Goal: Use online tool/utility: Utilize a website feature to perform a specific function

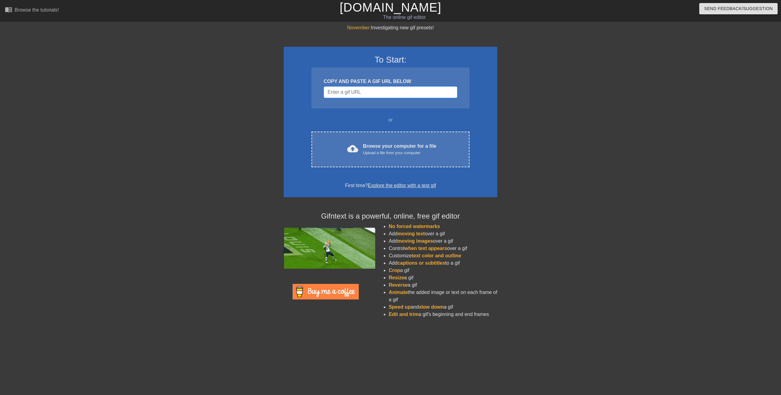
click at [370, 93] on input "Username" at bounding box center [391, 92] width 134 height 12
click at [313, 108] on div "To Start: COPY AND PASTE A GIF URL BELOW or cloud_upload Browse your computer f…" at bounding box center [391, 122] width 214 height 150
click at [376, 93] on input "Username" at bounding box center [391, 92] width 134 height 12
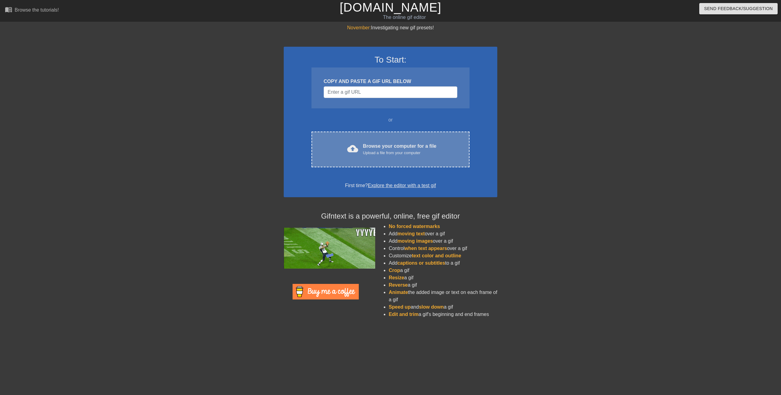
click at [372, 141] on div "cloud_upload Browse your computer for a file Upload a file from your computer C…" at bounding box center [391, 150] width 158 height 36
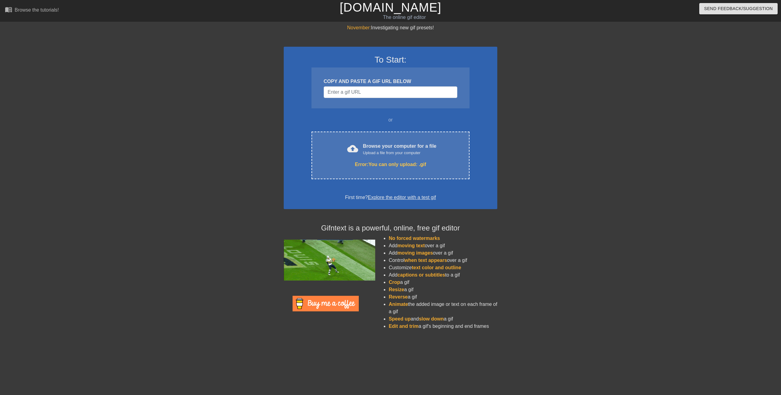
click at [296, 170] on div "To Start: COPY AND PASTE A GIF URL BELOW or cloud_upload Browse your computer f…" at bounding box center [391, 128] width 214 height 162
click at [393, 96] on input "Username" at bounding box center [391, 92] width 134 height 12
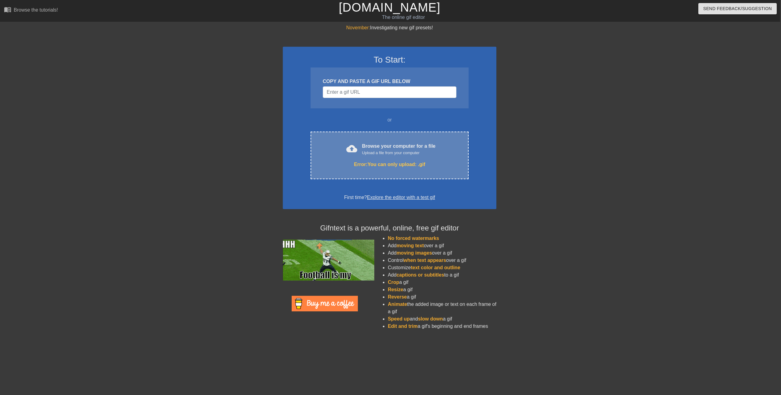
click at [350, 148] on span "cloud_upload" at bounding box center [351, 148] width 11 height 11
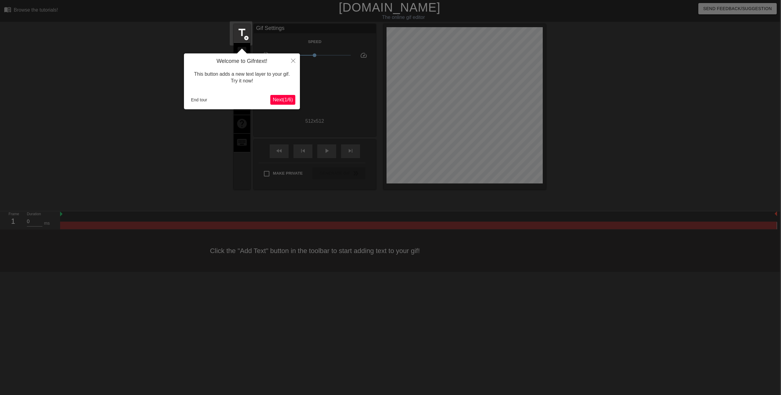
click at [286, 100] on span "Next ( 1 / 6 )" at bounding box center [283, 99] width 20 height 5
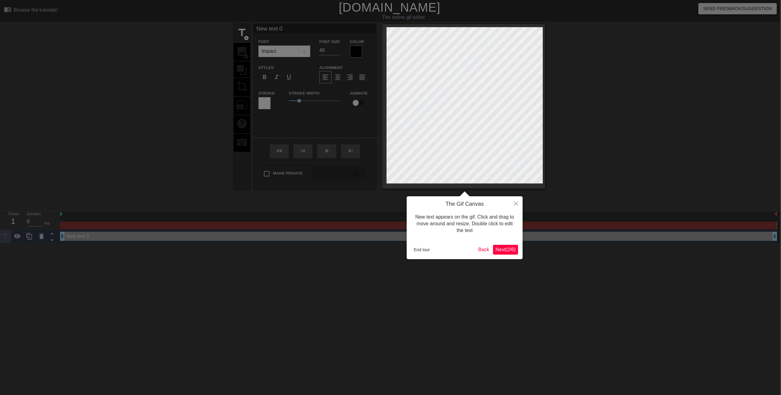
scroll to position [0, 2]
click at [501, 250] on span "Next ( 2 / 6 )" at bounding box center [505, 249] width 20 height 5
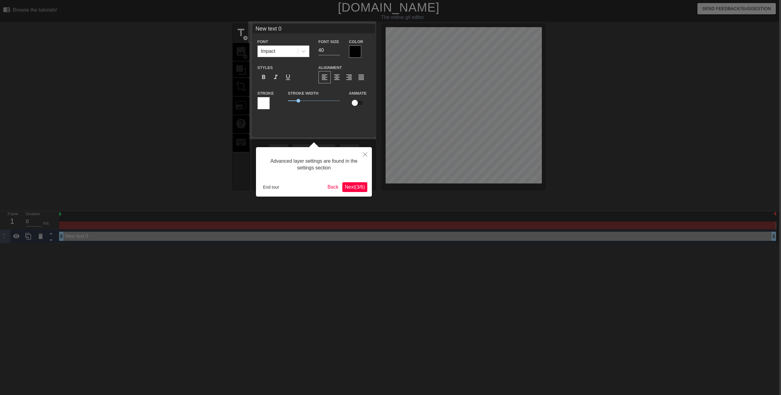
click at [360, 191] on button "Next ( 3 / 6 )" at bounding box center [355, 187] width 25 height 10
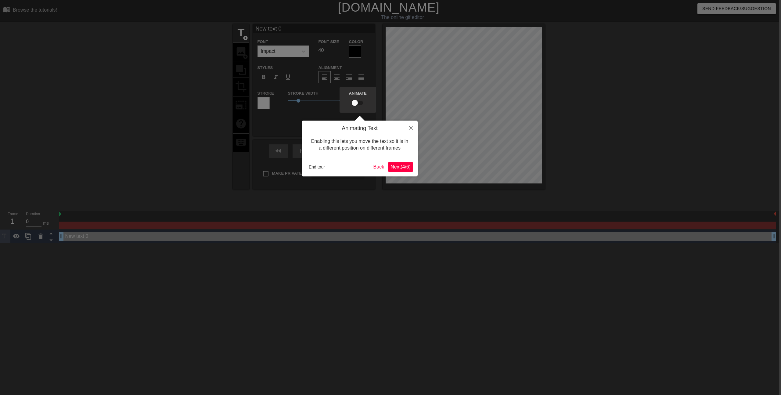
click at [393, 169] on span "Next ( 4 / 6 )" at bounding box center [401, 166] width 20 height 5
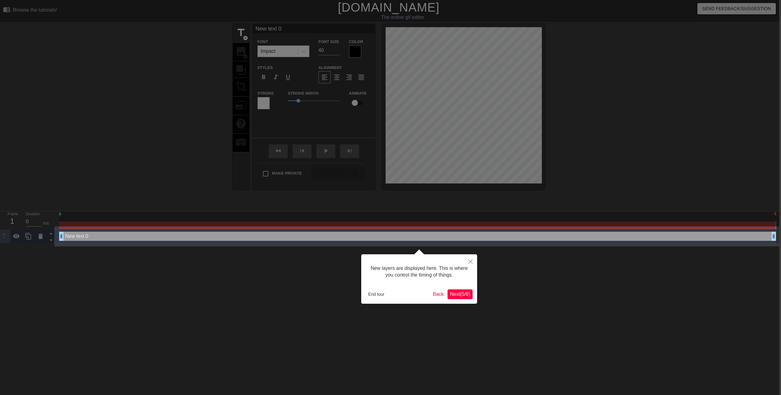
click at [465, 297] on button "Next ( 5 / 6 )" at bounding box center [460, 294] width 25 height 10
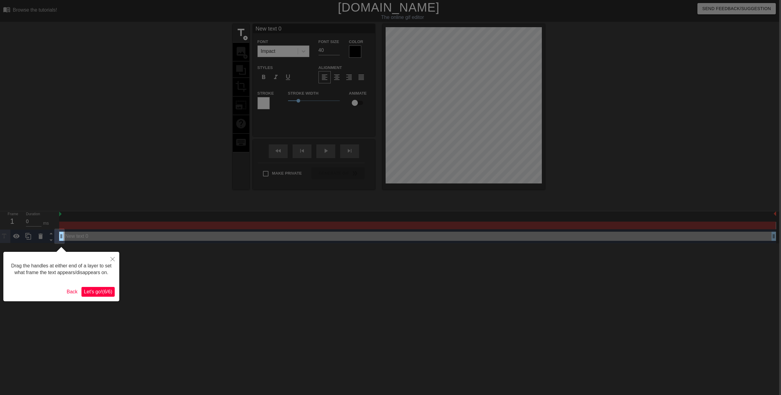
click at [94, 301] on div "Drag the handles at either end of a layer to set what frame the text appears/di…" at bounding box center [61, 276] width 116 height 49
click at [98, 294] on span "Let's go! ( 6 / 6 )" at bounding box center [98, 291] width 28 height 5
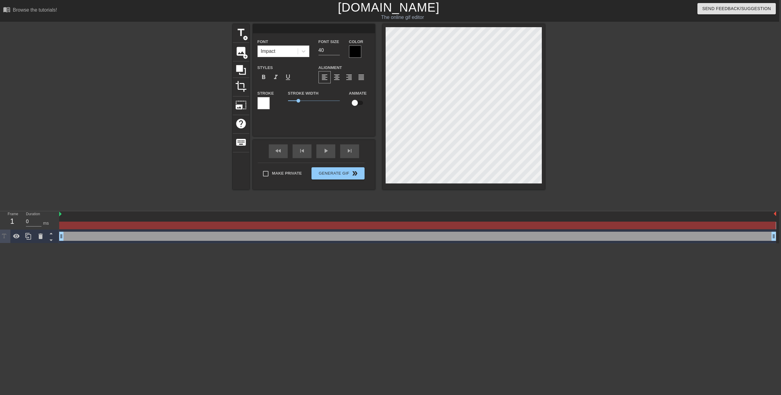
scroll to position [0, 0]
type input "🌸"
type textarea "🌸"
click at [592, 46] on div at bounding box center [599, 115] width 92 height 183
drag, startPoint x: 63, startPoint y: 238, endPoint x: 70, endPoint y: 238, distance: 7.6
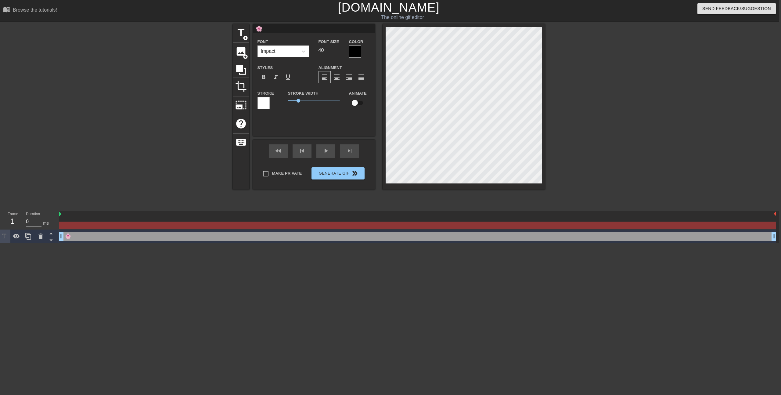
click at [78, 236] on div "🌸 drag_handle drag_handle" at bounding box center [417, 236] width 717 height 9
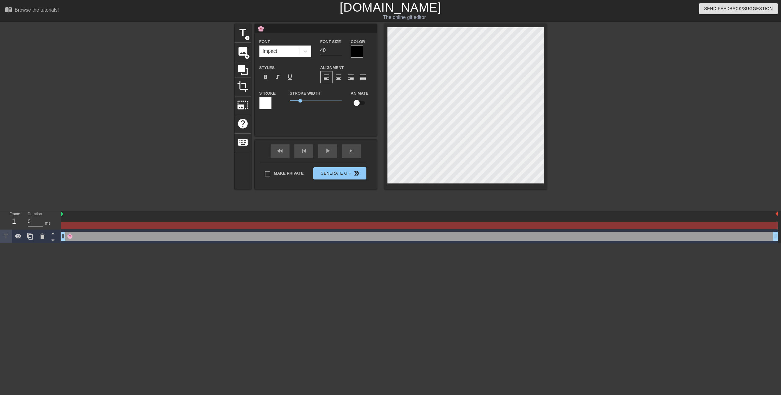
drag, startPoint x: 76, startPoint y: 233, endPoint x: 71, endPoint y: 239, distance: 7.6
click at [76, 233] on div "🌸 drag_handle drag_handle" at bounding box center [419, 236] width 717 height 9
drag, startPoint x: 14, startPoint y: 219, endPoint x: 17, endPoint y: 218, distance: 3.1
click at [14, 219] on div "1" at bounding box center [13, 221] width 9 height 11
click at [17, 218] on div "1" at bounding box center [13, 221] width 9 height 11
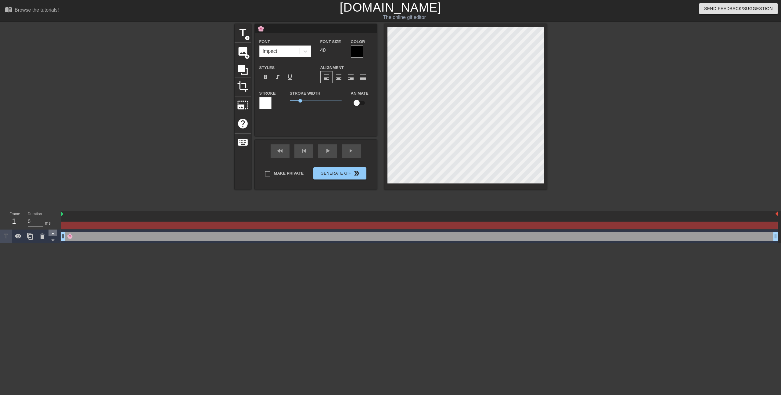
click at [53, 234] on icon at bounding box center [52, 234] width 3 height 2
click at [53, 235] on icon at bounding box center [53, 234] width 8 height 8
click at [53, 240] on icon at bounding box center [52, 241] width 3 height 2
drag, startPoint x: 53, startPoint y: 240, endPoint x: 46, endPoint y: 229, distance: 13.2
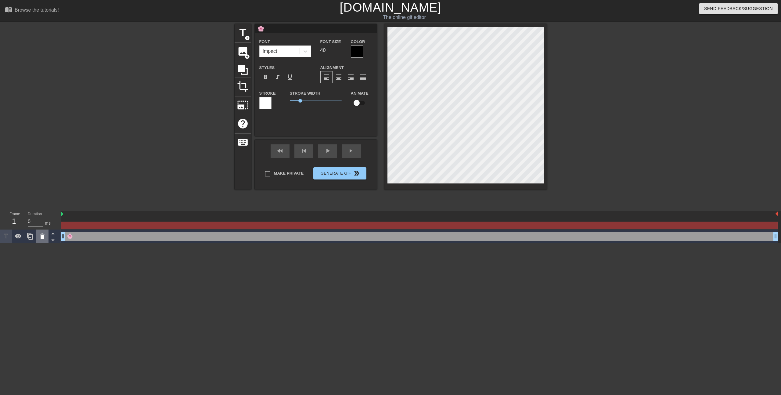
click at [52, 238] on icon at bounding box center [53, 240] width 8 height 8
click at [38, 224] on input "0" at bounding box center [36, 222] width 16 height 10
click at [37, 223] on input "0" at bounding box center [36, 222] width 16 height 10
drag, startPoint x: 62, startPoint y: 214, endPoint x: 71, endPoint y: 216, distance: 8.7
drag, startPoint x: 5, startPoint y: 236, endPoint x: 17, endPoint y: 219, distance: 21.4
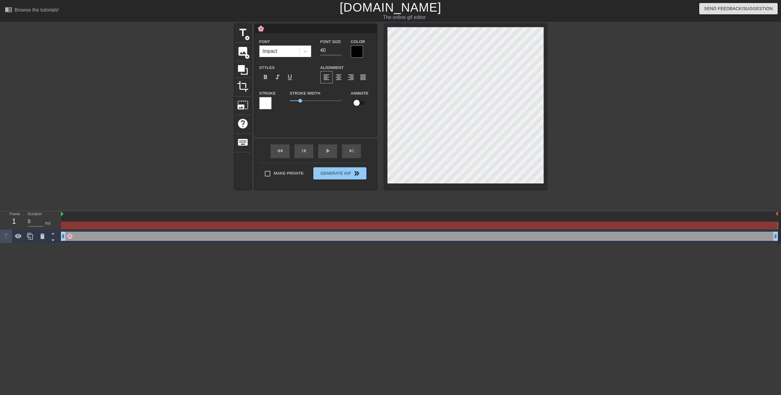
click at [8, 232] on div at bounding box center [6, 236] width 12 height 13
click at [17, 219] on div "1" at bounding box center [13, 221] width 9 height 11
click at [12, 221] on div "1" at bounding box center [13, 221] width 9 height 11
drag, startPoint x: 152, startPoint y: 246, endPoint x: 155, endPoint y: 246, distance: 3.4
click at [153, 243] on html "menu_book Browse the tutorials! Gifntext.com The online gif editor Send Feedbac…" at bounding box center [390, 121] width 781 height 243
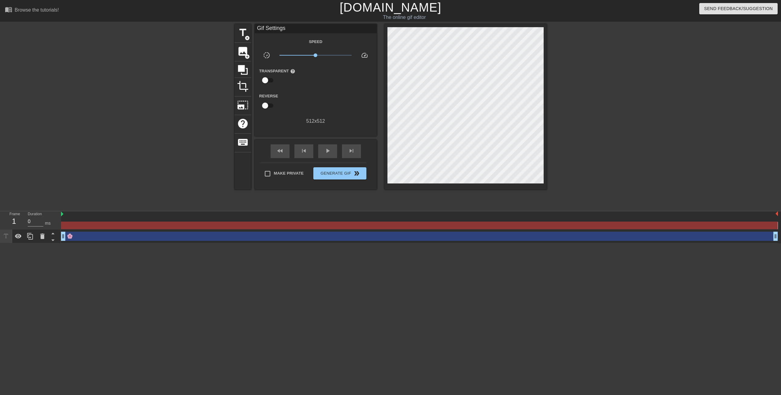
click at [64, 223] on div at bounding box center [419, 226] width 717 height 8
click at [66, 223] on div at bounding box center [419, 226] width 717 height 8
click at [112, 222] on div at bounding box center [419, 226] width 717 height 8
drag, startPoint x: 109, startPoint y: 248, endPoint x: 90, endPoint y: 248, distance: 18.6
click at [103, 243] on html "menu_book Browse the tutorials! Gifntext.com The online gif editor Send Feedbac…" at bounding box center [390, 121] width 781 height 243
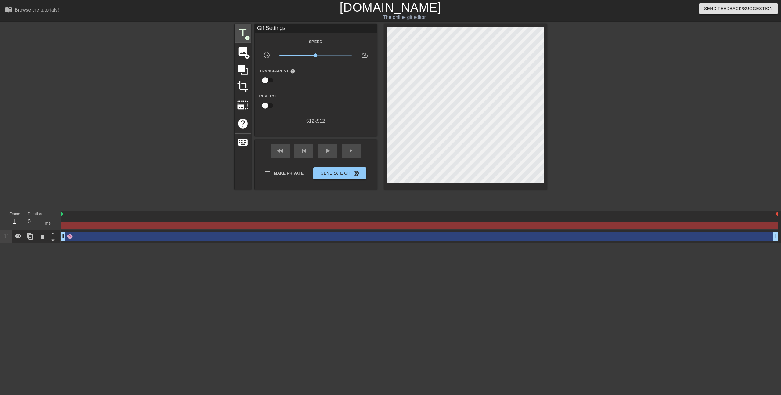
click at [234, 36] on div "title add_circle image add_circle crop photo_size_select_large help keyboard Gi…" at bounding box center [390, 115] width 781 height 183
click at [242, 49] on span "image" at bounding box center [243, 51] width 12 height 12
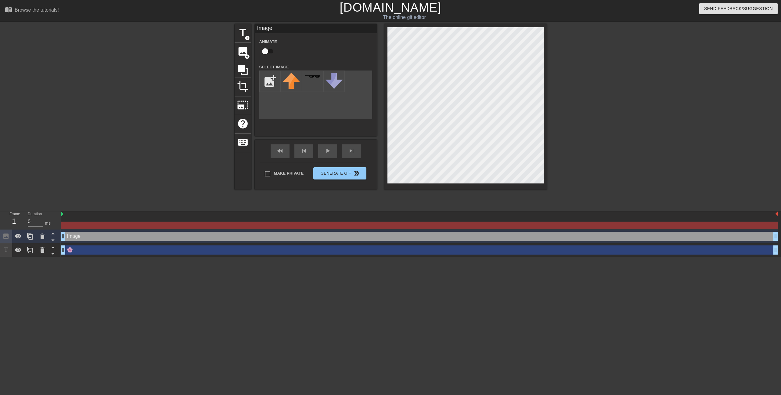
click at [267, 53] on input "checkbox" at bounding box center [265, 51] width 35 height 12
click at [267, 53] on input "checkbox" at bounding box center [271, 51] width 35 height 12
click at [262, 51] on input "checkbox" at bounding box center [265, 51] width 35 height 12
checkbox input "true"
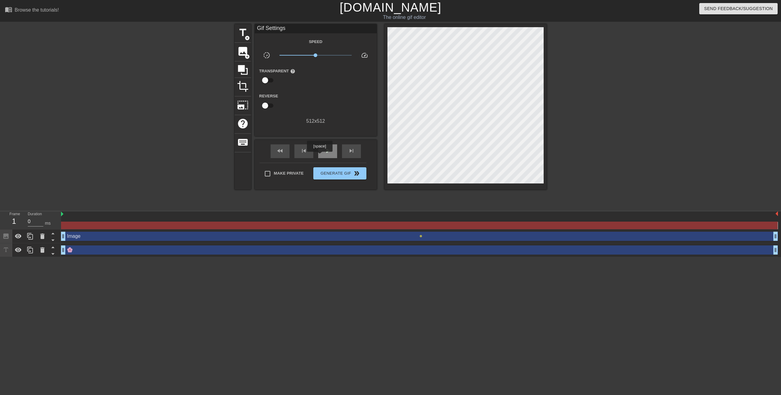
click at [321, 156] on div "play_arrow" at bounding box center [327, 151] width 19 height 14
click at [331, 152] on div "pause" at bounding box center [327, 151] width 19 height 14
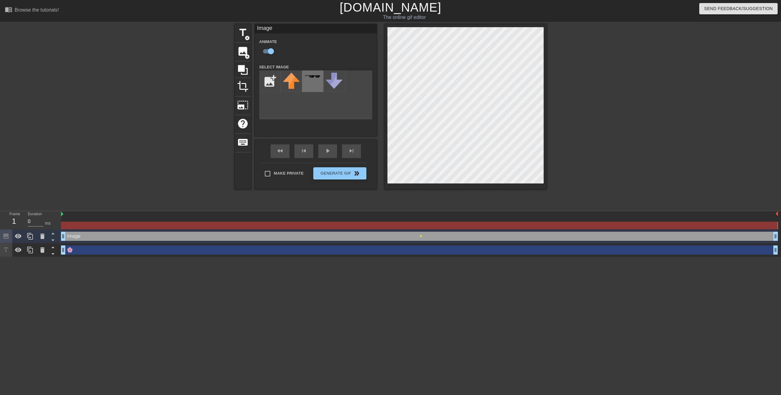
click at [315, 82] on div at bounding box center [312, 81] width 21 height 21
click at [334, 171] on span "Generate Gif double_arrow" at bounding box center [340, 173] width 48 height 7
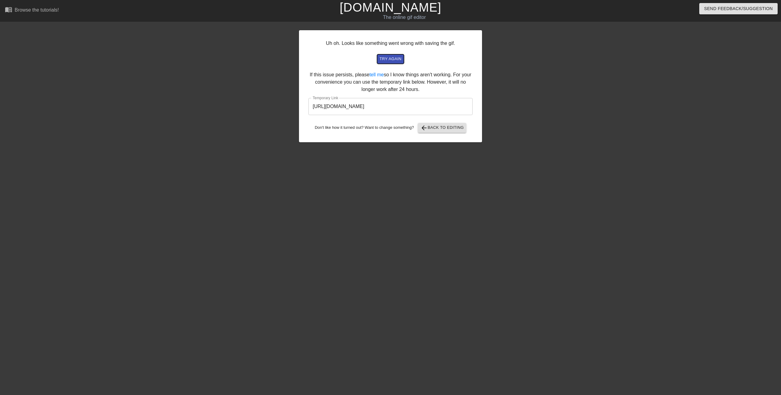
click at [386, 60] on span "try again" at bounding box center [391, 59] width 22 height 7
click at [379, 60] on button "try again" at bounding box center [390, 58] width 27 height 9
click at [443, 128] on span "arrow_back Back to Editing" at bounding box center [443, 127] width 44 height 7
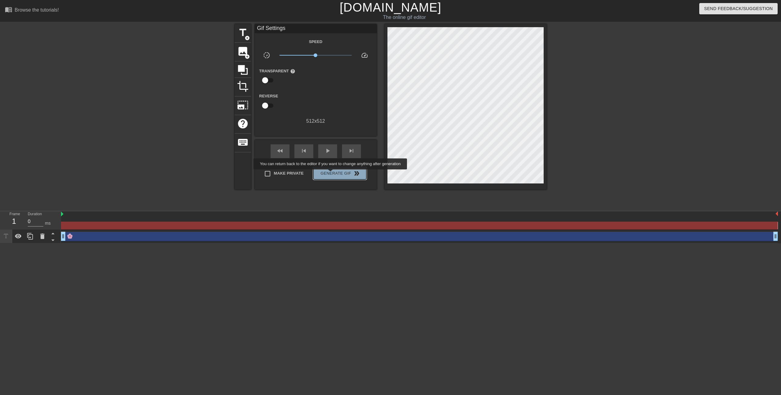
click at [335, 174] on span "Generate Gif double_arrow" at bounding box center [340, 173] width 48 height 7
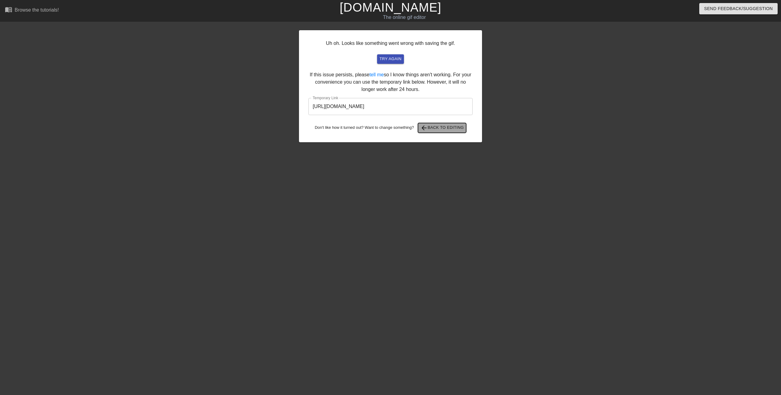
click at [452, 128] on span "arrow_back Back to Editing" at bounding box center [443, 127] width 44 height 7
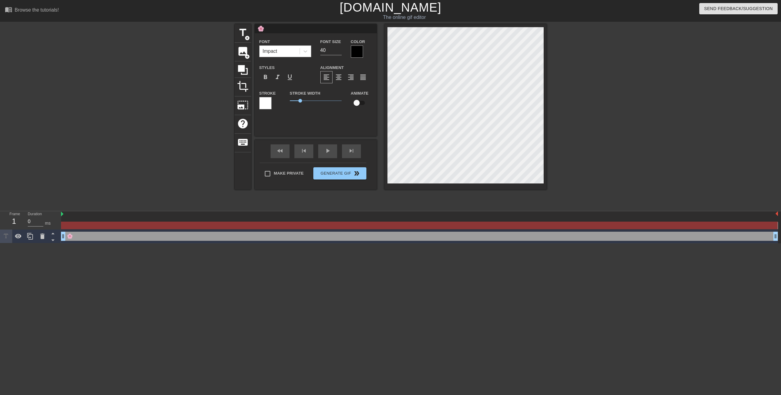
click at [74, 220] on div at bounding box center [419, 221] width 717 height 8
drag, startPoint x: 62, startPoint y: 215, endPoint x: 104, endPoint y: 215, distance: 42.7
click at [240, 52] on span "image" at bounding box center [243, 51] width 12 height 12
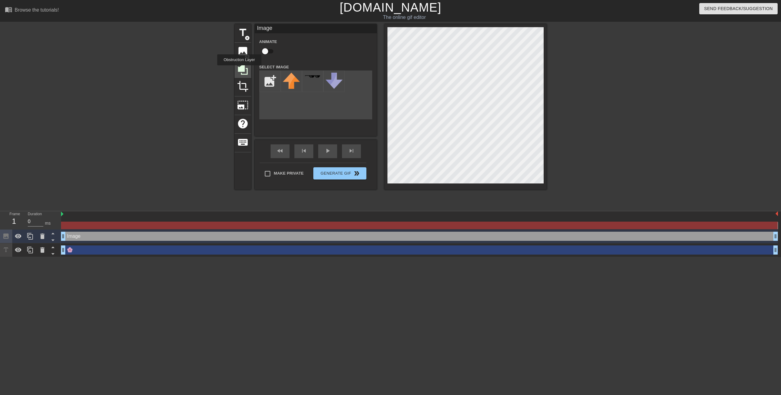
click at [240, 70] on icon at bounding box center [243, 70] width 10 height 10
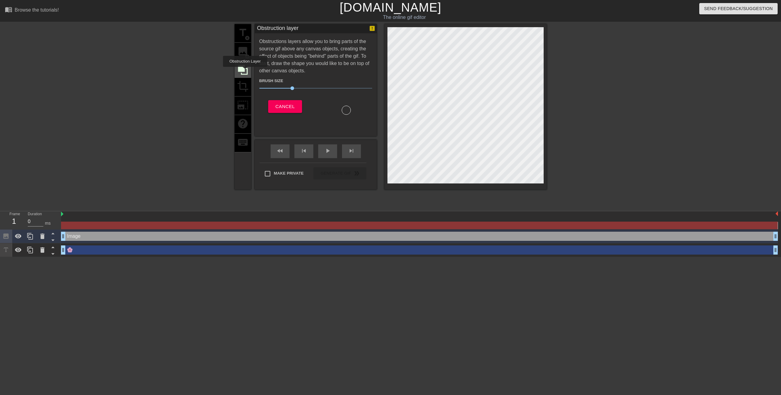
click at [246, 71] on icon at bounding box center [243, 70] width 12 height 12
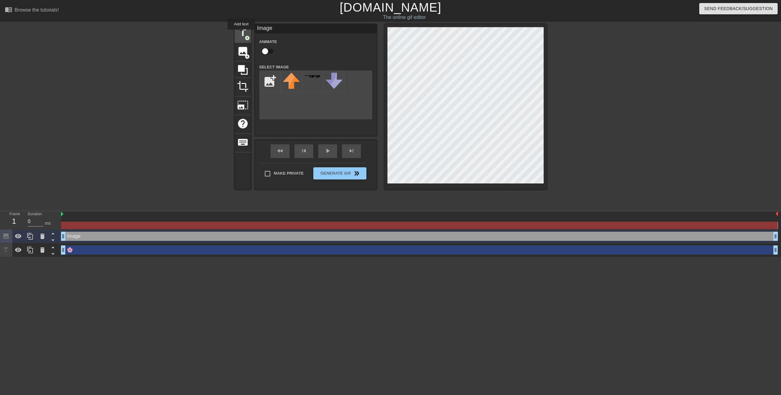
click at [242, 34] on span "title" at bounding box center [243, 33] width 12 height 12
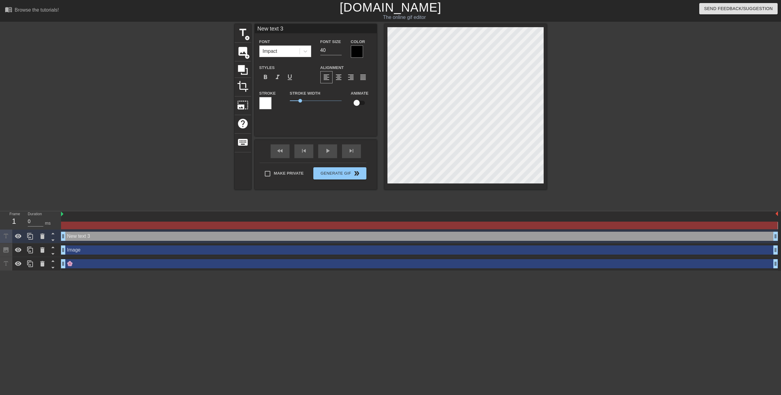
click at [85, 26] on div "title add_circle image add_circle crop photo_size_select_large help keyboard Ne…" at bounding box center [390, 115] width 781 height 183
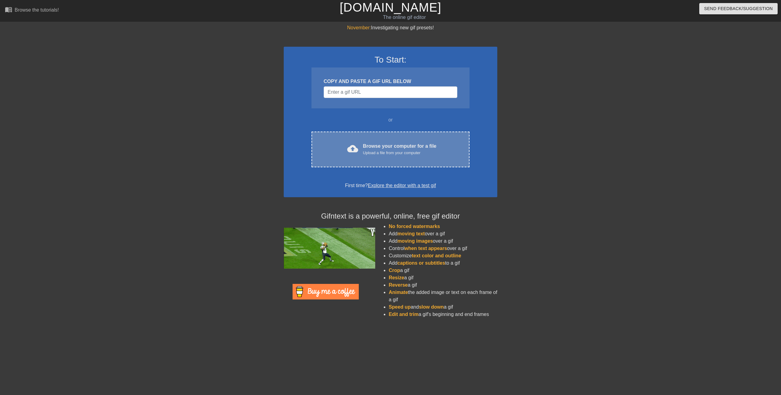
click at [368, 138] on div "cloud_upload Browse your computer for a file Upload a file from your computer C…" at bounding box center [391, 150] width 158 height 36
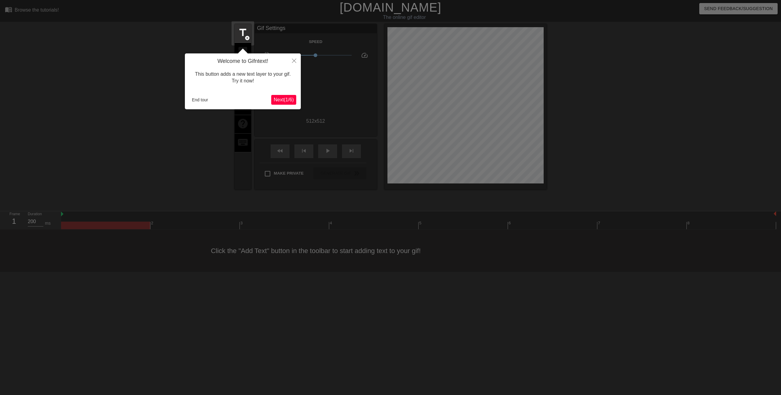
click at [276, 100] on span "Next ( 1 / 6 )" at bounding box center [284, 99] width 20 height 5
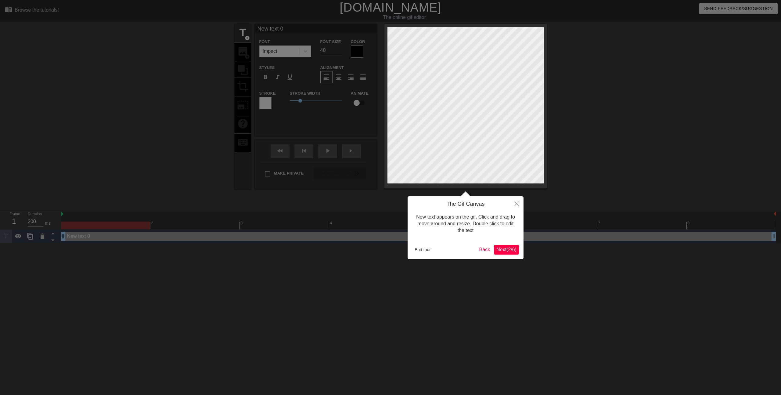
click at [508, 248] on span "Next ( 2 / 6 )" at bounding box center [507, 249] width 20 height 5
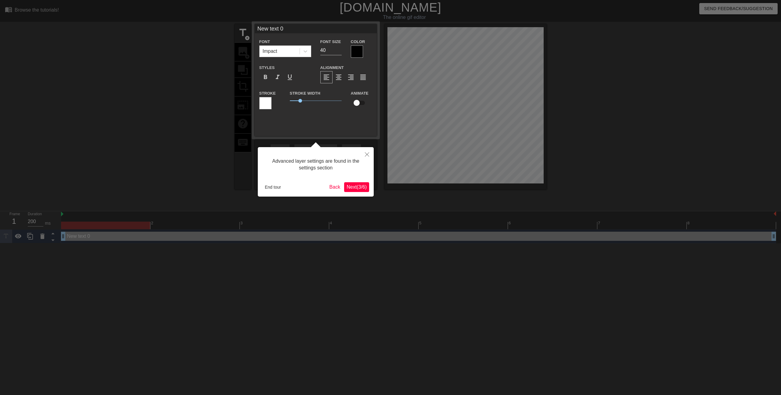
click at [352, 185] on span "Next ( 3 / 6 )" at bounding box center [357, 186] width 20 height 5
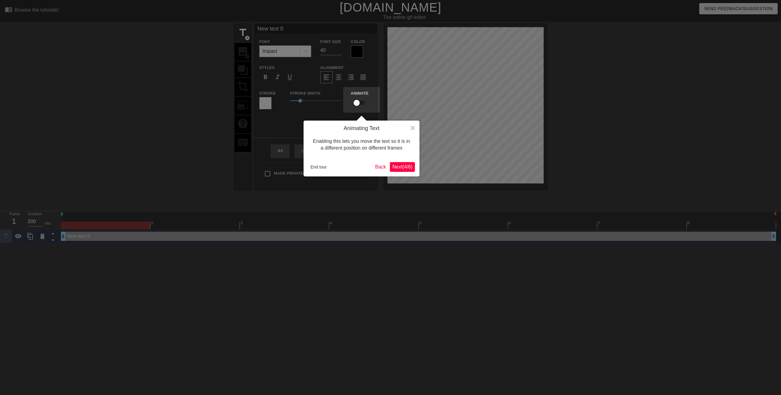
click at [409, 161] on div "Animating Text Enabling this lets you move the text so it is in a different pos…" at bounding box center [362, 149] width 116 height 56
click at [407, 166] on span "Next ( 4 / 6 )" at bounding box center [403, 166] width 20 height 5
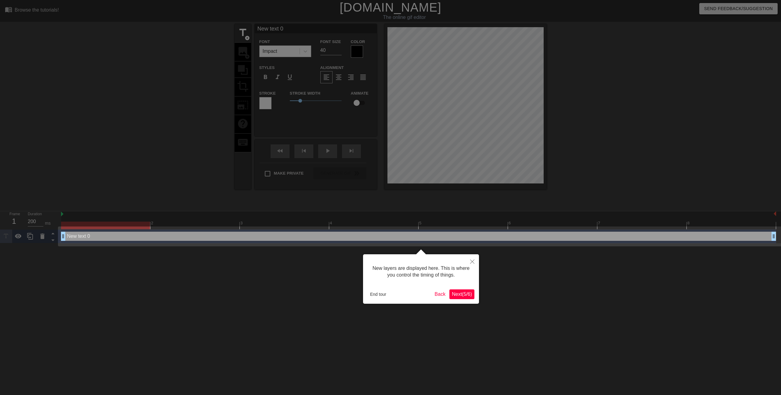
click at [467, 294] on span "Next ( 5 / 6 )" at bounding box center [462, 294] width 20 height 5
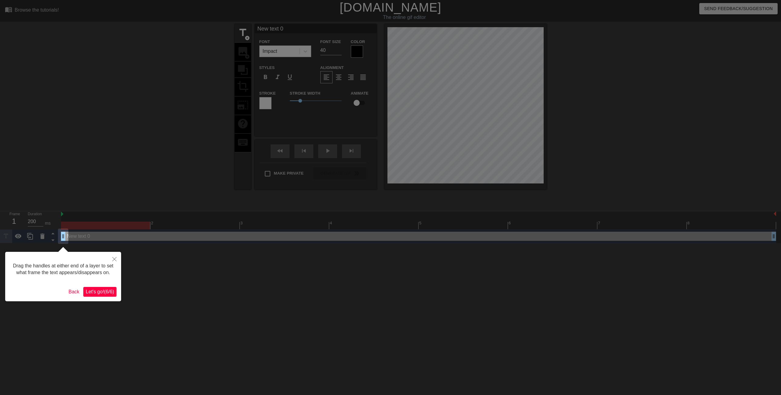
click at [91, 297] on button "Let's go! ( 6 / 6 )" at bounding box center [99, 292] width 33 height 10
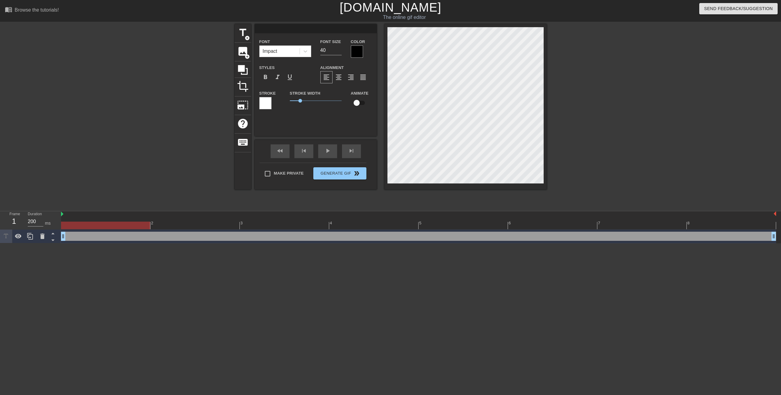
click at [71, 221] on div at bounding box center [105, 221] width 89 height 8
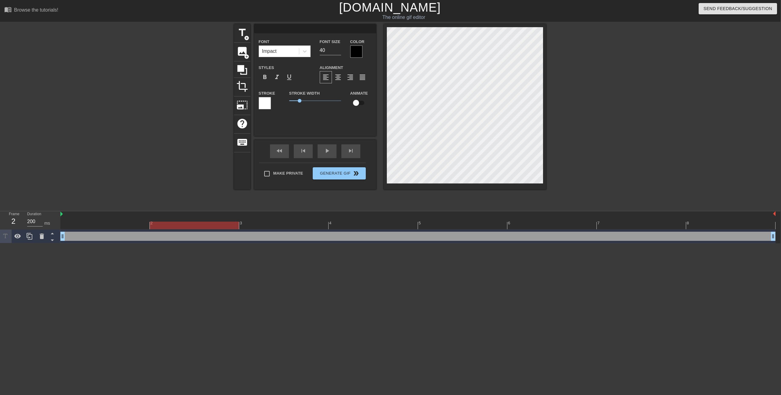
drag, startPoint x: 154, startPoint y: 223, endPoint x: 214, endPoint y: 223, distance: 59.2
click at [194, 223] on div at bounding box center [418, 226] width 716 height 8
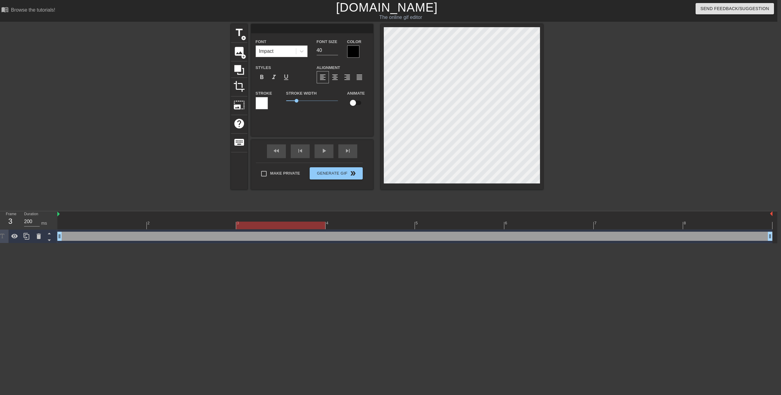
click at [258, 223] on div at bounding box center [415, 226] width 716 height 8
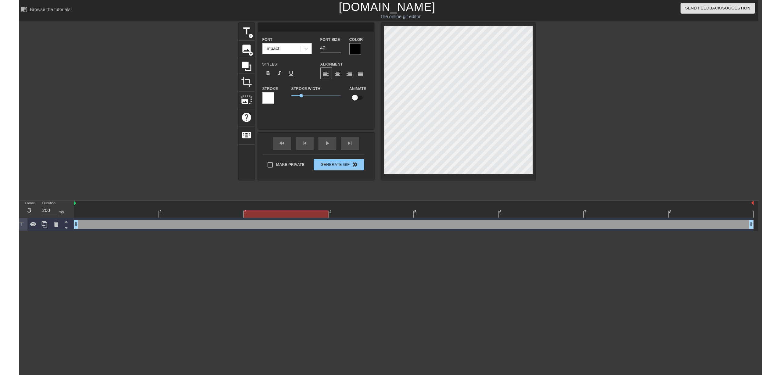
scroll to position [0, 3]
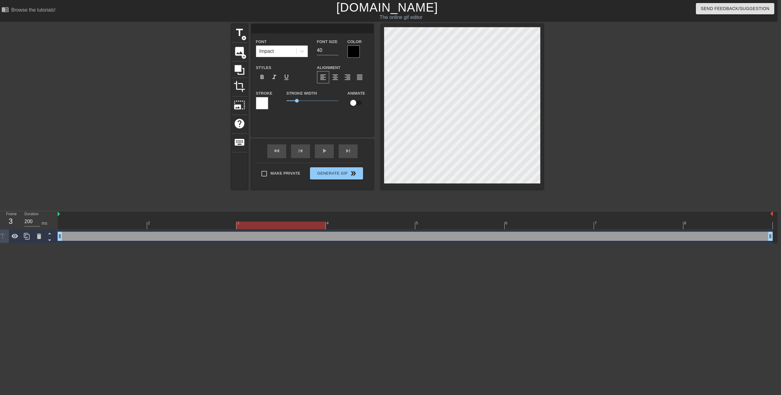
click at [103, 226] on div at bounding box center [416, 226] width 716 height 8
click at [238, 48] on span "image" at bounding box center [240, 51] width 12 height 12
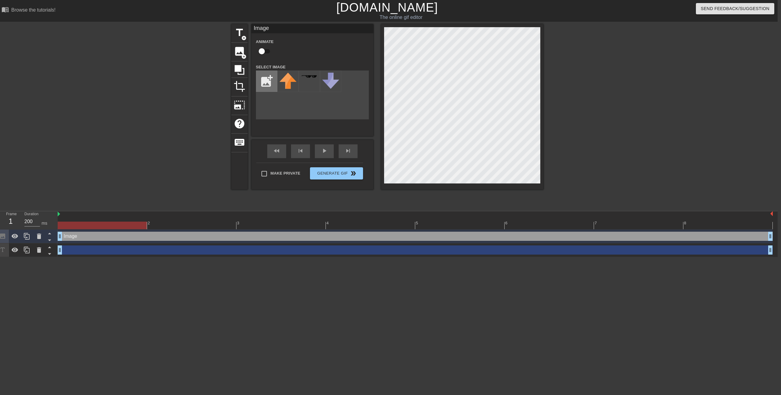
click at [265, 81] on input "file" at bounding box center [266, 81] width 21 height 21
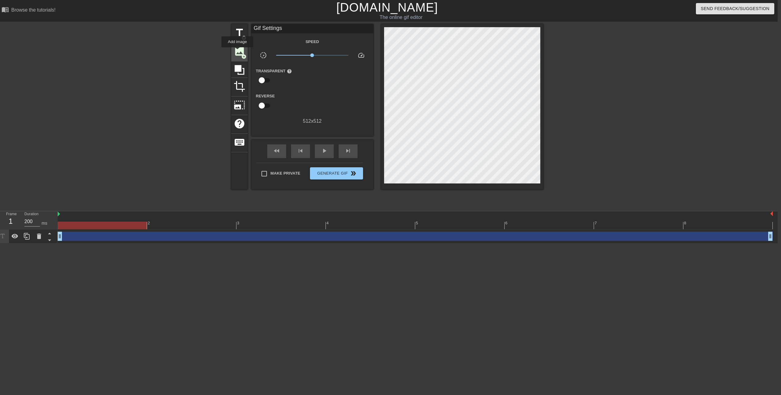
click at [238, 52] on span "image" at bounding box center [240, 51] width 12 height 12
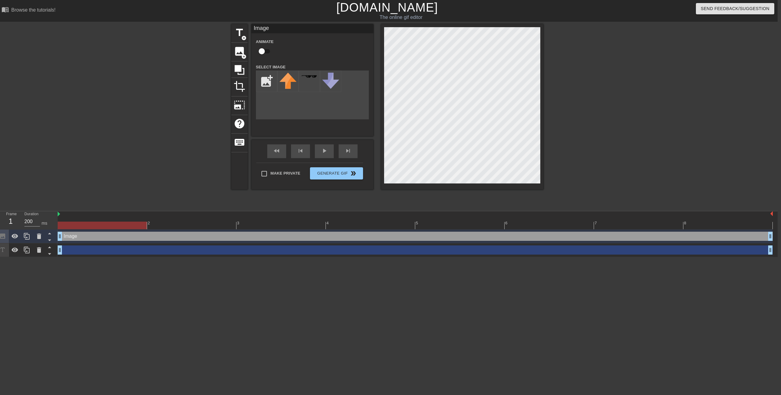
click at [340, 96] on div "add_photo_alternate" at bounding box center [312, 95] width 113 height 49
click at [265, 49] on input "checkbox" at bounding box center [262, 51] width 35 height 12
click at [269, 55] on input "checkbox" at bounding box center [267, 51] width 35 height 12
click at [269, 55] on input "checkbox" at bounding box center [262, 51] width 35 height 12
click at [269, 55] on input "checkbox" at bounding box center [267, 51] width 35 height 12
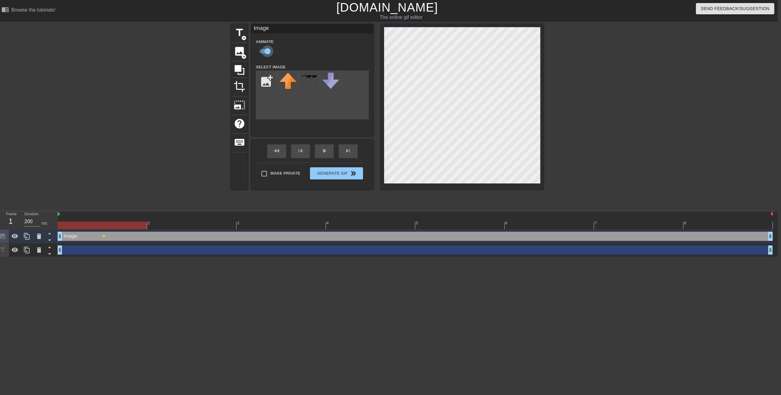
checkbox input "false"
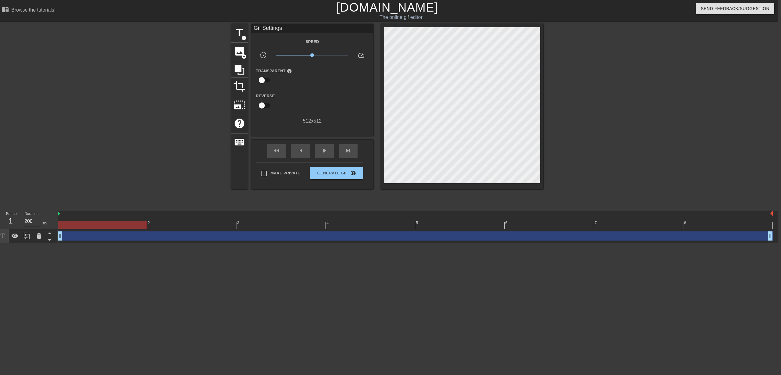
drag, startPoint x: 303, startPoint y: 100, endPoint x: 273, endPoint y: 84, distance: 33.9
click at [301, 98] on div at bounding box center [292, 101] width 41 height 19
click at [241, 53] on span "image" at bounding box center [240, 51] width 12 height 12
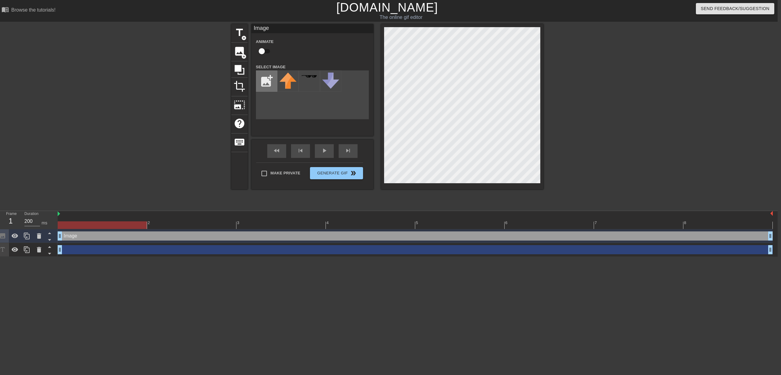
click at [266, 80] on input "file" at bounding box center [266, 81] width 21 height 21
type input "C:\fakepath\flower.png"
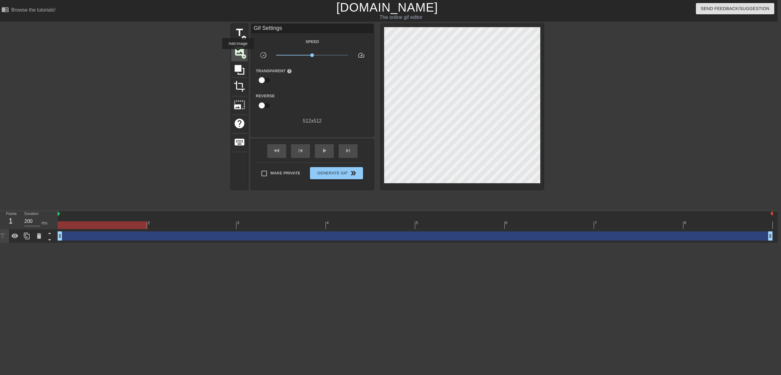
click at [238, 53] on span "image" at bounding box center [240, 51] width 12 height 12
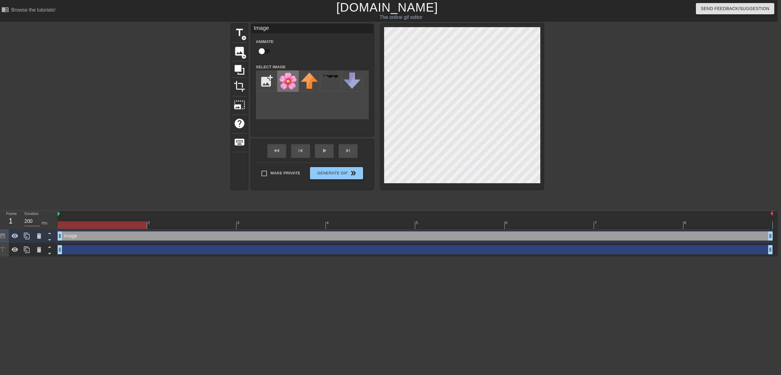
click at [288, 82] on img at bounding box center [288, 81] width 17 height 17
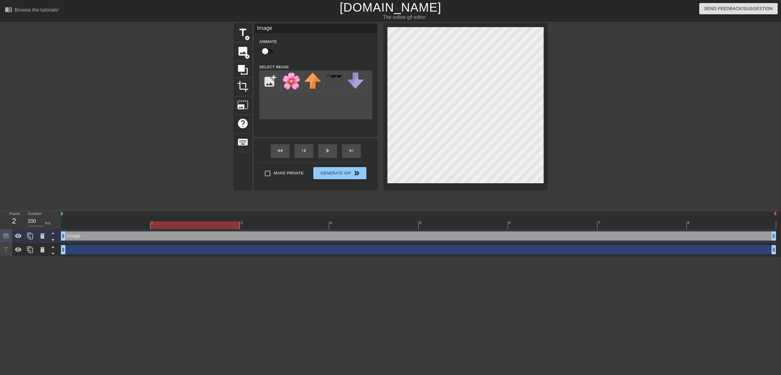
click at [184, 225] on div at bounding box center [419, 226] width 716 height 8
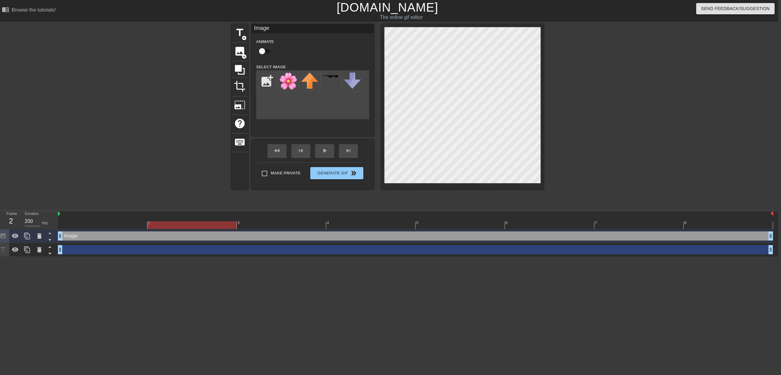
scroll to position [0, 3]
click at [264, 226] on div at bounding box center [416, 226] width 716 height 8
drag, startPoint x: 367, startPoint y: 224, endPoint x: 375, endPoint y: 219, distance: 9.1
click at [367, 224] on div at bounding box center [416, 226] width 716 height 8
click at [442, 227] on div at bounding box center [416, 226] width 716 height 8
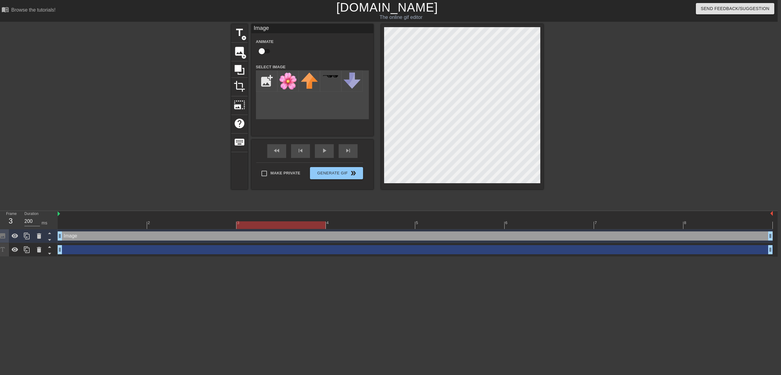
click at [308, 227] on div at bounding box center [416, 226] width 716 height 8
drag, startPoint x: 444, startPoint y: 223, endPoint x: 417, endPoint y: 225, distance: 27.2
click at [444, 223] on div at bounding box center [416, 226] width 716 height 8
drag, startPoint x: 205, startPoint y: 225, endPoint x: 191, endPoint y: 225, distance: 14.0
click at [205, 225] on div at bounding box center [416, 226] width 716 height 8
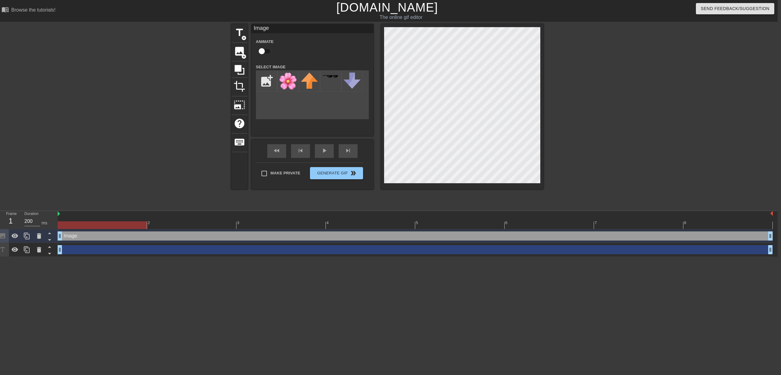
click at [141, 223] on div at bounding box center [416, 226] width 716 height 8
click at [321, 150] on span "play_arrow" at bounding box center [324, 150] width 7 height 7
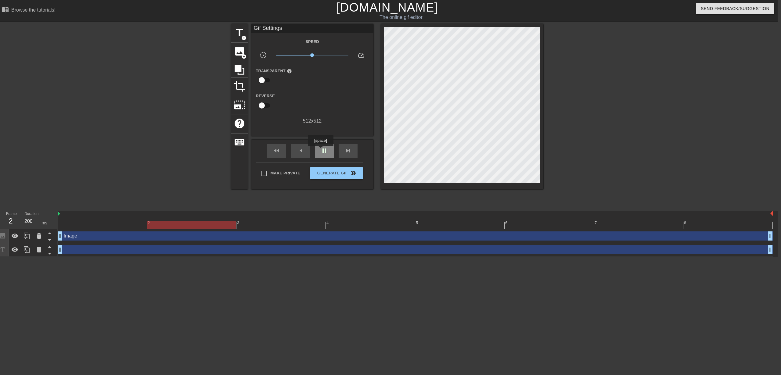
click at [321, 150] on span "pause" at bounding box center [324, 150] width 7 height 7
click at [120, 229] on div "2 3 4 5 6 7 8" at bounding box center [416, 220] width 716 height 18
click at [121, 225] on div at bounding box center [416, 226] width 716 height 8
click at [244, 55] on span "add_circle" at bounding box center [243, 56] width 5 height 5
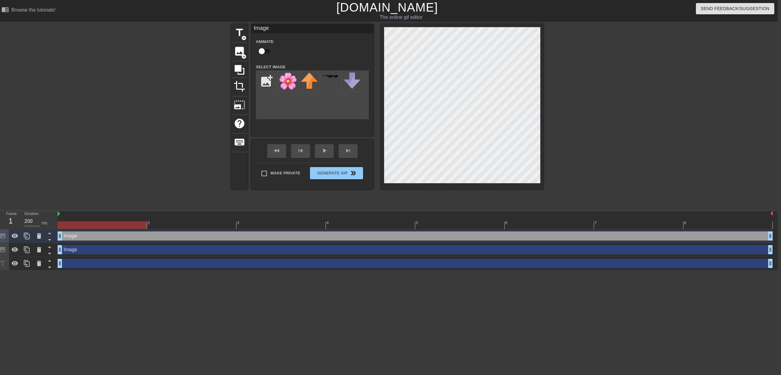
click at [267, 51] on input "checkbox" at bounding box center [262, 51] width 35 height 12
checkbox input "true"
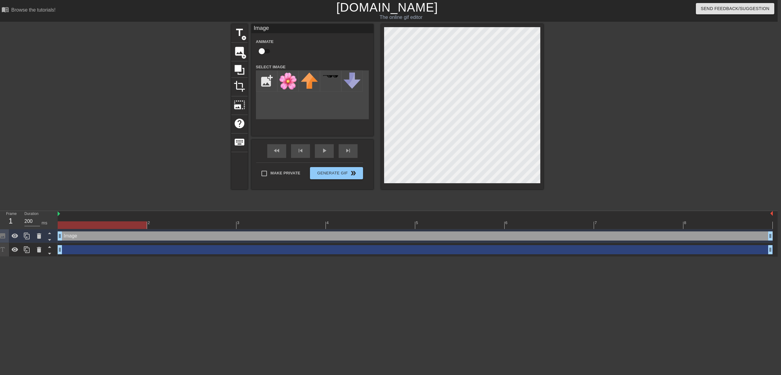
click at [266, 55] on input "checkbox" at bounding box center [262, 51] width 35 height 12
checkbox input "true"
drag, startPoint x: 175, startPoint y: 226, endPoint x: 181, endPoint y: 225, distance: 5.8
click at [175, 226] on div at bounding box center [416, 226] width 716 height 8
click at [122, 226] on div at bounding box center [416, 226] width 716 height 8
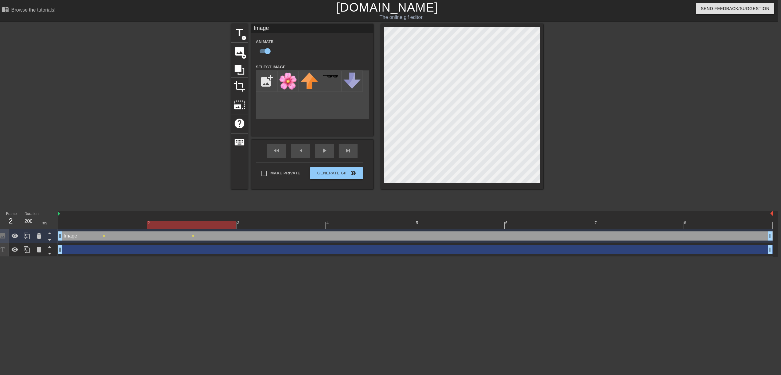
click at [173, 227] on div at bounding box center [416, 226] width 716 height 8
click at [283, 226] on div at bounding box center [416, 226] width 716 height 8
click at [373, 224] on div at bounding box center [416, 226] width 716 height 8
click at [439, 229] on div at bounding box center [416, 226] width 716 height 8
click at [551, 222] on div at bounding box center [416, 226] width 716 height 8
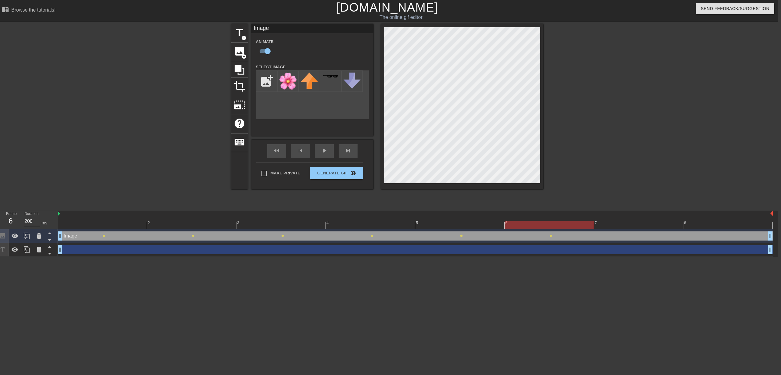
click at [655, 224] on div at bounding box center [416, 226] width 716 height 8
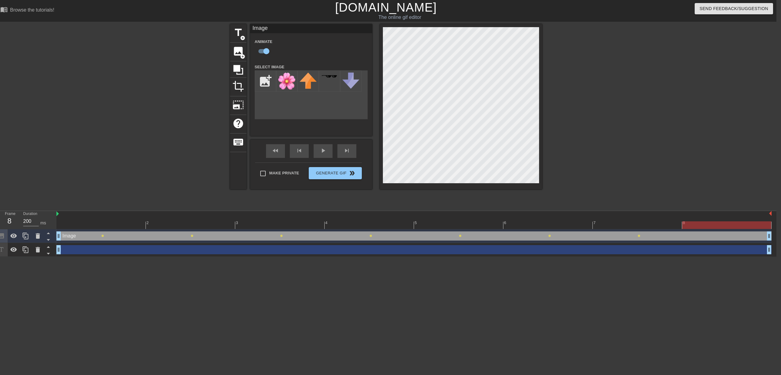
click at [724, 226] on div at bounding box center [414, 226] width 716 height 8
click at [58, 214] on img at bounding box center [57, 214] width 2 height 5
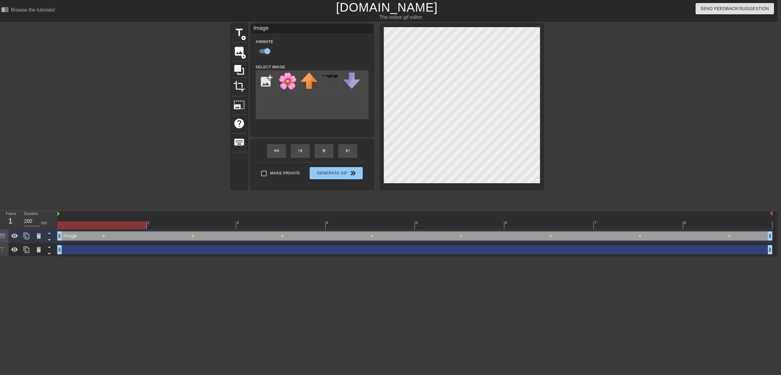
click at [114, 257] on html "menu_book Browse the tutorials! Gifntext.com The online gif editor Send Feedbac…" at bounding box center [386, 128] width 781 height 257
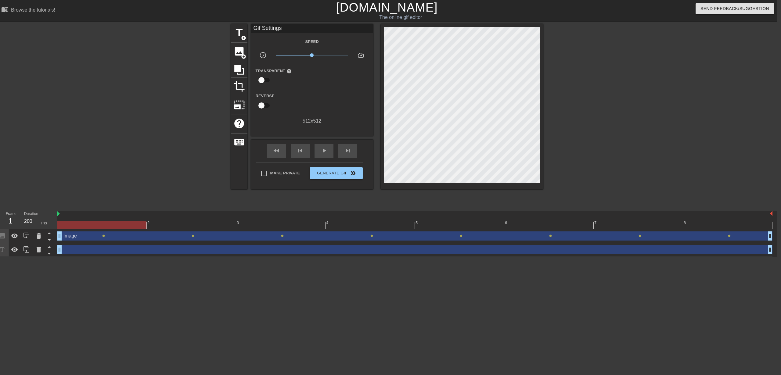
scroll to position [0, 0]
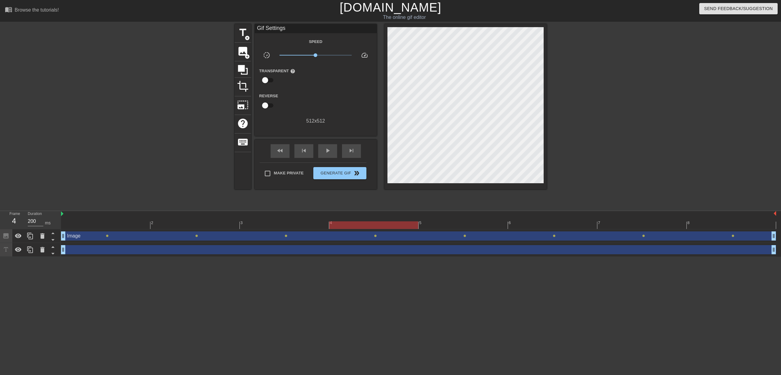
click at [740, 226] on div at bounding box center [419, 226] width 716 height 8
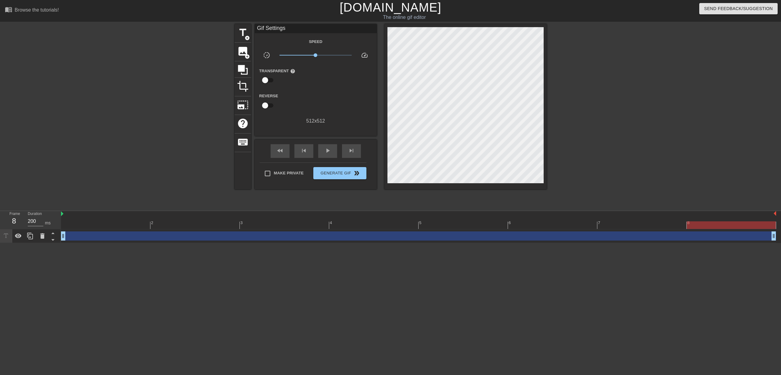
click at [123, 223] on div at bounding box center [419, 226] width 716 height 8
click at [243, 57] on div "image add_circle" at bounding box center [243, 52] width 16 height 19
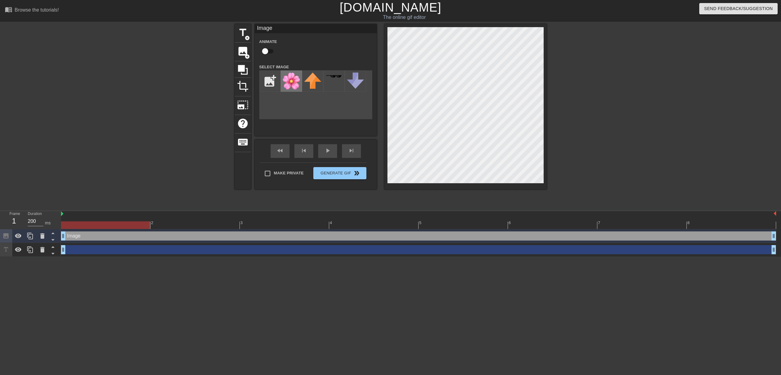
click at [293, 86] on img at bounding box center [291, 81] width 17 height 17
click at [293, 85] on img at bounding box center [291, 81] width 17 height 17
click at [185, 228] on div at bounding box center [419, 226] width 716 height 8
click at [110, 228] on div at bounding box center [419, 226] width 716 height 8
click at [241, 55] on span "image" at bounding box center [243, 51] width 12 height 12
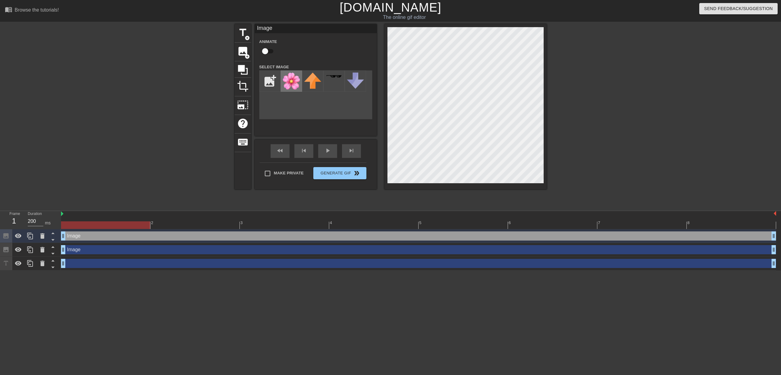
click at [288, 83] on img at bounding box center [291, 81] width 17 height 17
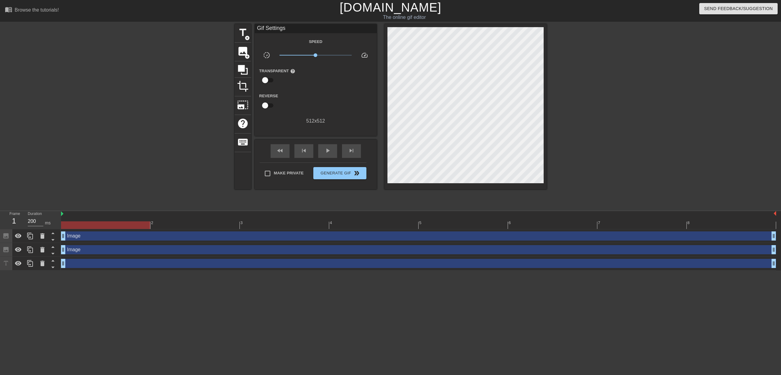
click at [597, 131] on div at bounding box center [600, 115] width 92 height 183
click at [245, 56] on span "add_circle" at bounding box center [247, 56] width 5 height 5
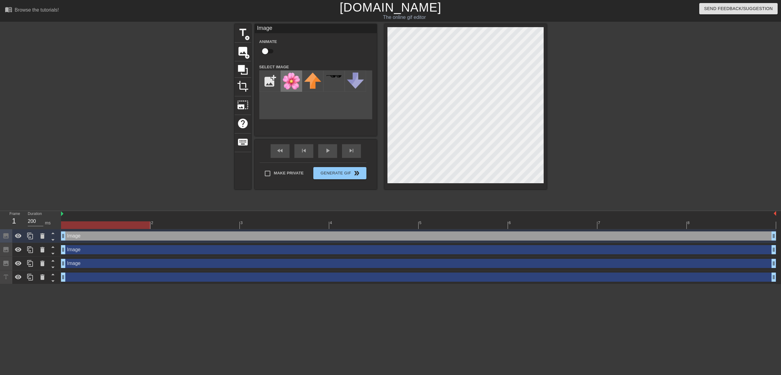
click at [293, 85] on img at bounding box center [291, 81] width 17 height 17
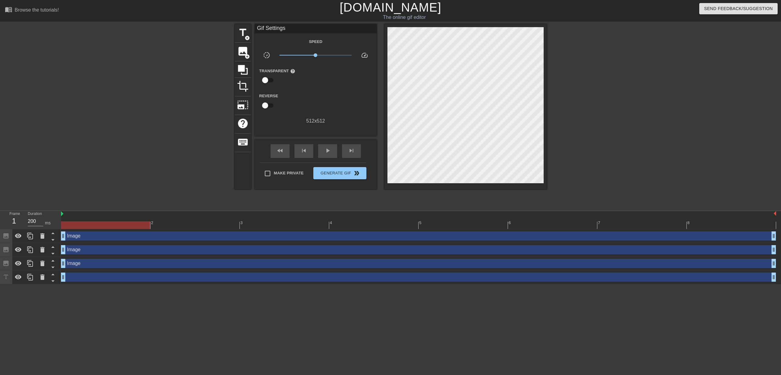
click at [595, 119] on div at bounding box center [600, 115] width 92 height 183
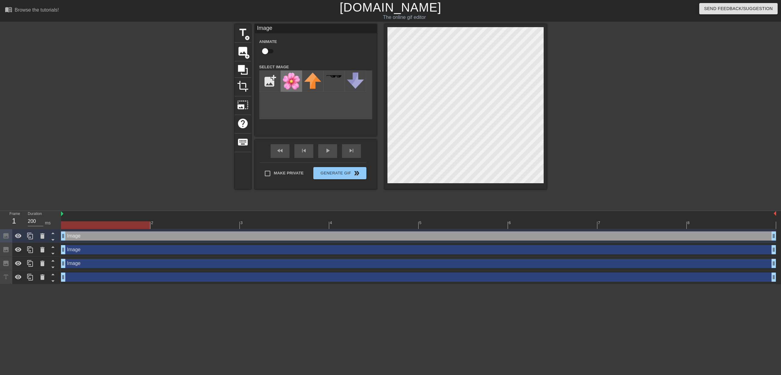
click at [289, 82] on img at bounding box center [291, 81] width 17 height 17
click at [246, 54] on span "add_circle" at bounding box center [247, 56] width 5 height 5
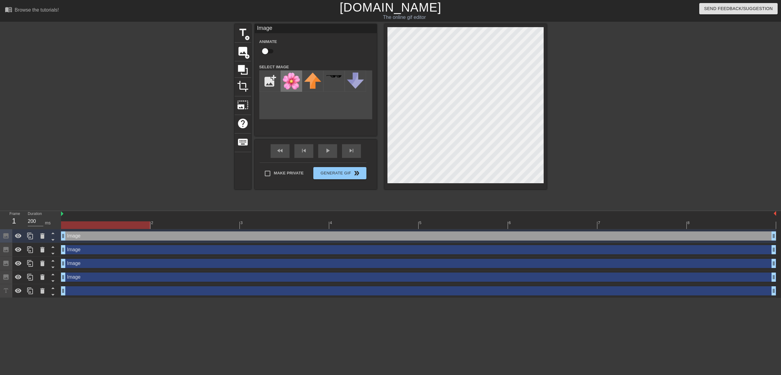
click at [292, 79] on img at bounding box center [291, 81] width 17 height 17
click at [289, 83] on img at bounding box center [291, 81] width 17 height 17
click at [248, 54] on span "add_circle" at bounding box center [247, 56] width 5 height 5
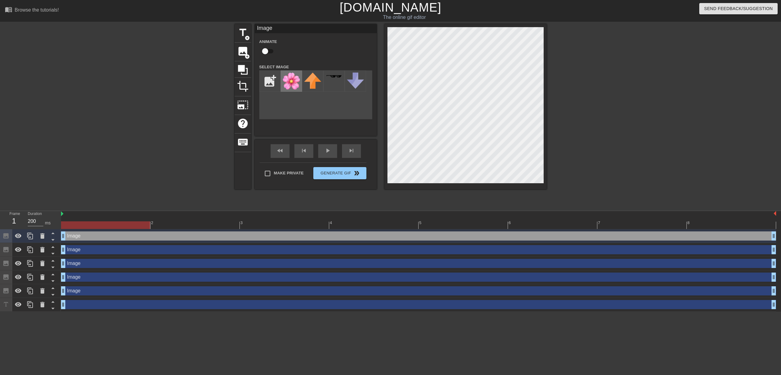
click at [287, 83] on img at bounding box center [291, 81] width 17 height 17
click at [600, 160] on div at bounding box center [600, 115] width 92 height 183
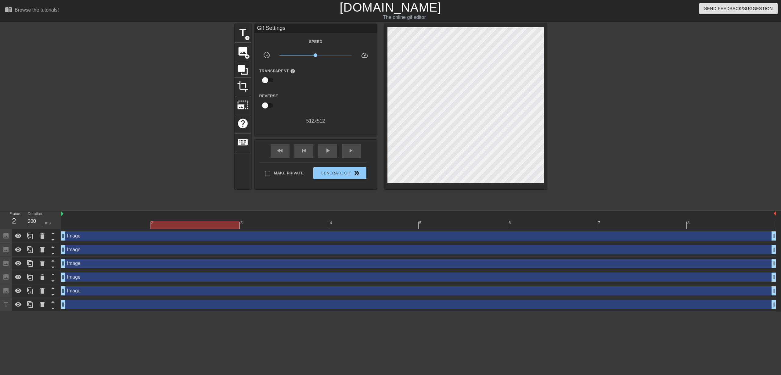
click at [176, 225] on div at bounding box center [419, 226] width 716 height 8
click at [134, 229] on div at bounding box center [419, 226] width 716 height 8
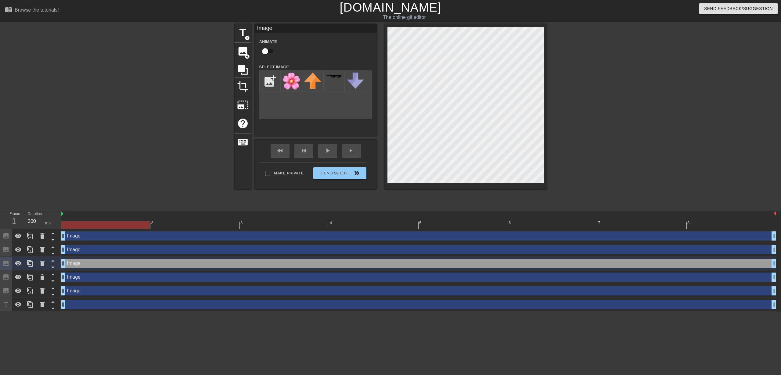
click at [269, 51] on input "checkbox" at bounding box center [265, 51] width 35 height 12
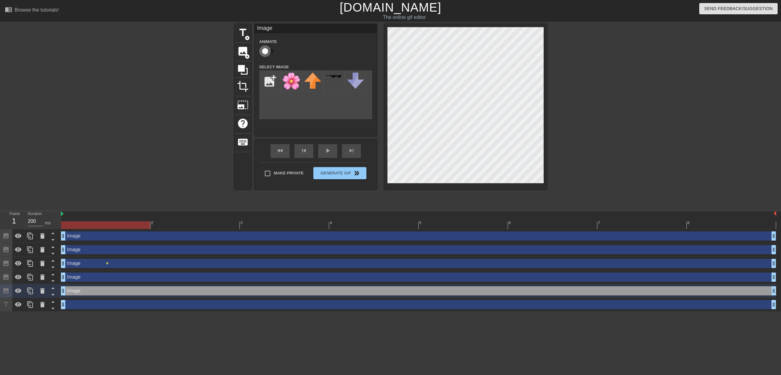
drag, startPoint x: 271, startPoint y: 50, endPoint x: 284, endPoint y: 52, distance: 12.9
click at [271, 50] on input "checkbox" at bounding box center [265, 51] width 35 height 12
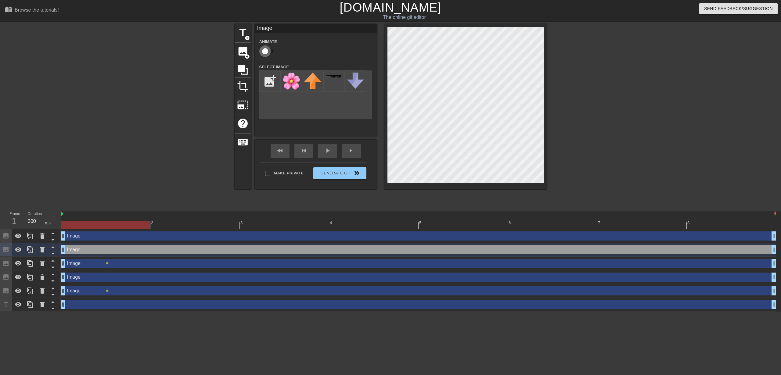
click at [267, 50] on input "checkbox" at bounding box center [265, 51] width 35 height 12
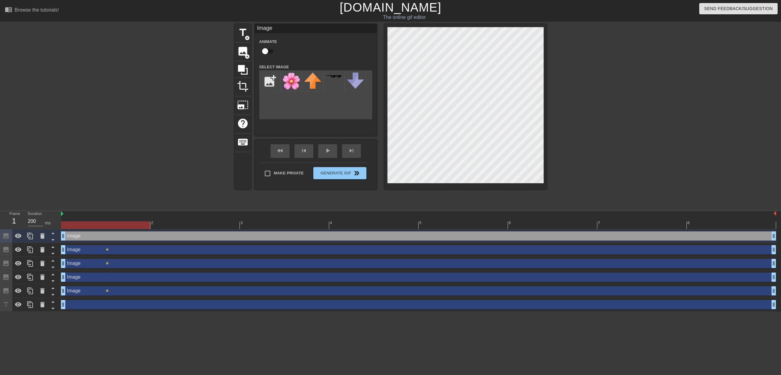
click at [270, 50] on input "checkbox" at bounding box center [265, 51] width 35 height 12
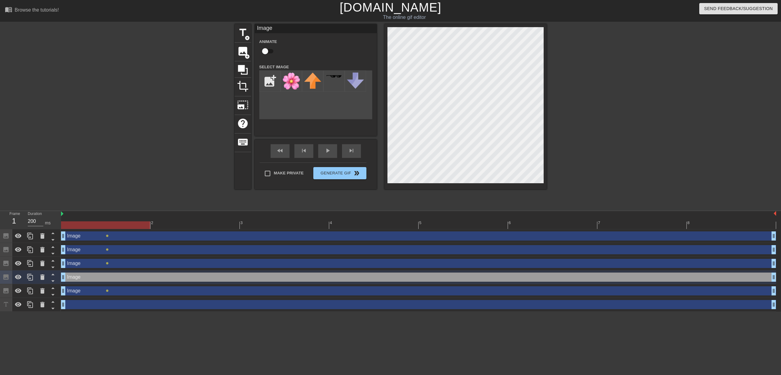
scroll to position [0, 1]
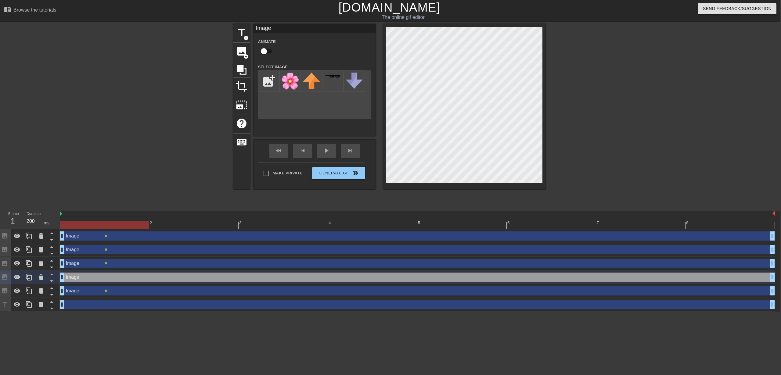
click at [265, 54] on input "checkbox" at bounding box center [264, 51] width 35 height 12
checkbox input "true"
click at [100, 307] on div "drag_handle drag_handle" at bounding box center [418, 304] width 716 height 9
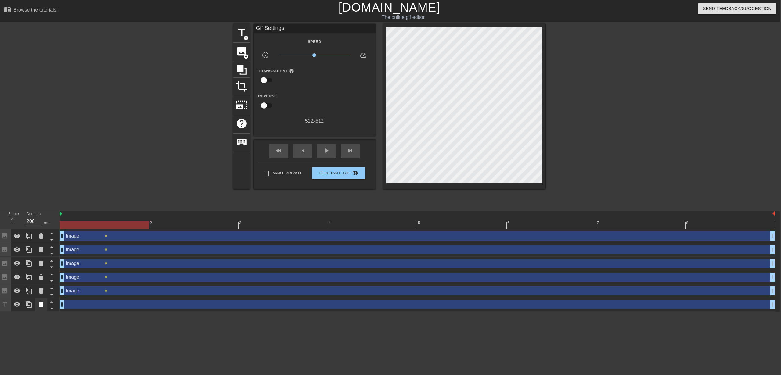
click at [39, 304] on icon at bounding box center [41, 304] width 4 height 5
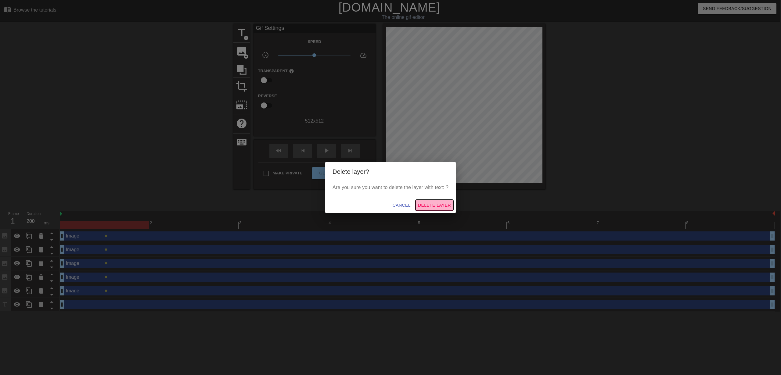
click at [430, 207] on span "Delete Layer" at bounding box center [434, 206] width 33 height 8
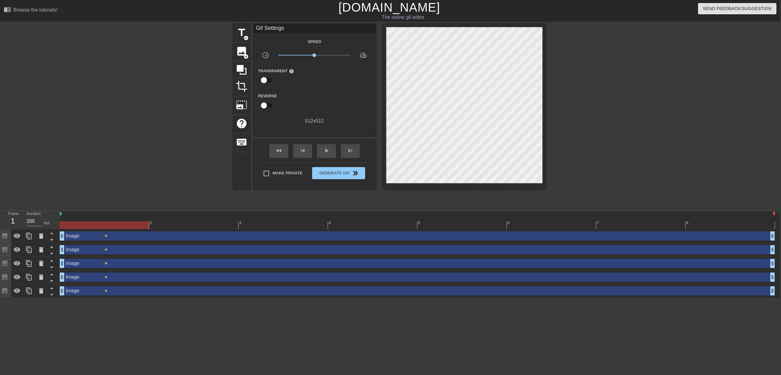
click at [239, 298] on html "menu_book Browse the tutorials! Gifntext.com The online gif editor Send Feedbac…" at bounding box center [389, 149] width 781 height 298
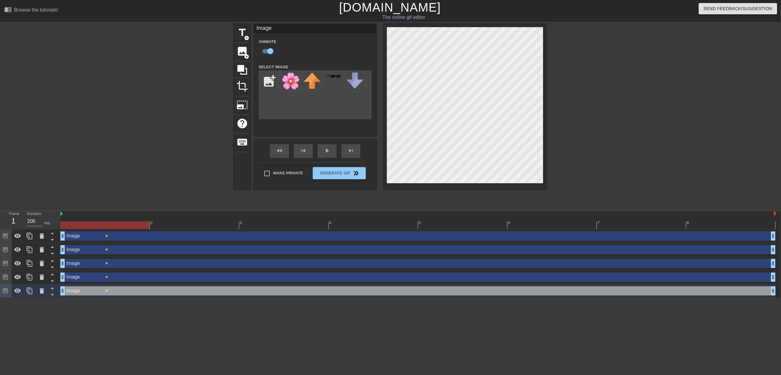
scroll to position [0, 0]
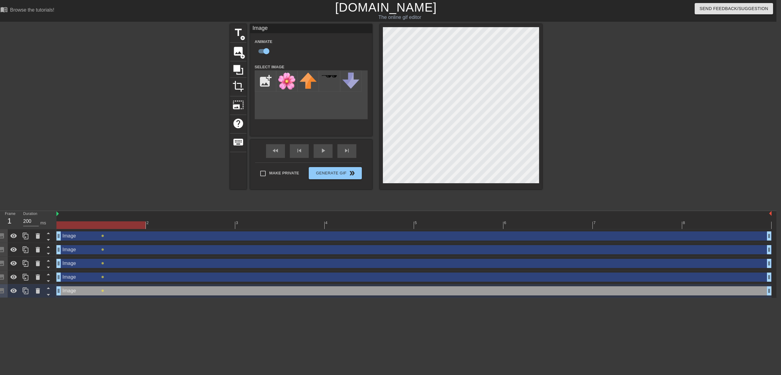
click at [180, 227] on div at bounding box center [414, 226] width 716 height 8
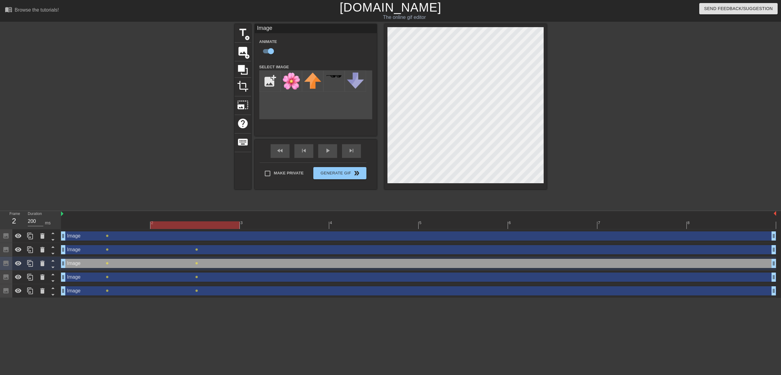
scroll to position [0, 0]
click at [272, 225] on div at bounding box center [419, 226] width 716 height 8
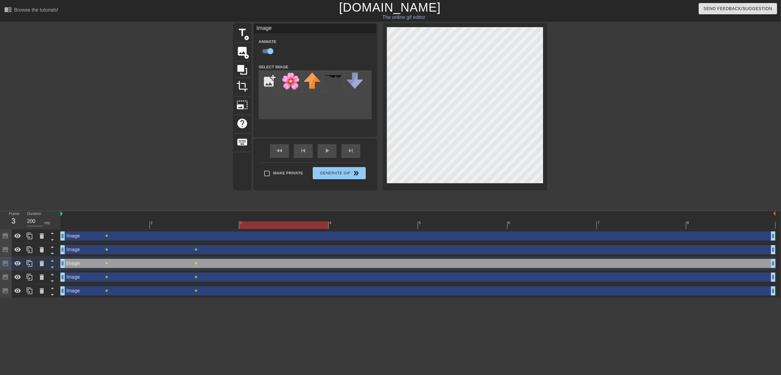
scroll to position [0, 0]
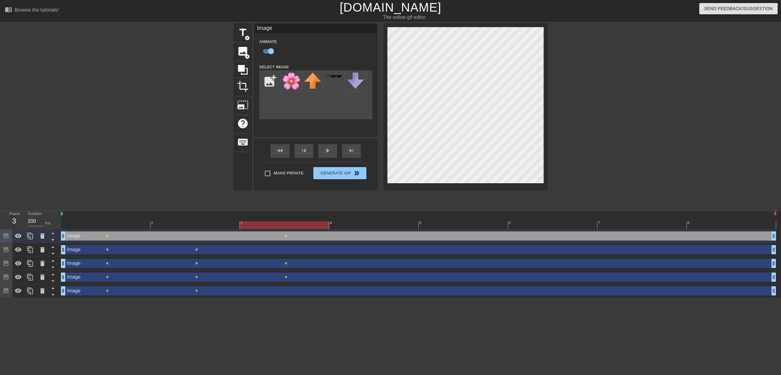
click at [194, 235] on div "Image drag_handle drag_handle" at bounding box center [419, 236] width 716 height 9
click at [289, 252] on div "Image drag_handle drag_handle" at bounding box center [419, 249] width 716 height 9
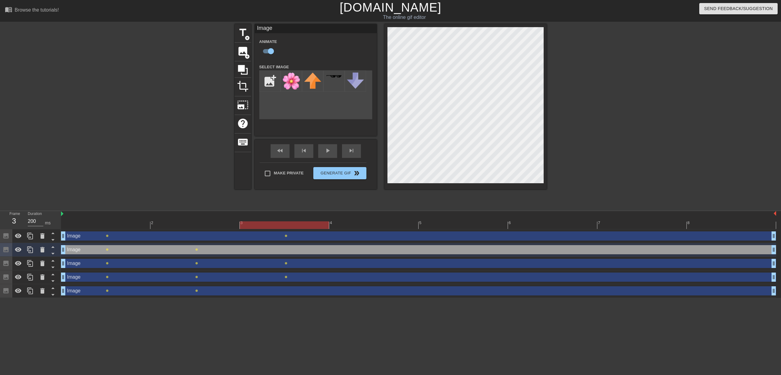
click at [108, 251] on div "Image drag_handle drag_handle" at bounding box center [419, 249] width 716 height 9
click at [199, 248] on div "Image drag_handle drag_handle" at bounding box center [419, 249] width 716 height 9
click at [201, 224] on div at bounding box center [419, 226] width 716 height 8
click at [119, 224] on div at bounding box center [419, 226] width 716 height 8
click at [178, 227] on div at bounding box center [419, 226] width 716 height 8
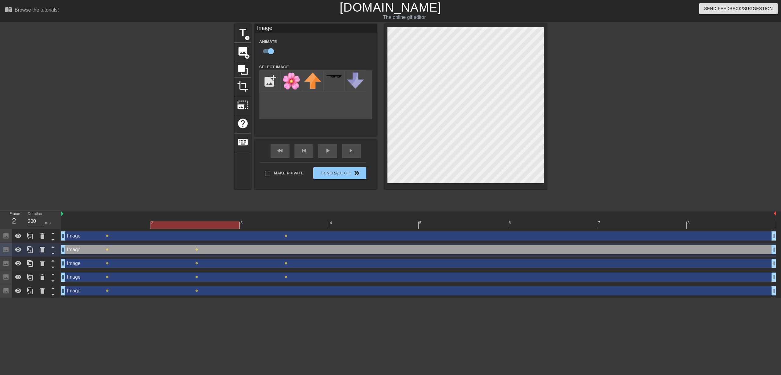
drag, startPoint x: 119, startPoint y: 223, endPoint x: 158, endPoint y: 223, distance: 38.2
click at [119, 223] on div at bounding box center [419, 226] width 716 height 8
click at [177, 225] on div at bounding box center [419, 226] width 716 height 8
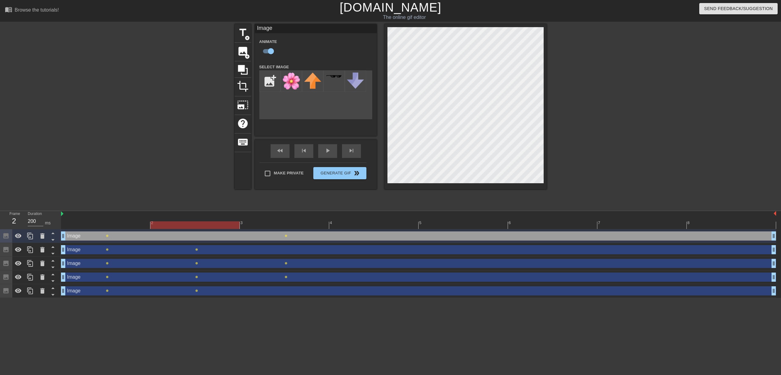
click at [200, 238] on div "Image drag_handle drag_handle" at bounding box center [419, 236] width 716 height 9
click at [291, 250] on div "Image drag_handle drag_handle" at bounding box center [419, 249] width 716 height 9
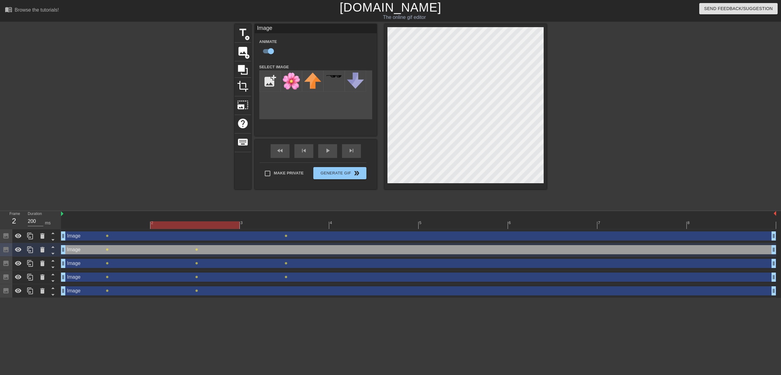
click at [280, 294] on div "Image drag_handle drag_handle" at bounding box center [419, 291] width 716 height 9
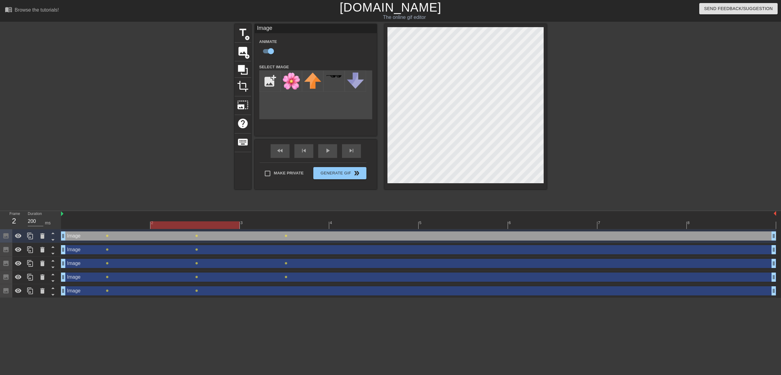
click at [284, 224] on div at bounding box center [419, 226] width 716 height 8
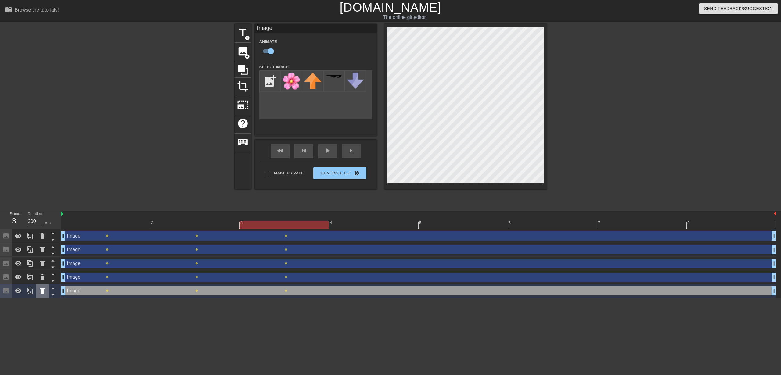
click at [42, 292] on icon at bounding box center [42, 290] width 4 height 5
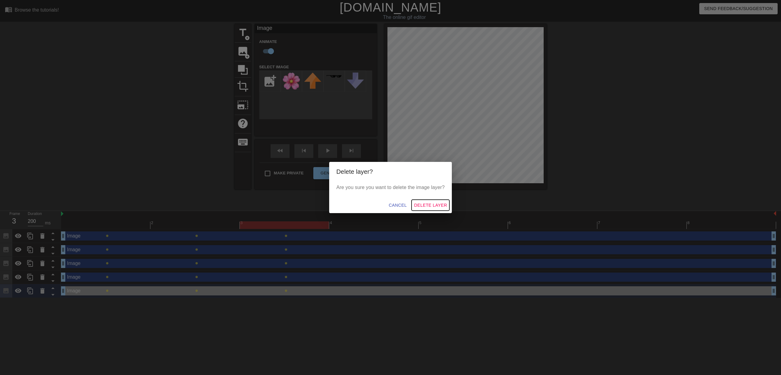
click at [430, 204] on span "Delete Layer" at bounding box center [430, 206] width 33 height 8
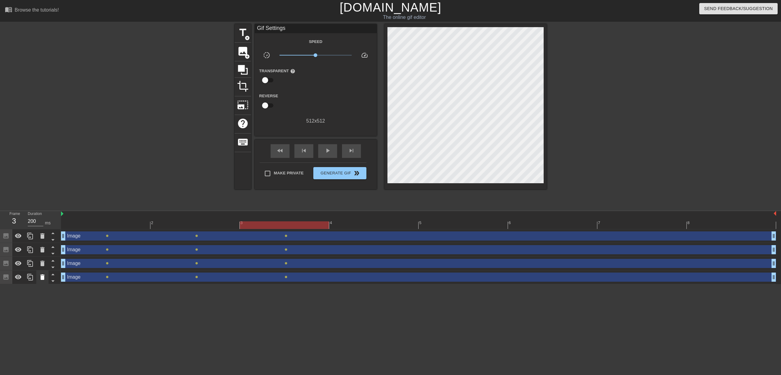
click at [44, 276] on icon at bounding box center [42, 277] width 4 height 5
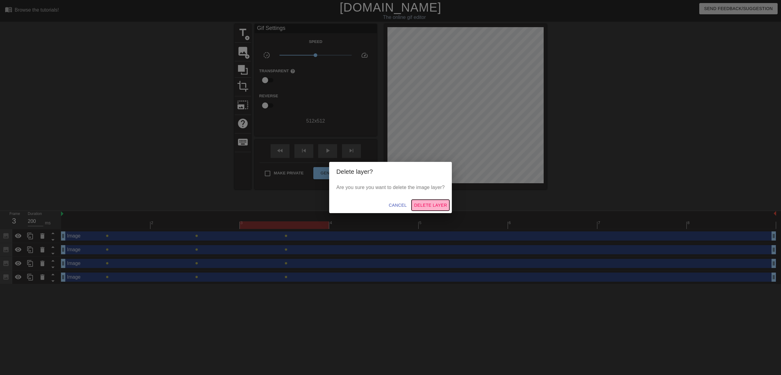
click at [437, 207] on span "Delete Layer" at bounding box center [430, 206] width 33 height 8
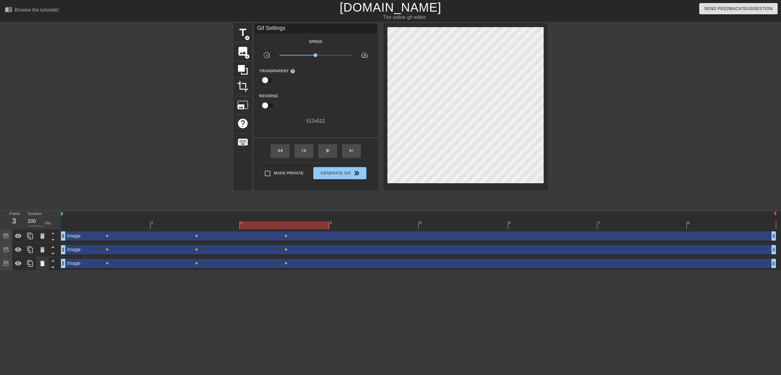
click at [42, 264] on icon at bounding box center [42, 263] width 4 height 5
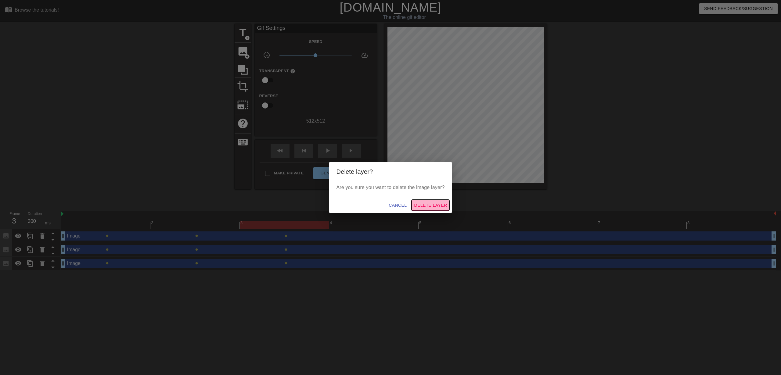
drag, startPoint x: 432, startPoint y: 204, endPoint x: 343, endPoint y: 216, distance: 89.3
click at [432, 204] on span "Delete Layer" at bounding box center [430, 206] width 33 height 8
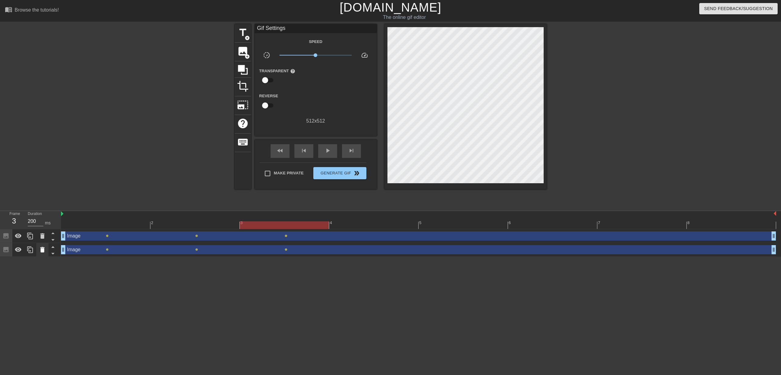
click at [42, 252] on icon at bounding box center [42, 249] width 4 height 5
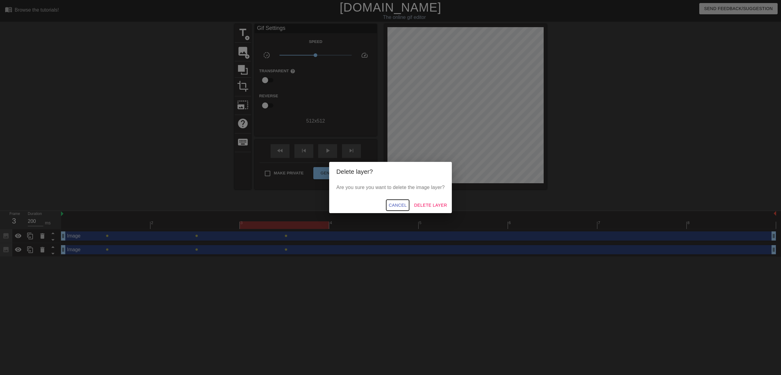
click at [392, 206] on span "Cancel" at bounding box center [398, 206] width 18 height 8
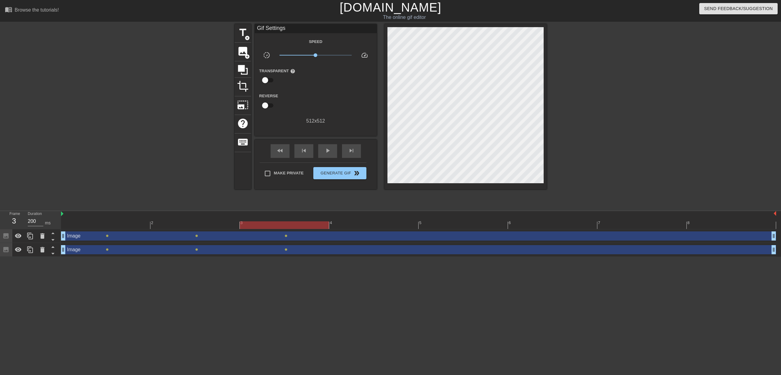
click at [128, 237] on div "Image drag_handle drag_handle" at bounding box center [419, 236] width 716 height 9
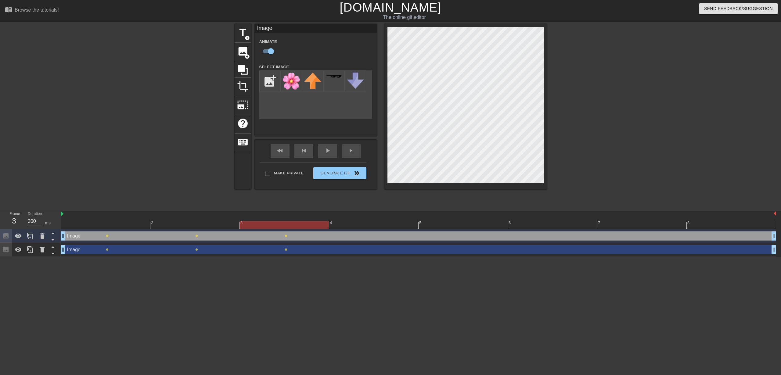
click at [112, 256] on div "Image drag_handle drag_handle lens lens lens" at bounding box center [419, 250] width 716 height 14
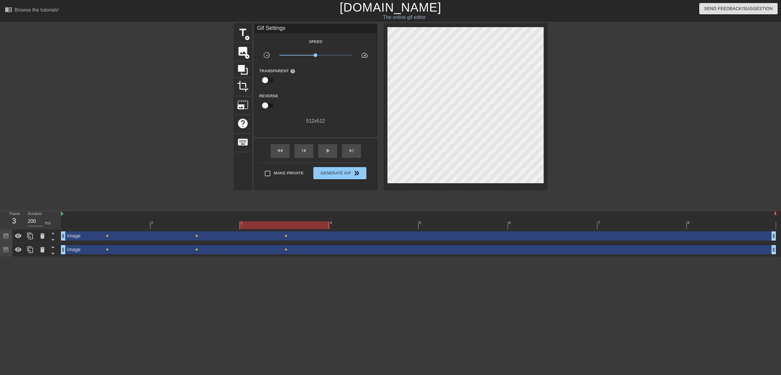
click at [114, 253] on div "Image drag_handle drag_handle" at bounding box center [419, 249] width 716 height 9
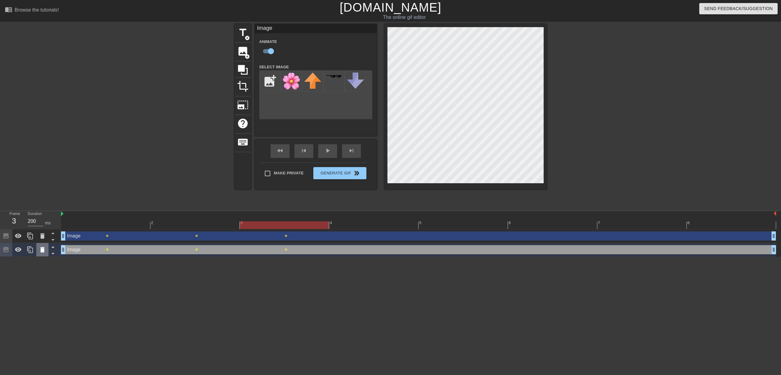
click at [42, 252] on icon at bounding box center [42, 249] width 4 height 5
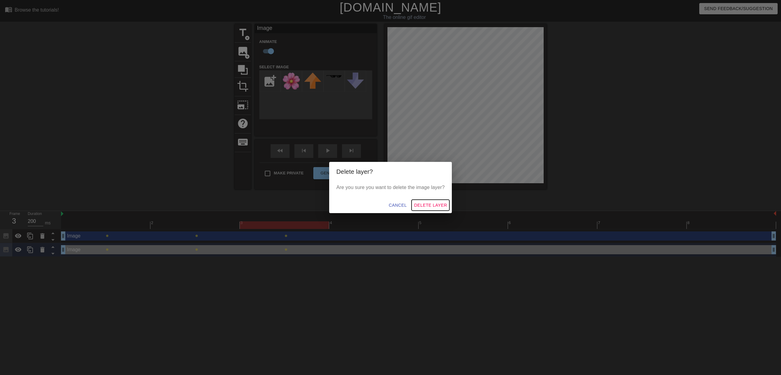
click at [435, 207] on span "Delete Layer" at bounding box center [430, 206] width 33 height 8
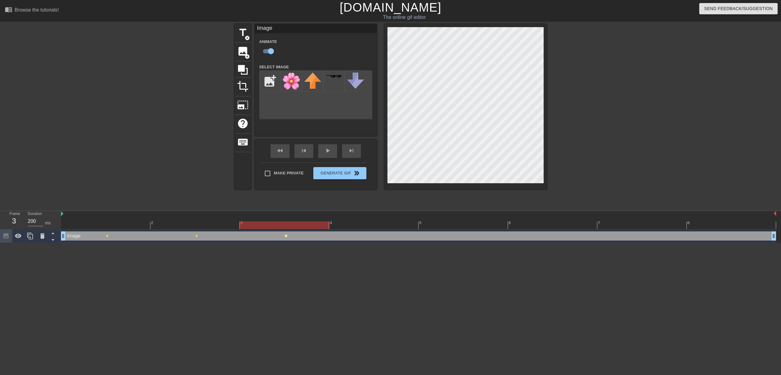
click at [287, 236] on span "lens" at bounding box center [286, 236] width 3 height 3
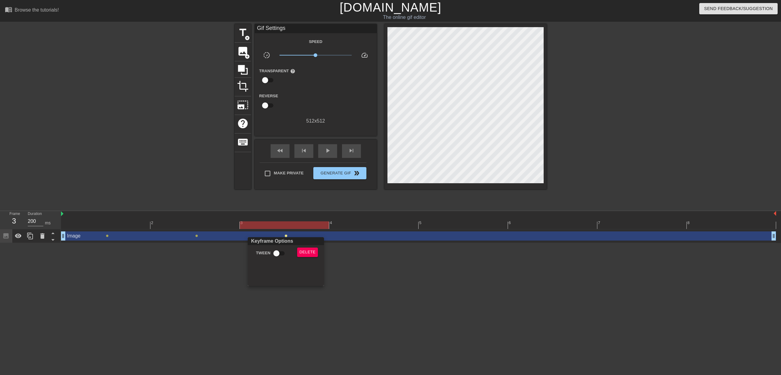
click at [288, 236] on div at bounding box center [390, 187] width 781 height 375
click at [286, 236] on span "lens" at bounding box center [286, 236] width 3 height 3
click at [302, 252] on span "Delete" at bounding box center [308, 252] width 16 height 7
click at [198, 238] on div "Image drag_handle drag_handle" at bounding box center [419, 236] width 716 height 9
click at [195, 236] on span "lens" at bounding box center [196, 236] width 3 height 3
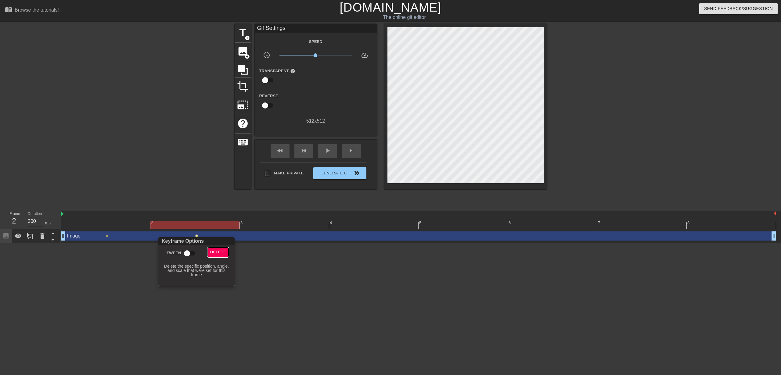
click at [219, 252] on span "Delete" at bounding box center [218, 252] width 16 height 7
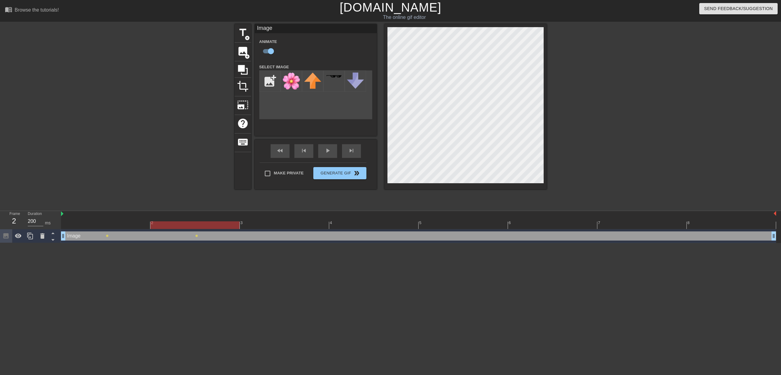
drag, startPoint x: 122, startPoint y: 223, endPoint x: 130, endPoint y: 225, distance: 8.0
click at [122, 223] on div at bounding box center [419, 226] width 716 height 8
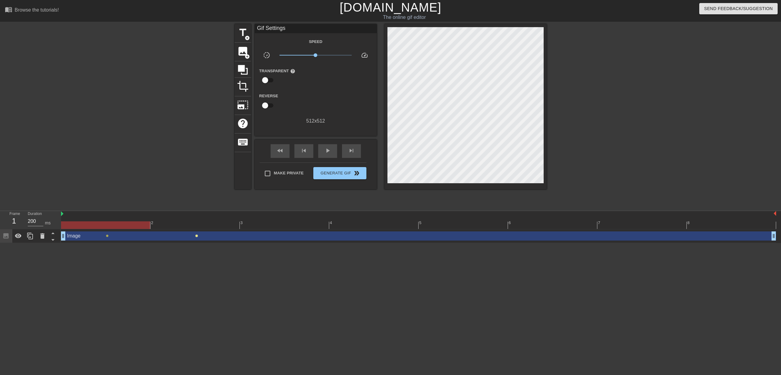
click at [195, 236] on span "lens" at bounding box center [196, 236] width 3 height 3
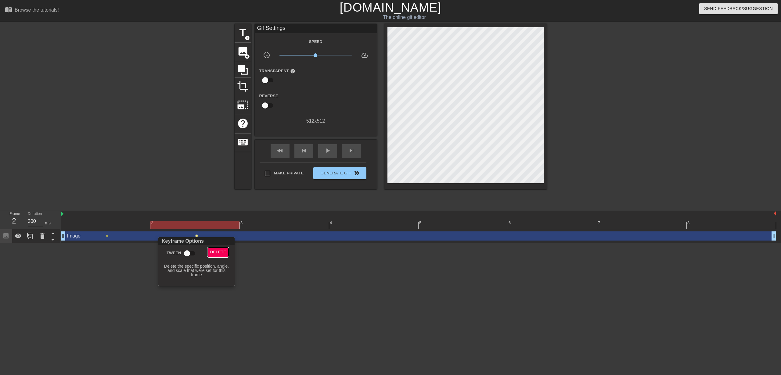
click at [218, 253] on span "Delete" at bounding box center [218, 252] width 16 height 7
click at [369, 222] on div at bounding box center [419, 226] width 716 height 8
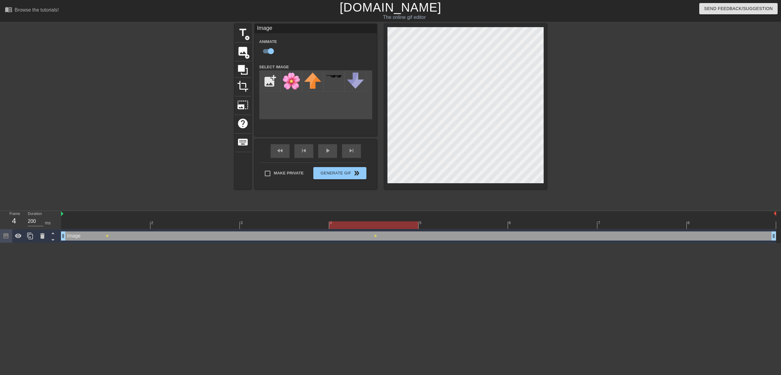
click at [107, 222] on div at bounding box center [419, 226] width 716 height 8
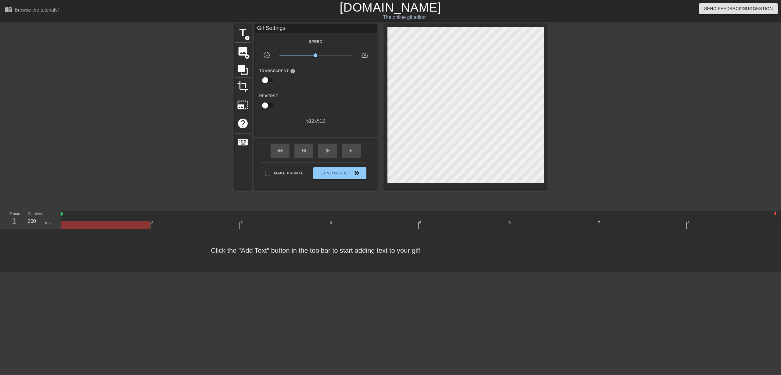
click at [167, 238] on div "Click the "Add Text" button in the toolbar to start adding text to your gif!" at bounding box center [390, 251] width 781 height 42
drag, startPoint x: 144, startPoint y: 231, endPoint x: 114, endPoint y: 223, distance: 31.4
click at [139, 230] on div "Click the "Add Text" button in the toolbar to start adding text to your gif!" at bounding box center [390, 251] width 781 height 42
drag, startPoint x: 96, startPoint y: 217, endPoint x: 97, endPoint y: 226, distance: 8.6
click at [96, 217] on div "2 3 4 5 6 7 8" at bounding box center [419, 220] width 716 height 18
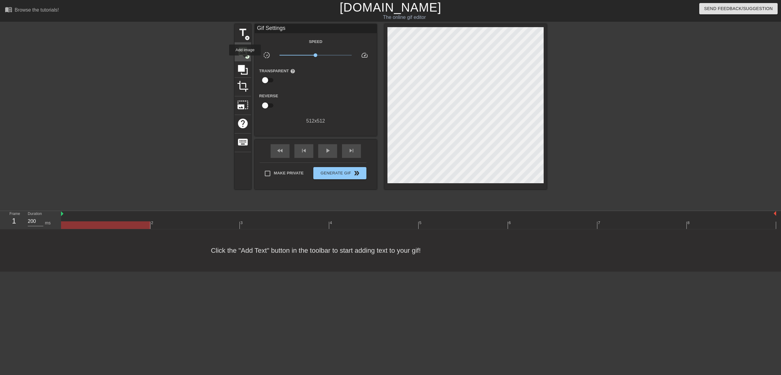
click at [245, 60] on div "image add_circle" at bounding box center [243, 52] width 16 height 19
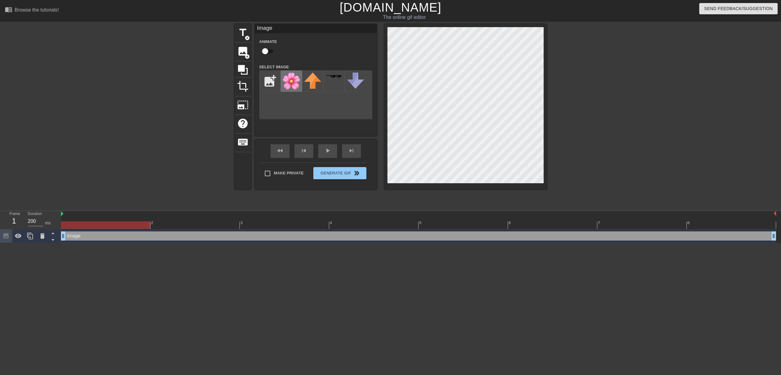
click at [290, 83] on img at bounding box center [291, 81] width 17 height 17
click at [272, 53] on input "checkbox" at bounding box center [265, 51] width 35 height 12
checkbox input "true"
click at [394, 223] on div at bounding box center [419, 226] width 716 height 8
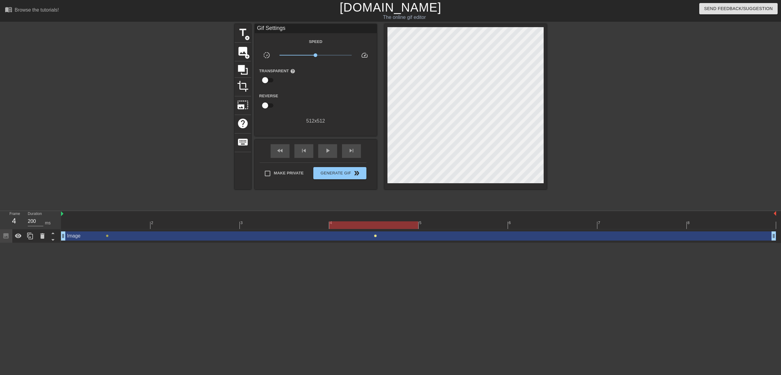
click at [376, 236] on span "lens" at bounding box center [375, 236] width 3 height 3
click at [368, 253] on input "Tween" at bounding box center [366, 254] width 35 height 12
checkbox input "true"
drag, startPoint x: 311, startPoint y: 259, endPoint x: 284, endPoint y: 255, distance: 27.8
click at [307, 258] on div at bounding box center [390, 187] width 781 height 375
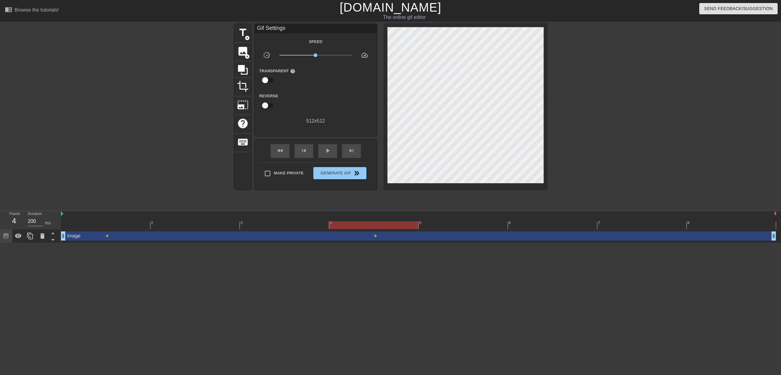
click at [111, 225] on div at bounding box center [419, 226] width 716 height 8
click at [375, 236] on span "lens" at bounding box center [375, 236] width 3 height 3
drag, startPoint x: 278, startPoint y: 265, endPoint x: 256, endPoint y: 259, distance: 22.5
click at [277, 264] on div at bounding box center [390, 187] width 781 height 375
click at [106, 237] on span "lens" at bounding box center [107, 236] width 3 height 3
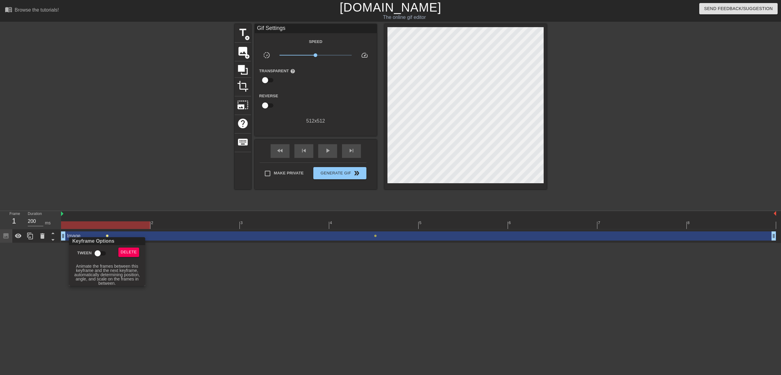
click at [101, 253] on input "Tween" at bounding box center [97, 254] width 35 height 12
checkbox input "true"
click at [284, 271] on div at bounding box center [390, 187] width 781 height 375
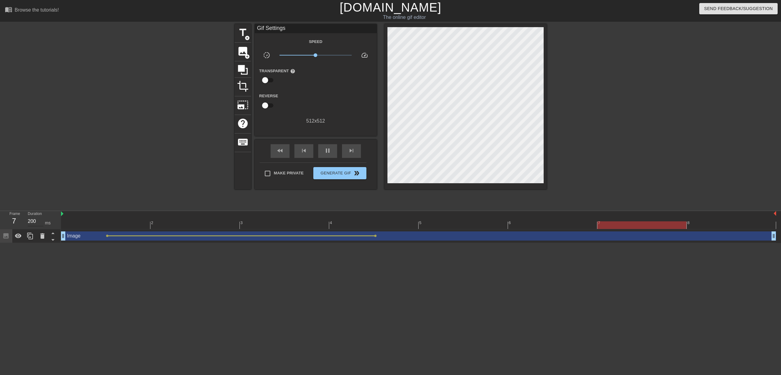
click at [36, 222] on input "200" at bounding box center [36, 222] width 16 height 10
click at [126, 217] on div at bounding box center [419, 214] width 716 height 6
click at [125, 223] on div at bounding box center [419, 226] width 716 height 8
click at [35, 223] on input "200" at bounding box center [36, 222] width 16 height 10
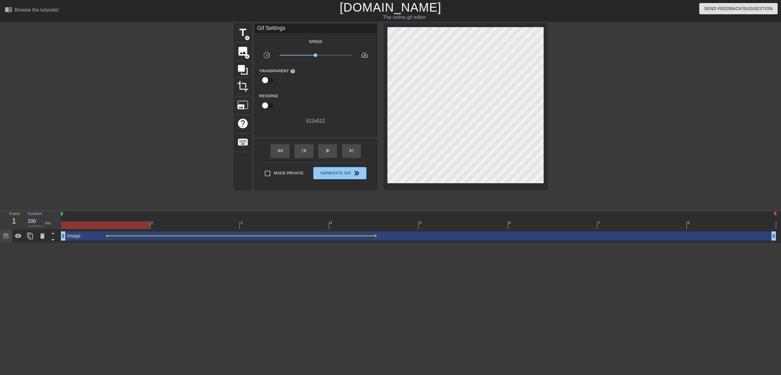
click at [35, 223] on input "200" at bounding box center [36, 222] width 16 height 10
click at [189, 222] on div at bounding box center [419, 226] width 716 height 8
click at [30, 220] on input "200" at bounding box center [36, 222] width 16 height 10
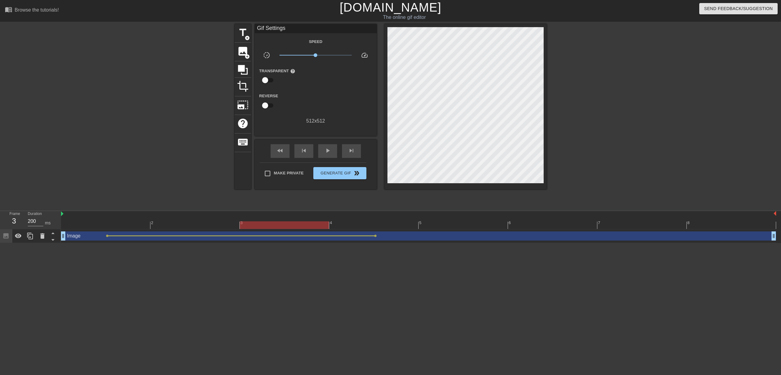
click at [280, 222] on div at bounding box center [419, 226] width 716 height 8
click at [33, 223] on input "200" at bounding box center [36, 222] width 16 height 10
click at [347, 223] on div at bounding box center [419, 226] width 716 height 8
click at [30, 223] on input "200" at bounding box center [36, 222] width 16 height 10
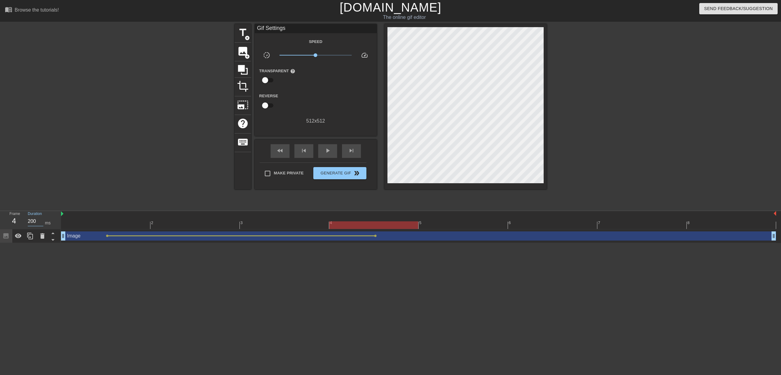
click at [30, 223] on input "200" at bounding box center [36, 222] width 16 height 10
click at [126, 243] on html "menu_book Browse the tutorials! Gifntext.com The online gif editor Send Feedbac…" at bounding box center [390, 121] width 781 height 243
click at [118, 243] on html "menu_book Browse the tutorials! Gifntext.com The online gif editor Send Feedbac…" at bounding box center [390, 121] width 781 height 243
click at [458, 219] on div "5" at bounding box center [463, 221] width 89 height 8
click at [32, 219] on input "20" at bounding box center [36, 222] width 16 height 10
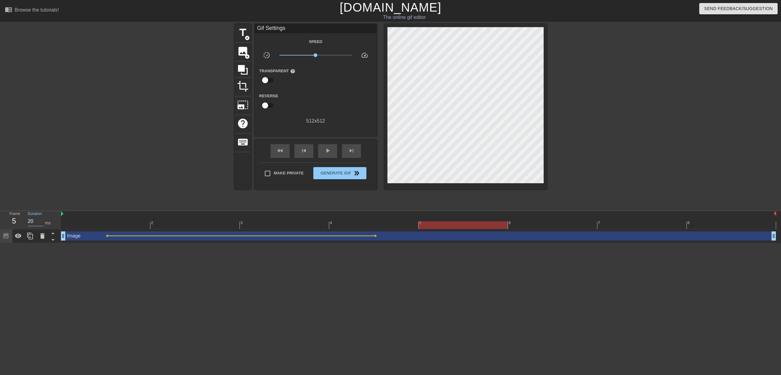
click at [32, 219] on input "20" at bounding box center [36, 222] width 16 height 10
click at [541, 225] on div at bounding box center [419, 226] width 716 height 8
click at [34, 220] on input "2000" at bounding box center [36, 222] width 16 height 10
drag, startPoint x: 465, startPoint y: 313, endPoint x: 469, endPoint y: 310, distance: 4.2
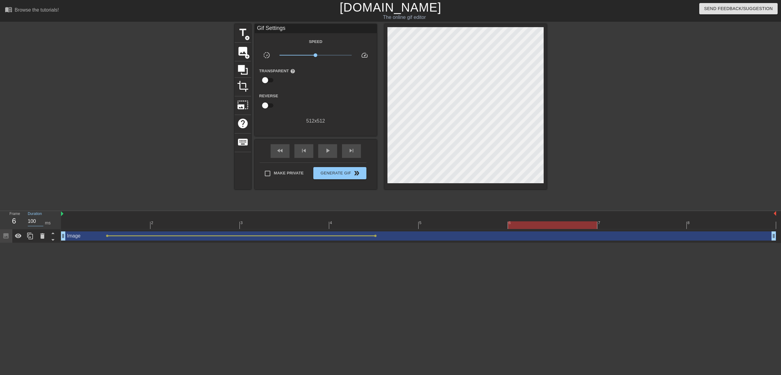
click at [465, 243] on html "menu_book Browse the tutorials! Gifntext.com The online gif editor Send Feedbac…" at bounding box center [390, 121] width 781 height 243
click at [640, 227] on div at bounding box center [419, 226] width 716 height 8
click at [33, 222] on input "2000" at bounding box center [36, 222] width 16 height 10
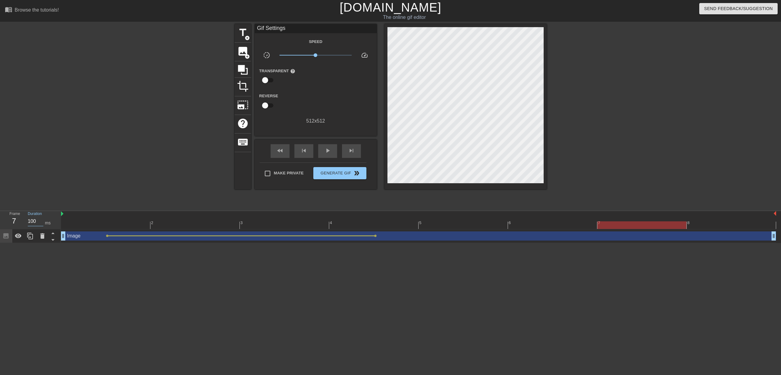
drag, startPoint x: 408, startPoint y: 302, endPoint x: 417, endPoint y: 301, distance: 9.2
click at [414, 243] on html "menu_book Browse the tutorials! Gifntext.com The online gif editor Send Feedbac…" at bounding box center [390, 121] width 781 height 243
click at [728, 230] on div "Image drag_handle drag_handle lens lens" at bounding box center [419, 237] width 716 height 14
drag, startPoint x: 727, startPoint y: 227, endPoint x: 724, endPoint y: 227, distance: 3.1
click at [727, 227] on div at bounding box center [419, 226] width 716 height 8
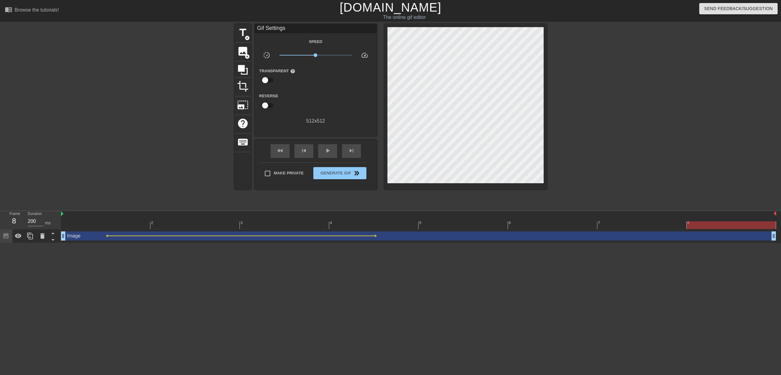
scroll to position [0, 0]
drag, startPoint x: 25, startPoint y: 221, endPoint x: 30, endPoint y: 221, distance: 4.9
click at [27, 221] on div "Duration 200 ms" at bounding box center [41, 220] width 37 height 18
click at [30, 221] on input "200" at bounding box center [35, 222] width 16 height 10
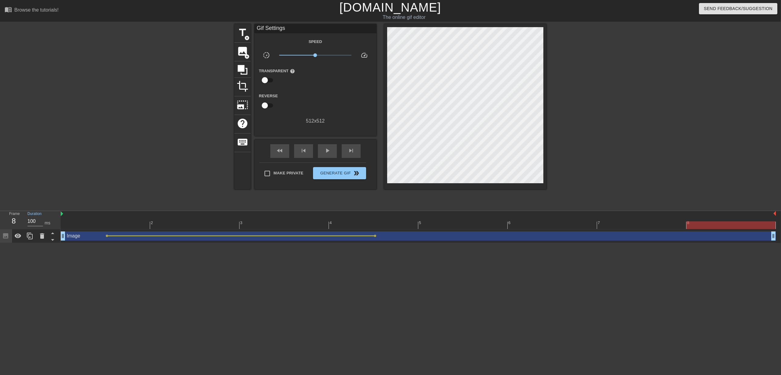
type input "100"
click at [103, 243] on html "menu_book Browse the tutorials! Gifntext.com The online gif editor Send Feedbac…" at bounding box center [390, 121] width 781 height 243
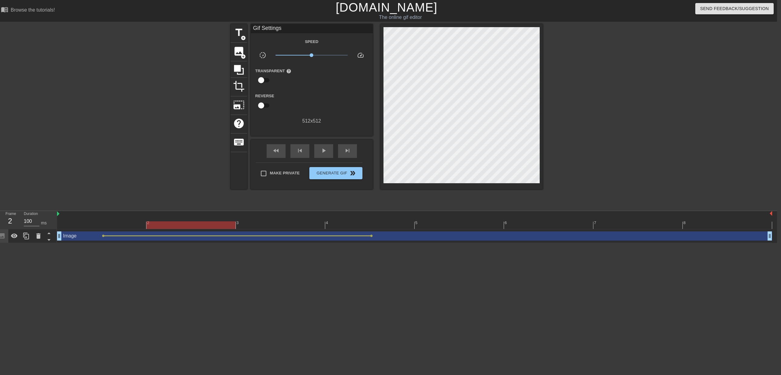
scroll to position [0, 5]
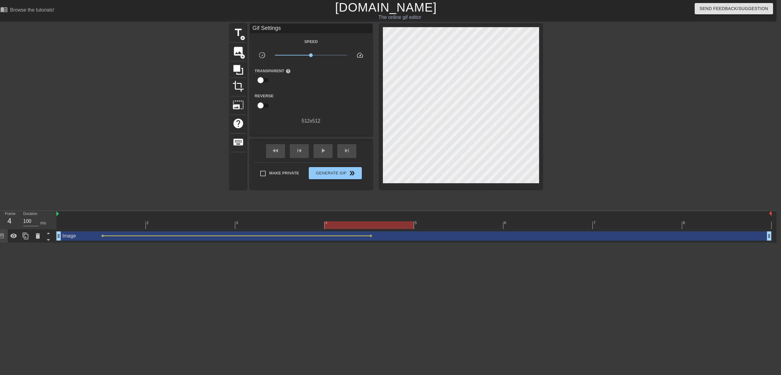
click at [366, 228] on div at bounding box center [414, 226] width 716 height 8
click at [103, 222] on div at bounding box center [414, 226] width 716 height 8
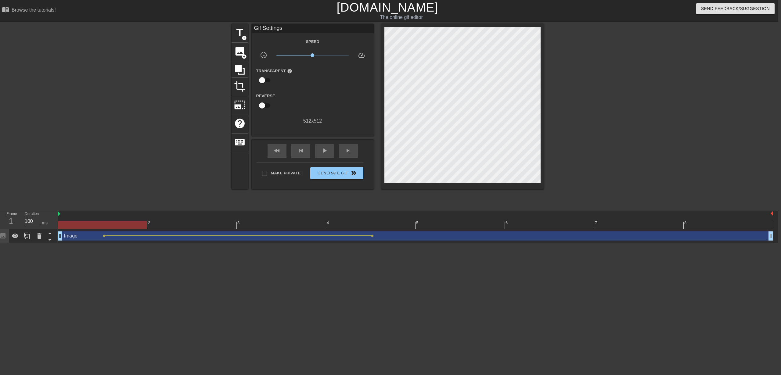
scroll to position [0, 2]
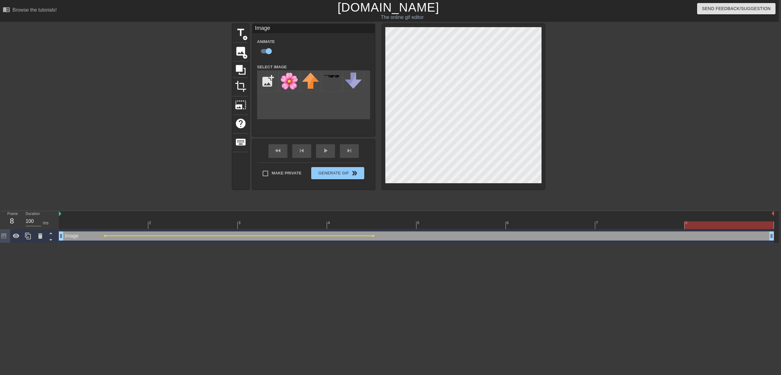
click at [734, 224] on div at bounding box center [417, 226] width 716 height 8
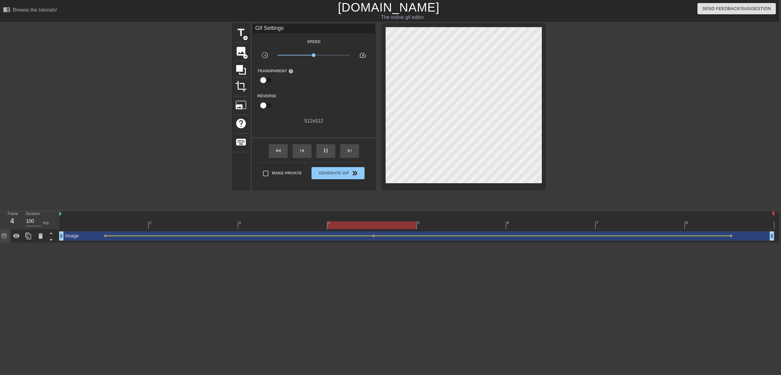
click at [598, 118] on div at bounding box center [599, 115] width 92 height 183
click at [363, 222] on div at bounding box center [417, 226] width 716 height 8
click at [103, 219] on div at bounding box center [103, 221] width 89 height 8
click at [365, 222] on div at bounding box center [417, 226] width 716 height 8
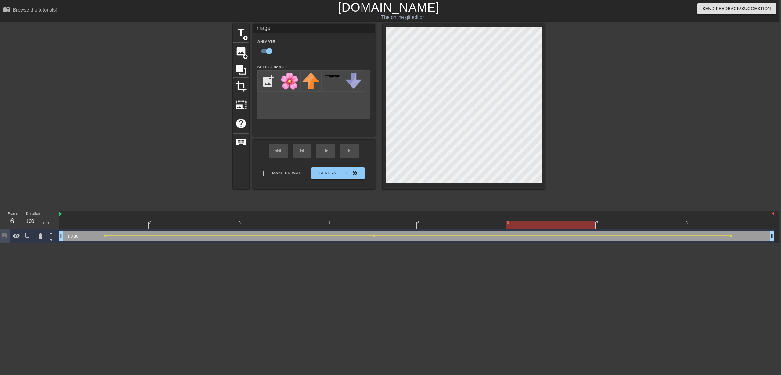
click at [379, 220] on div "4" at bounding box center [372, 221] width 89 height 8
click at [567, 145] on div at bounding box center [599, 115] width 92 height 183
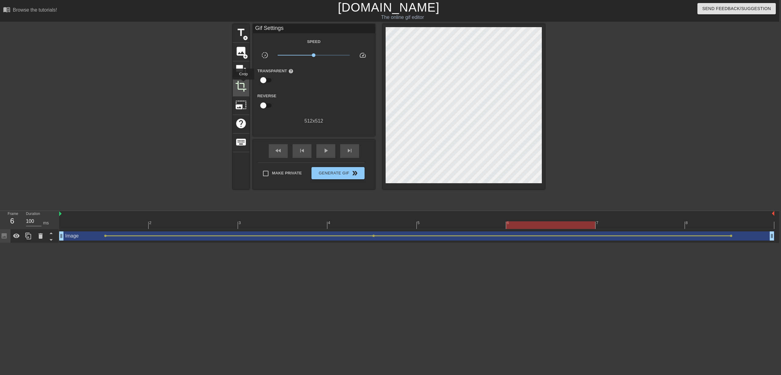
click at [244, 84] on span "crop" at bounding box center [241, 87] width 12 height 12
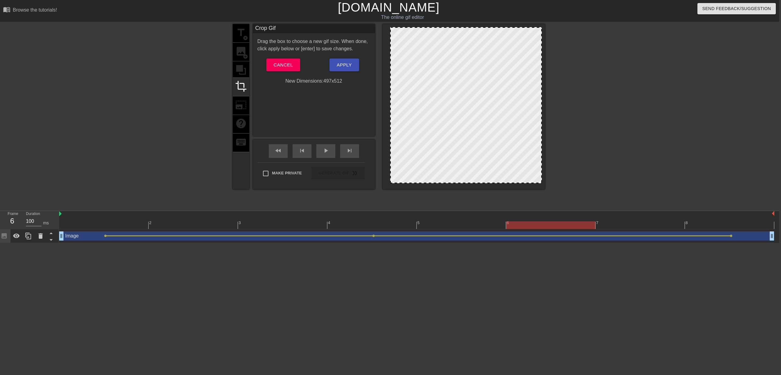
drag, startPoint x: 387, startPoint y: 182, endPoint x: 505, endPoint y: 196, distance: 118.0
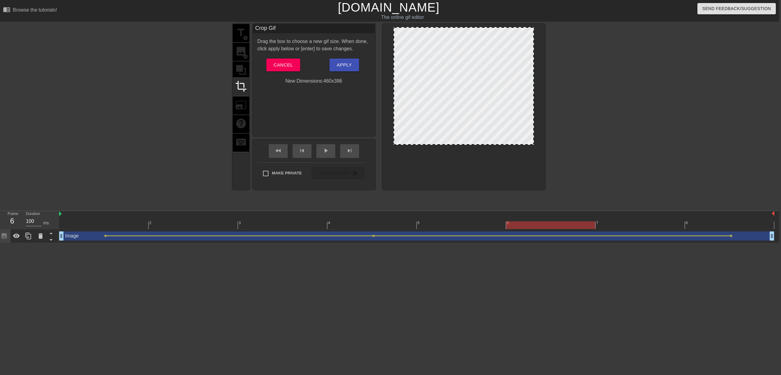
drag, startPoint x: 542, startPoint y: 183, endPoint x: 534, endPoint y: 145, distance: 39.3
click at [534, 145] on div at bounding box center [534, 144] width 6 height 6
click at [347, 66] on span "Apply" at bounding box center [344, 65] width 15 height 8
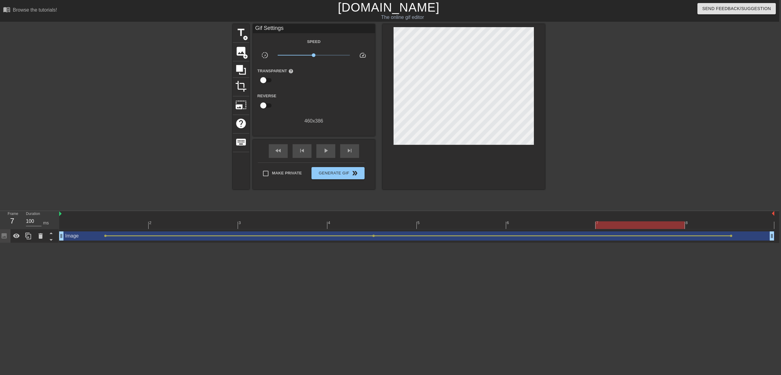
drag, startPoint x: 164, startPoint y: 259, endPoint x: 161, endPoint y: 257, distance: 3.6
click at [164, 243] on html "menu_book Browse the tutorials! Gifntext.com The online gif editor Send Feedbac…" at bounding box center [388, 121] width 781 height 243
click at [91, 237] on div "Image drag_handle drag_handle" at bounding box center [417, 236] width 716 height 9
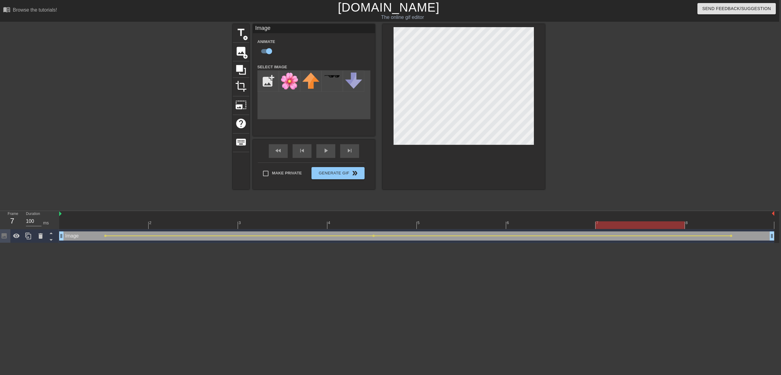
click at [151, 243] on html "menu_book Browse the tutorials! Gifntext.com The online gif editor Send Feedbac…" at bounding box center [388, 121] width 781 height 243
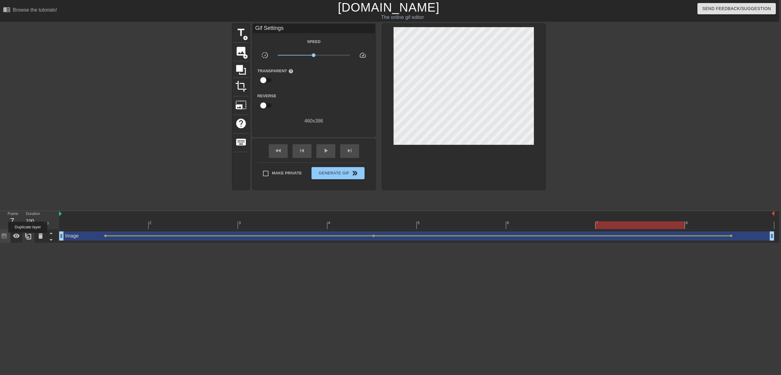
click at [28, 237] on icon at bounding box center [28, 236] width 6 height 7
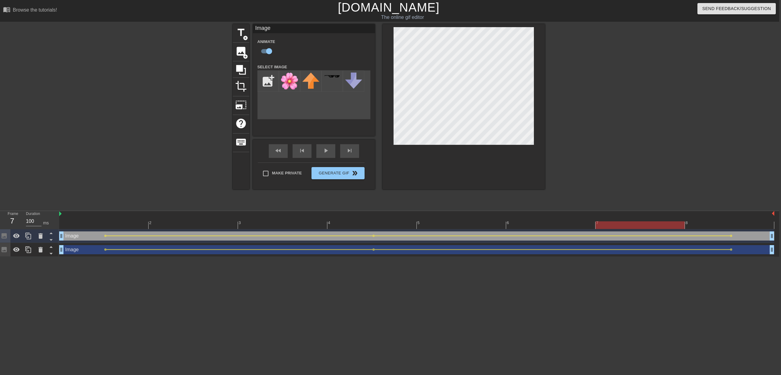
click at [87, 251] on div "Image drag_handle drag_handle" at bounding box center [417, 249] width 716 height 9
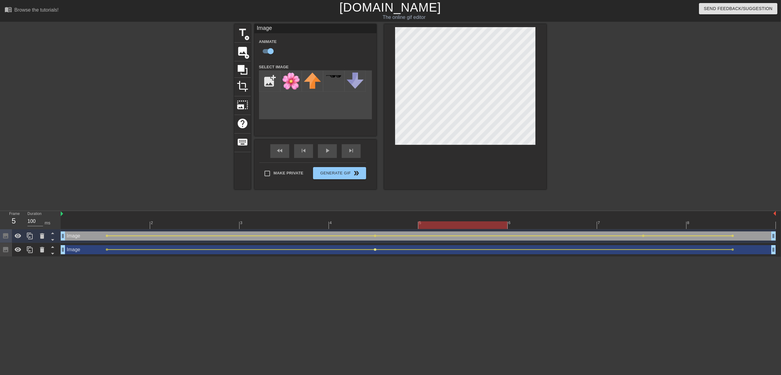
scroll to position [0, 2]
click at [375, 249] on span "lens" at bounding box center [374, 249] width 3 height 3
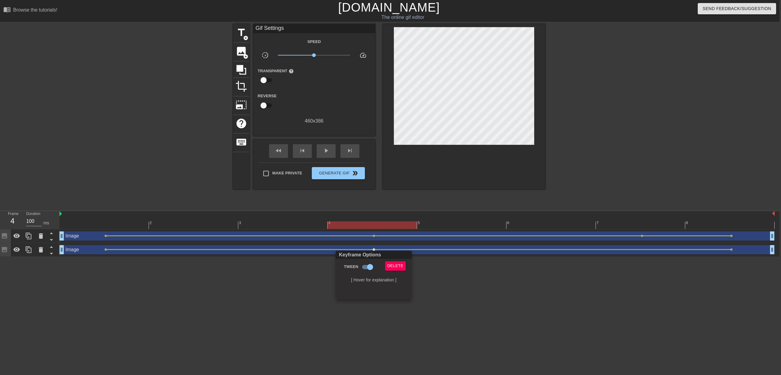
click at [377, 227] on div at bounding box center [390, 187] width 781 height 375
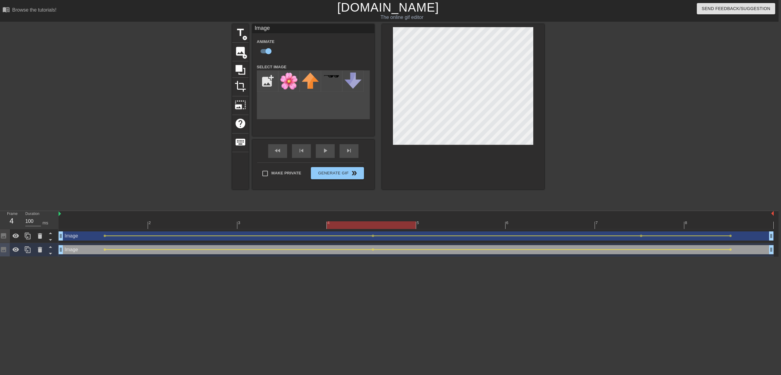
scroll to position [0, 4]
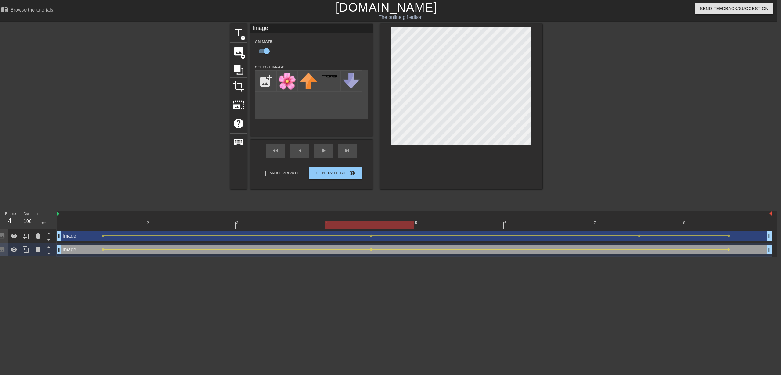
click at [719, 222] on div at bounding box center [415, 226] width 716 height 8
click at [36, 252] on icon at bounding box center [37, 249] width 7 height 7
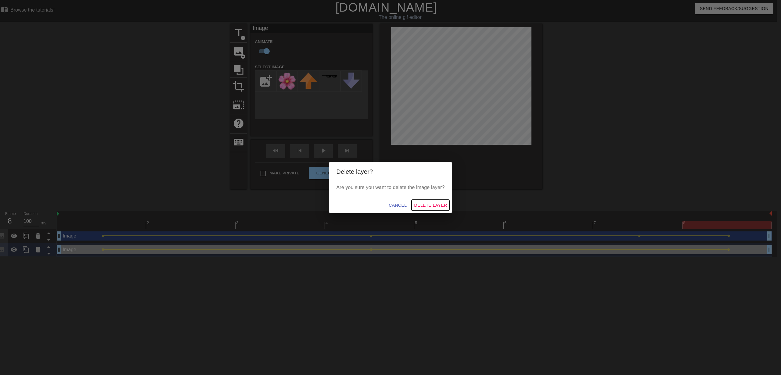
click at [430, 207] on span "Delete Layer" at bounding box center [430, 206] width 33 height 8
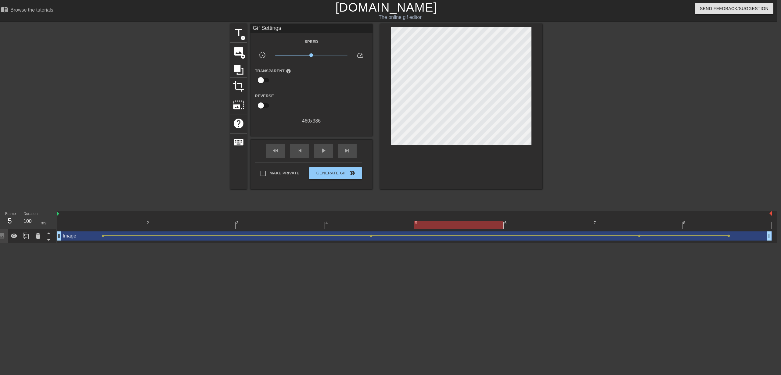
click at [371, 227] on div at bounding box center [415, 226] width 716 height 8
click at [710, 228] on div at bounding box center [415, 226] width 716 height 8
click at [471, 223] on div at bounding box center [415, 226] width 716 height 8
click at [388, 221] on div "4" at bounding box center [369, 221] width 89 height 8
click at [263, 223] on div at bounding box center [415, 226] width 716 height 8
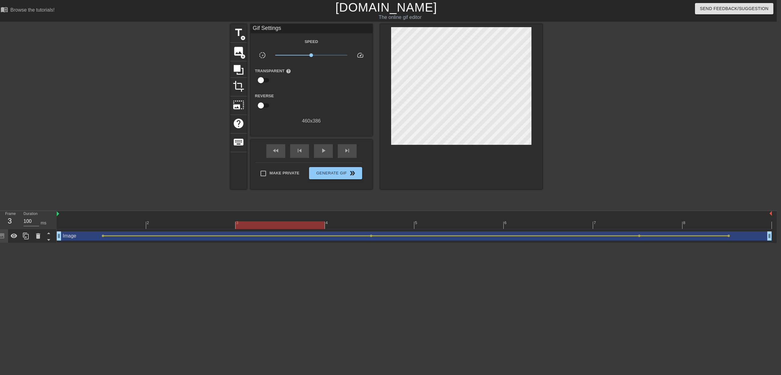
drag, startPoint x: 241, startPoint y: 222, endPoint x: 230, endPoint y: 223, distance: 11.7
click at [241, 222] on div at bounding box center [280, 226] width 89 height 8
drag, startPoint x: 205, startPoint y: 224, endPoint x: 202, endPoint y: 224, distance: 3.7
click at [204, 224] on div at bounding box center [415, 226] width 716 height 8
click at [127, 223] on div at bounding box center [415, 226] width 716 height 8
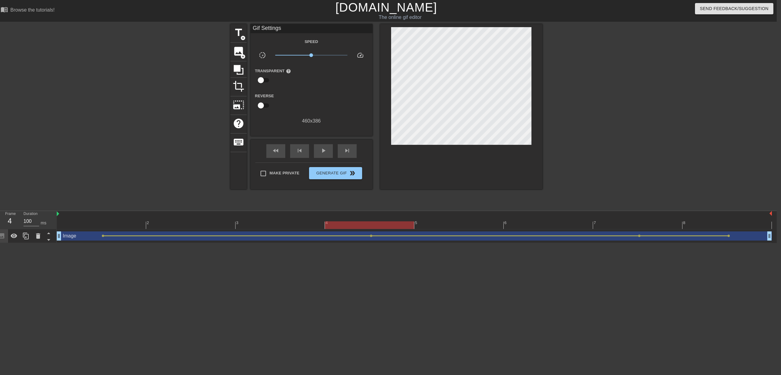
click at [385, 224] on div at bounding box center [415, 226] width 716 height 8
click at [442, 229] on div "2 3 4 5 6 7 8" at bounding box center [415, 220] width 716 height 18
click at [453, 229] on div at bounding box center [415, 226] width 716 height 8
click at [535, 227] on div at bounding box center [415, 226] width 716 height 8
click at [623, 227] on div at bounding box center [415, 226] width 716 height 8
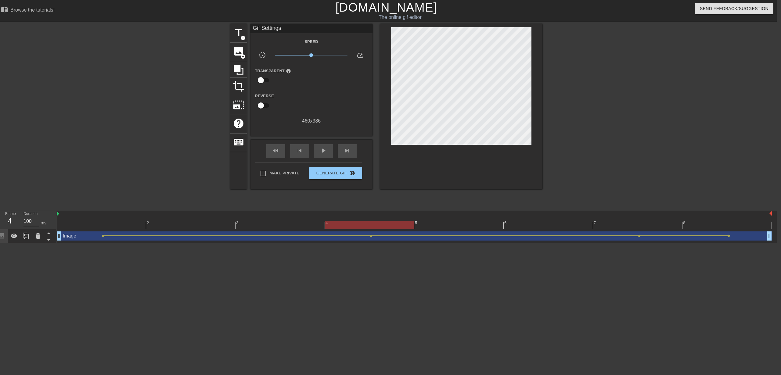
drag, startPoint x: 385, startPoint y: 223, endPoint x: 601, endPoint y: 222, distance: 216.1
click at [385, 223] on div at bounding box center [415, 226] width 716 height 8
click at [710, 223] on div at bounding box center [415, 226] width 716 height 8
click at [639, 238] on div "Image drag_handle drag_handle" at bounding box center [415, 236] width 716 height 9
click at [640, 236] on span "lens" at bounding box center [639, 236] width 3 height 3
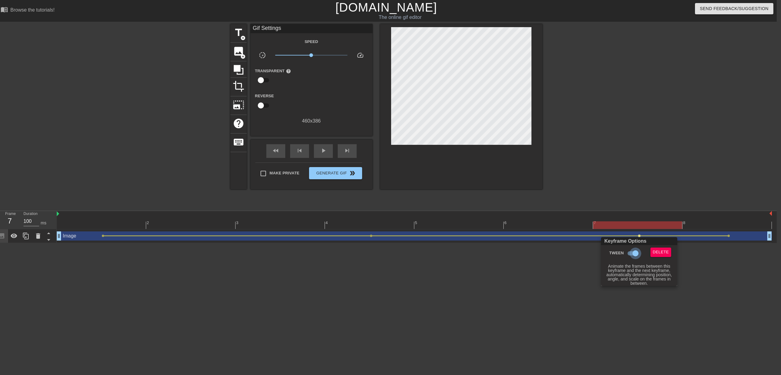
click at [638, 252] on input "Tween" at bounding box center [635, 254] width 35 height 12
click at [613, 248] on input "Tween" at bounding box center [630, 254] width 35 height 12
checkbox input "true"
click at [699, 256] on div at bounding box center [390, 187] width 781 height 375
drag, startPoint x: 700, startPoint y: 249, endPoint x: 659, endPoint y: 241, distance: 41.6
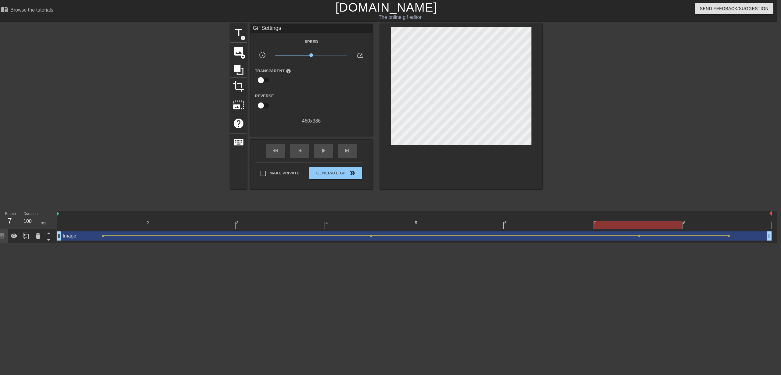
click at [693, 243] on html "menu_book Browse the tutorials! Gifntext.com The online gif editor Send Feedbac…" at bounding box center [386, 121] width 781 height 243
click at [639, 237] on span "lens" at bounding box center [639, 236] width 3 height 3
click at [640, 236] on div at bounding box center [390, 187] width 781 height 375
click at [636, 231] on div "Image drag_handle drag_handle lens lens lens lens" at bounding box center [415, 237] width 716 height 14
click at [639, 236] on span "lens" at bounding box center [639, 236] width 3 height 3
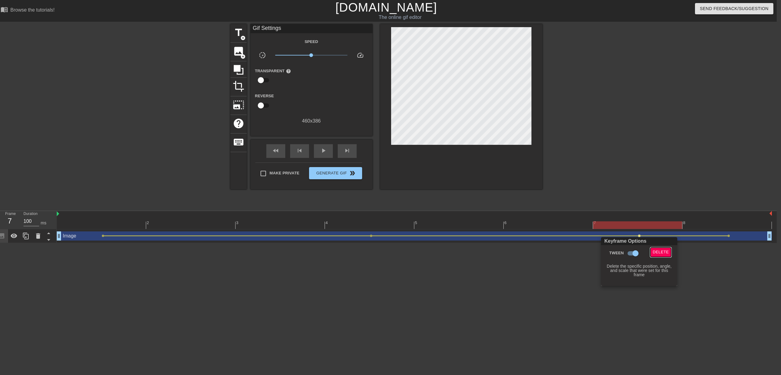
click at [662, 252] on span "Delete" at bounding box center [661, 252] width 16 height 7
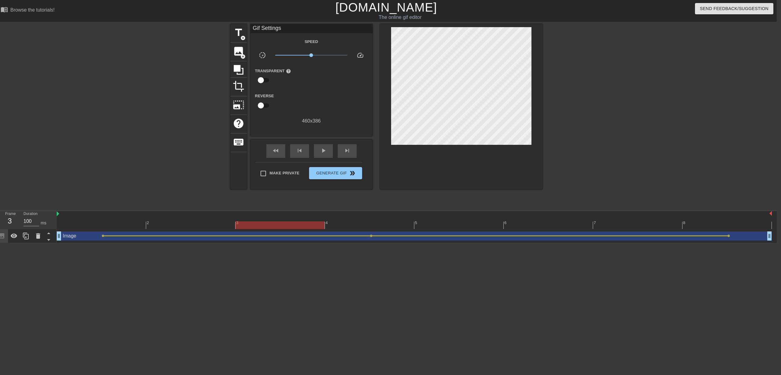
click at [258, 243] on html "menu_book Browse the tutorials! Gifntext.com The online gif editor Send Feedbac…" at bounding box center [386, 121] width 781 height 243
click at [238, 58] on div "image add_circle" at bounding box center [238, 52] width 16 height 19
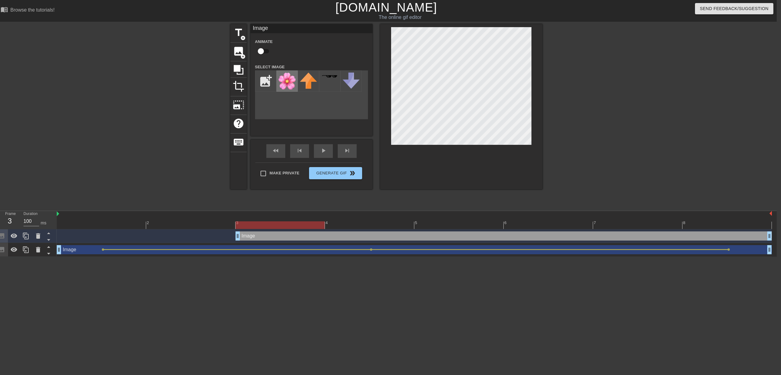
click at [292, 85] on img at bounding box center [287, 81] width 17 height 17
click at [280, 257] on html "menu_book Browse the tutorials! Gifntext.com The online gif editor Send Feedbac…" at bounding box center [386, 128] width 781 height 257
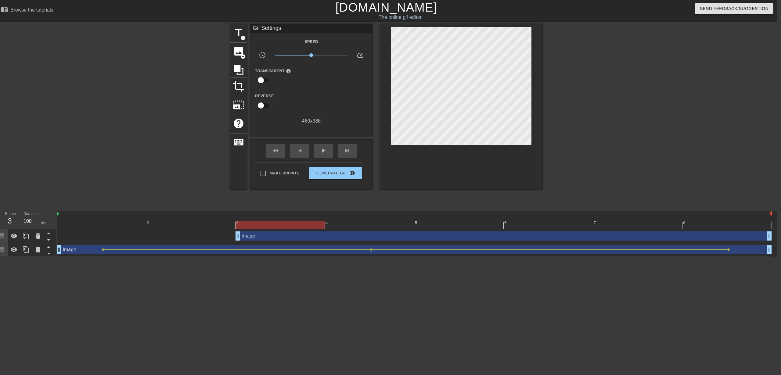
scroll to position [0, 4]
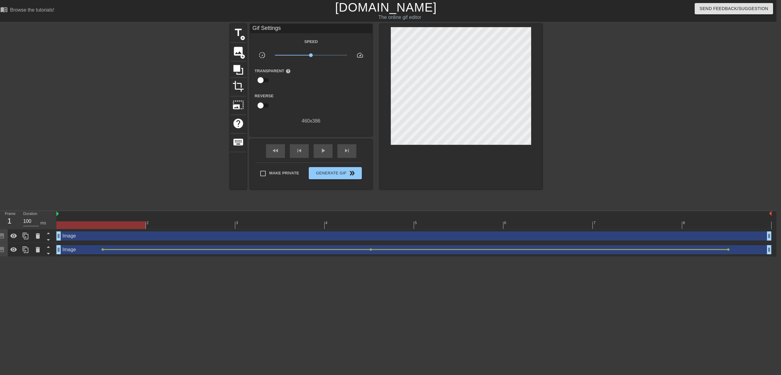
drag, startPoint x: 239, startPoint y: 236, endPoint x: 80, endPoint y: 232, distance: 158.8
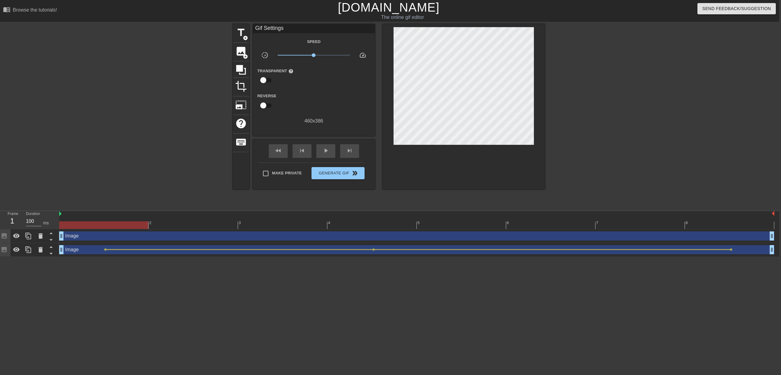
drag, startPoint x: 100, startPoint y: 283, endPoint x: 93, endPoint y: 265, distance: 19.9
click at [100, 257] on html "menu_book Browse the tutorials! Gifntext.com The online gif editor Send Feedbac…" at bounding box center [388, 128] width 781 height 257
click at [166, 227] on div at bounding box center [417, 226] width 716 height 8
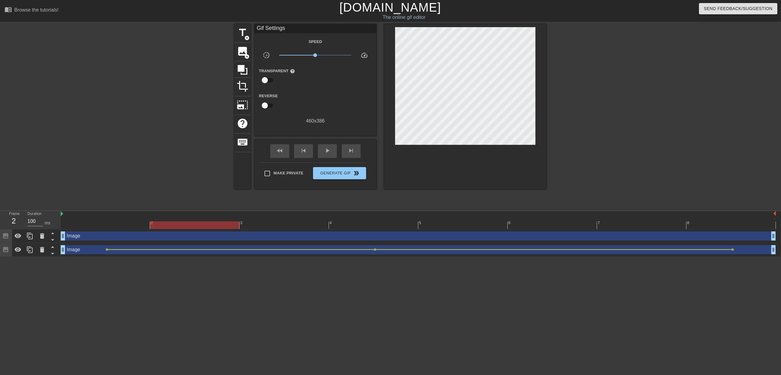
click at [130, 226] on div at bounding box center [419, 226] width 716 height 8
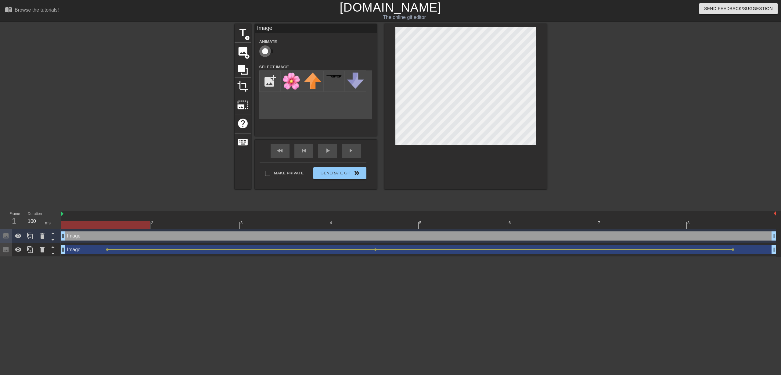
click at [267, 51] on input "checkbox" at bounding box center [265, 51] width 35 height 12
checkbox input "true"
click at [374, 227] on div at bounding box center [419, 226] width 716 height 8
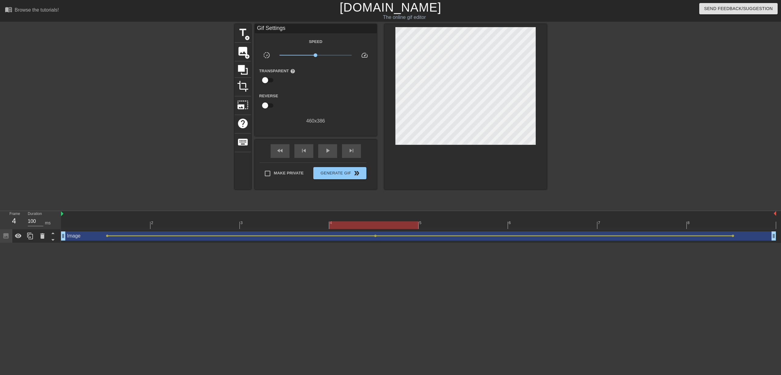
click at [393, 243] on html "menu_book Browse the tutorials! Gifntext.com The online gif editor Send Feedbac…" at bounding box center [390, 121] width 781 height 243
click at [247, 57] on span "add_circle" at bounding box center [247, 56] width 5 height 5
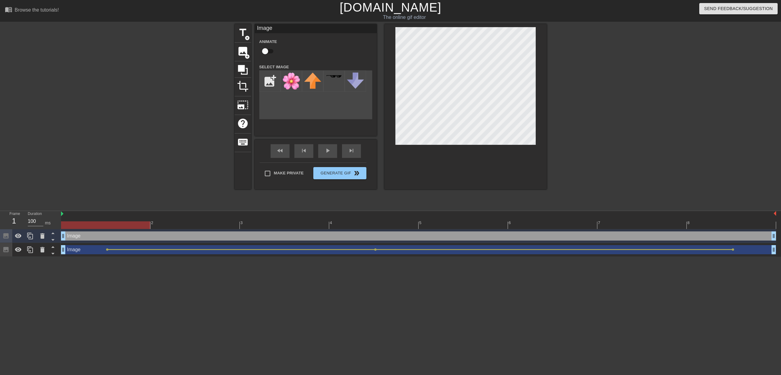
drag, startPoint x: 331, startPoint y: 236, endPoint x: 76, endPoint y: 230, distance: 255.3
click at [75, 231] on div "Image drag_handle drag_handle" at bounding box center [419, 237] width 716 height 14
drag, startPoint x: 292, startPoint y: 81, endPoint x: 298, endPoint y: 82, distance: 5.3
click at [292, 81] on img at bounding box center [291, 81] width 17 height 17
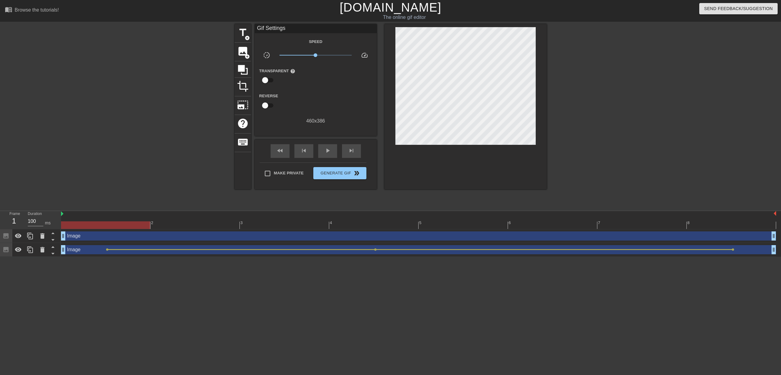
click at [424, 257] on html "menu_book Browse the tutorials! Gifntext.com The online gif editor Send Feedbac…" at bounding box center [390, 128] width 781 height 257
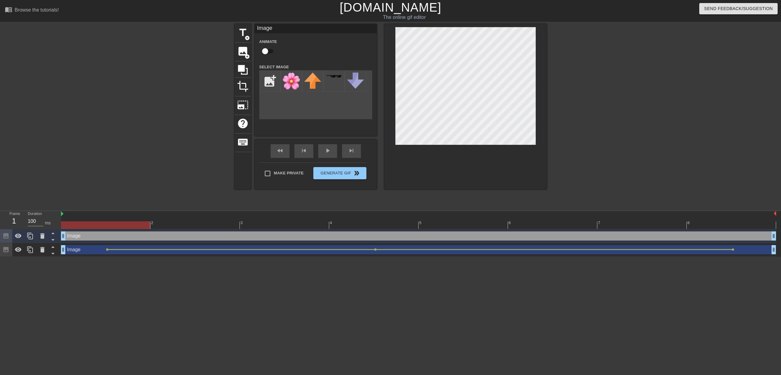
click at [270, 50] on input "checkbox" at bounding box center [265, 51] width 35 height 12
checkbox input "true"
click at [380, 226] on div at bounding box center [419, 226] width 716 height 8
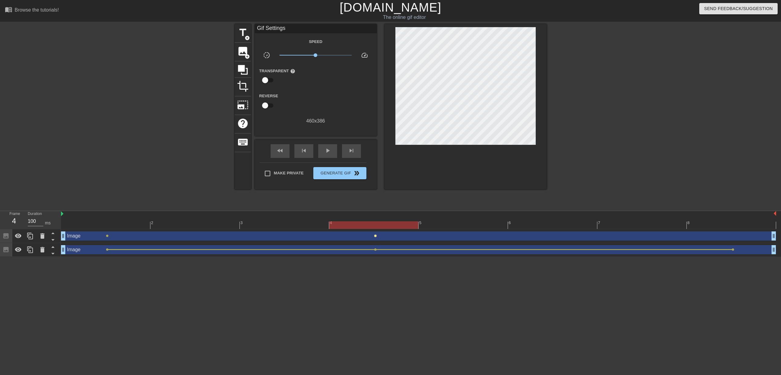
click at [375, 237] on span "lens" at bounding box center [375, 236] width 3 height 3
click at [369, 255] on input "Tween" at bounding box center [366, 254] width 35 height 12
checkbox input "true"
click at [108, 236] on div at bounding box center [390, 187] width 781 height 375
click at [107, 237] on span "lens" at bounding box center [107, 236] width 3 height 3
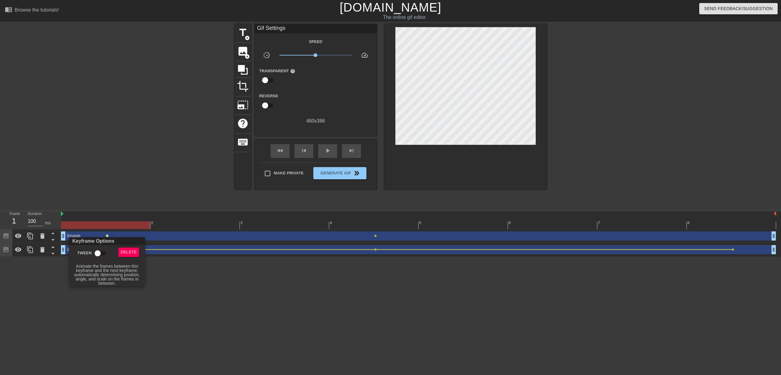
click at [101, 254] on input "Tween" at bounding box center [97, 254] width 35 height 12
checkbox input "true"
drag, startPoint x: 219, startPoint y: 297, endPoint x: 216, endPoint y: 295, distance: 3.2
click at [218, 297] on div at bounding box center [390, 187] width 781 height 375
click at [63, 213] on img at bounding box center [62, 214] width 2 height 5
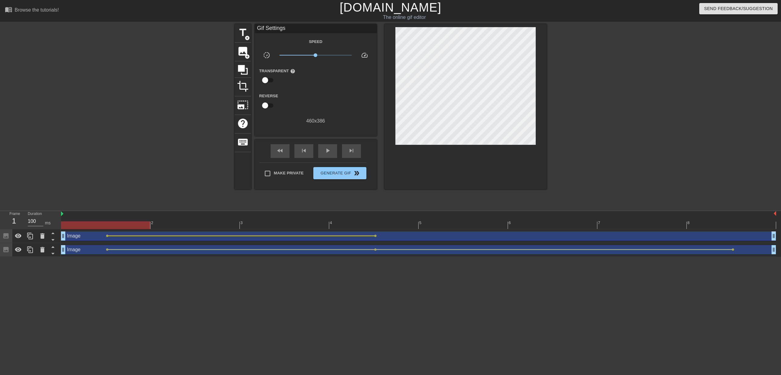
click at [108, 225] on div at bounding box center [105, 226] width 89 height 8
click at [695, 226] on div at bounding box center [419, 226] width 716 height 8
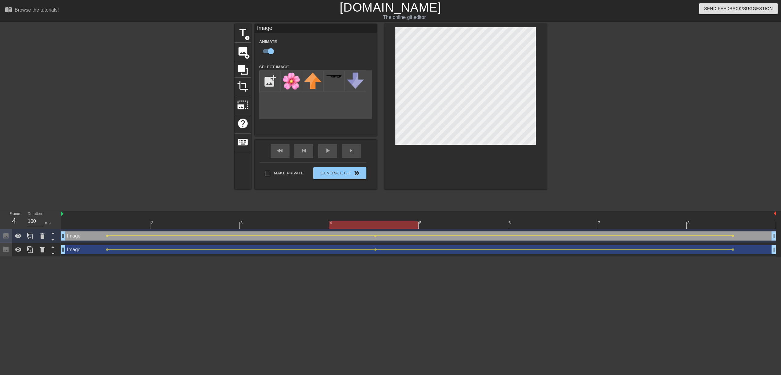
click at [720, 227] on div at bounding box center [419, 226] width 716 height 8
click at [386, 222] on div at bounding box center [419, 226] width 716 height 8
click at [125, 224] on div at bounding box center [419, 226] width 716 height 8
click at [378, 225] on div at bounding box center [419, 226] width 716 height 8
drag, startPoint x: 723, startPoint y: 224, endPoint x: 720, endPoint y: 223, distance: 3.1
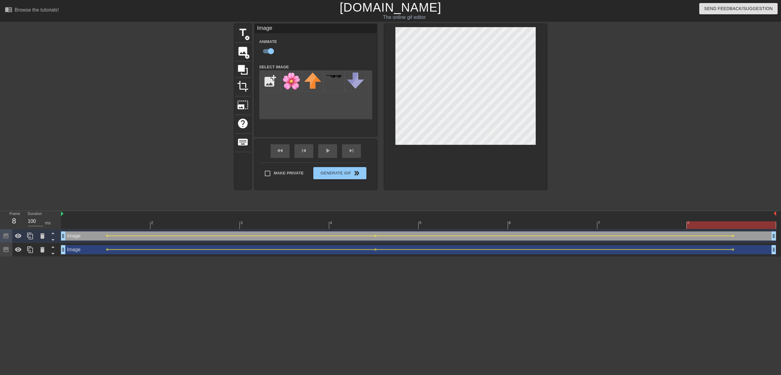
click at [723, 224] on div at bounding box center [419, 226] width 716 height 8
click at [605, 111] on div at bounding box center [600, 115] width 92 height 183
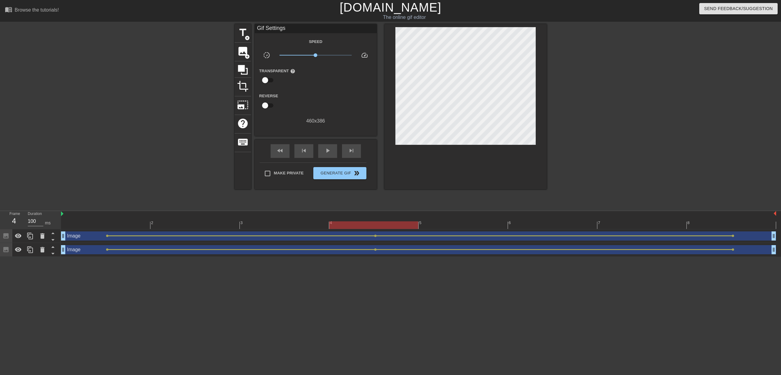
drag, startPoint x: 85, startPoint y: 281, endPoint x: 88, endPoint y: 281, distance: 3.7
click at [85, 257] on html "menu_book Browse the tutorials! Gifntext.com The online gif editor Send Feedbac…" at bounding box center [390, 128] width 781 height 257
click at [241, 53] on span "image" at bounding box center [243, 51] width 12 height 12
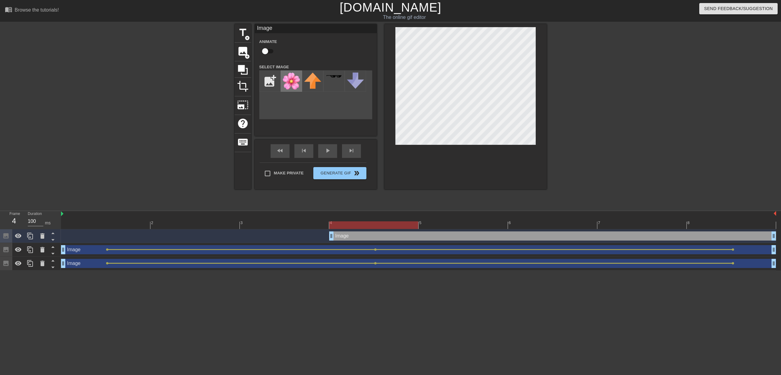
click at [291, 78] on img at bounding box center [291, 81] width 17 height 17
drag, startPoint x: 330, startPoint y: 224, endPoint x: 319, endPoint y: 221, distance: 10.8
click at [318, 222] on div at bounding box center [284, 226] width 89 height 8
drag, startPoint x: 328, startPoint y: 224, endPoint x: 323, endPoint y: 224, distance: 5.2
click at [318, 224] on div at bounding box center [284, 226] width 89 height 8
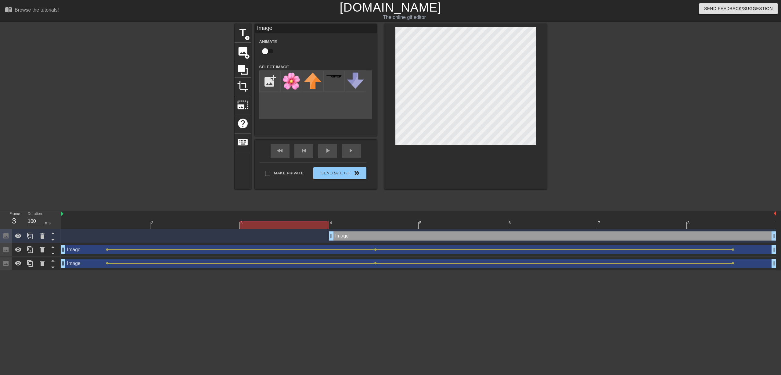
click at [321, 227] on div at bounding box center [419, 226] width 716 height 8
drag, startPoint x: 328, startPoint y: 227, endPoint x: 323, endPoint y: 232, distance: 6.7
click at [312, 230] on div "2 3 4 5 6 7 8 Image drag_handle drag_handle Image drag_handle drag_handle lens …" at bounding box center [421, 241] width 720 height 60
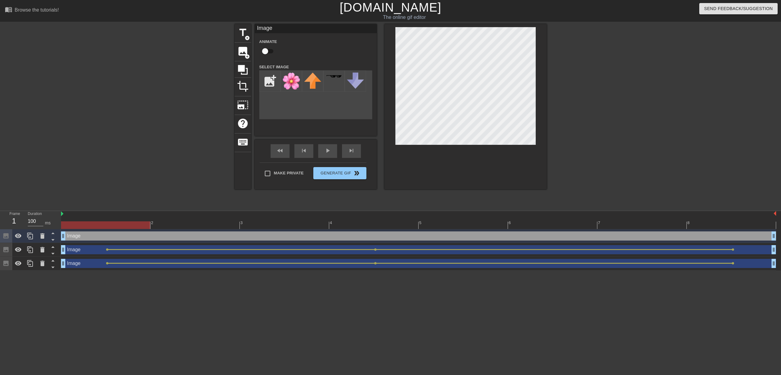
drag, startPoint x: 333, startPoint y: 236, endPoint x: 88, endPoint y: 233, distance: 245.2
click at [85, 235] on div "Image drag_handle drag_handle" at bounding box center [419, 236] width 716 height 9
click at [17, 236] on icon at bounding box center [18, 236] width 7 height 7
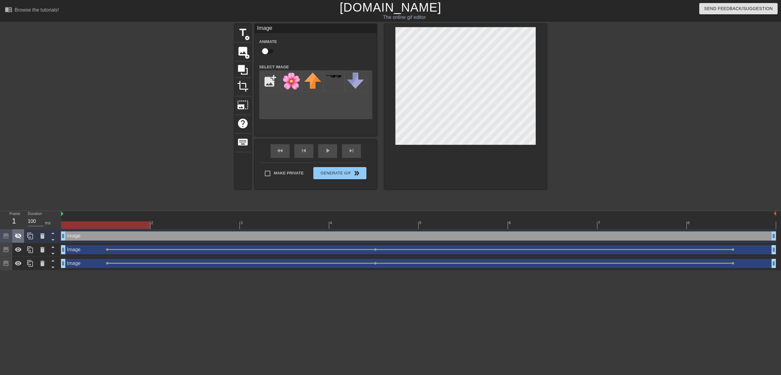
click at [17, 236] on icon at bounding box center [18, 236] width 7 height 7
click at [267, 49] on input "checkbox" at bounding box center [265, 51] width 35 height 12
checkbox input "true"
click at [317, 226] on div at bounding box center [419, 226] width 716 height 8
drag, startPoint x: 434, startPoint y: 227, endPoint x: 430, endPoint y: 187, distance: 40.5
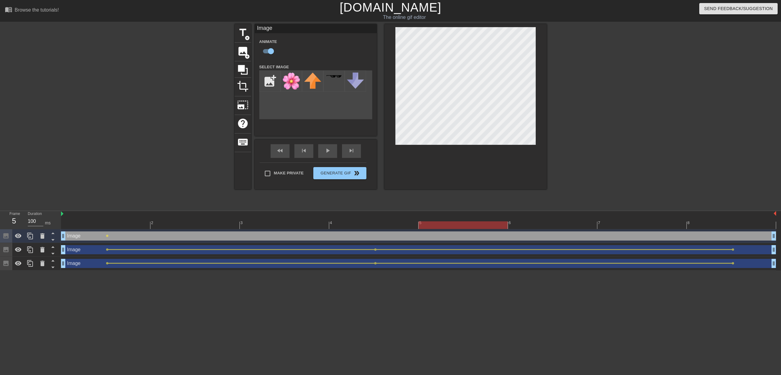
click at [434, 227] on div at bounding box center [419, 226] width 716 height 8
click at [111, 227] on div at bounding box center [419, 226] width 716 height 8
click at [452, 227] on div at bounding box center [419, 226] width 716 height 8
drag, startPoint x: 715, startPoint y: 227, endPoint x: 706, endPoint y: 225, distance: 9.0
click at [715, 227] on div at bounding box center [419, 226] width 716 height 8
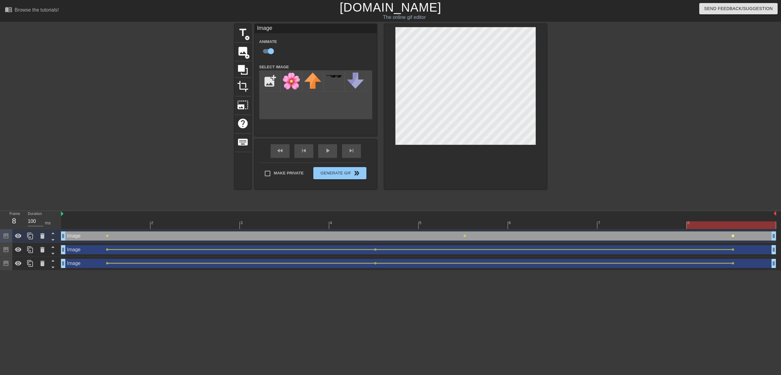
click at [732, 236] on span "lens" at bounding box center [733, 236] width 3 height 3
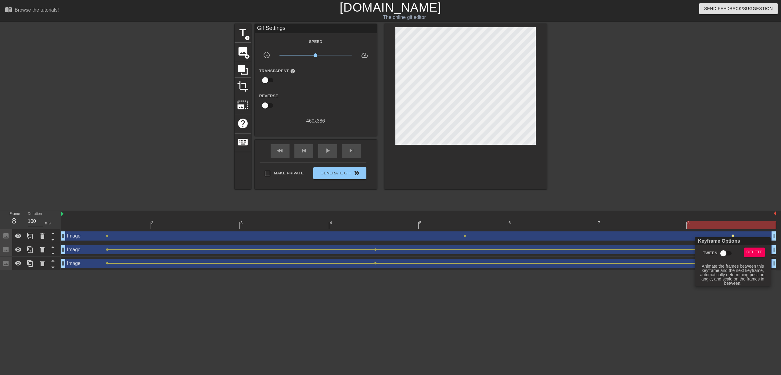
click at [727, 253] on input "Tween" at bounding box center [723, 254] width 35 height 12
checkbox input "true"
click at [464, 237] on div at bounding box center [390, 187] width 781 height 375
click at [465, 237] on span "lens" at bounding box center [465, 236] width 3 height 3
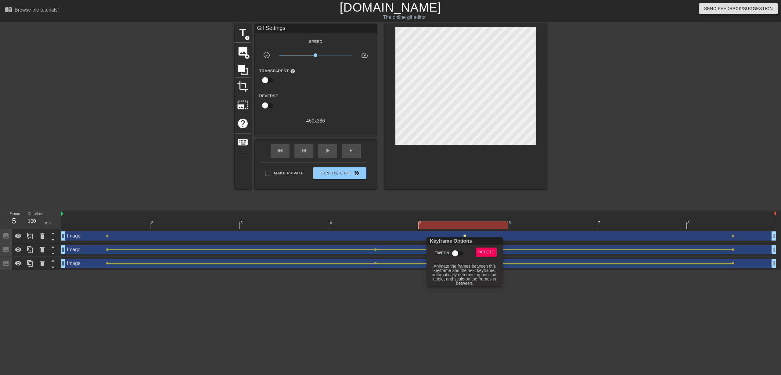
click at [456, 254] on input "Tween" at bounding box center [455, 254] width 35 height 12
checkbox input "true"
click at [107, 237] on div at bounding box center [390, 187] width 781 height 375
click at [107, 236] on span "lens" at bounding box center [107, 236] width 3 height 3
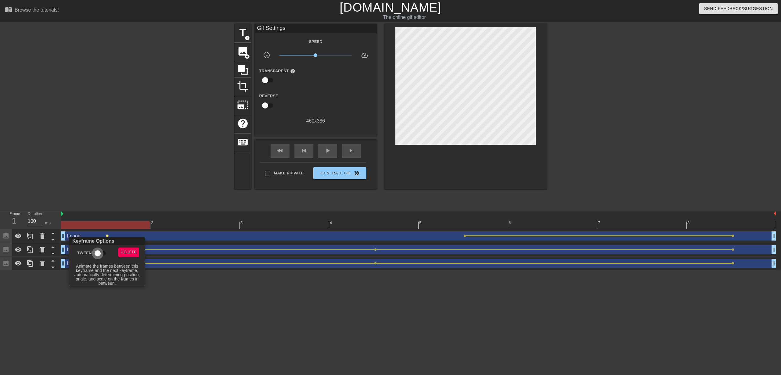
click at [100, 252] on input "Tween" at bounding box center [97, 254] width 35 height 12
checkbox input "true"
click at [324, 297] on div at bounding box center [390, 187] width 781 height 375
click at [100, 223] on div at bounding box center [419, 226] width 716 height 8
click at [160, 224] on div at bounding box center [419, 226] width 716 height 8
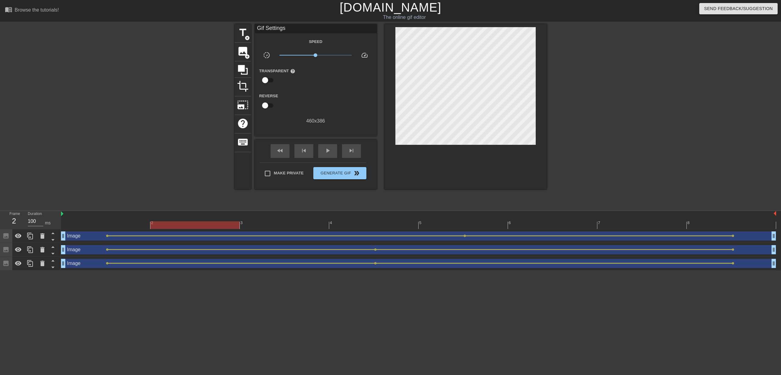
click at [136, 225] on div at bounding box center [419, 226] width 716 height 8
click at [202, 225] on div at bounding box center [419, 226] width 716 height 8
drag, startPoint x: 253, startPoint y: 225, endPoint x: 266, endPoint y: 225, distance: 12.8
click at [254, 225] on div at bounding box center [419, 226] width 716 height 8
drag, startPoint x: 130, startPoint y: 224, endPoint x: 143, endPoint y: 210, distance: 18.6
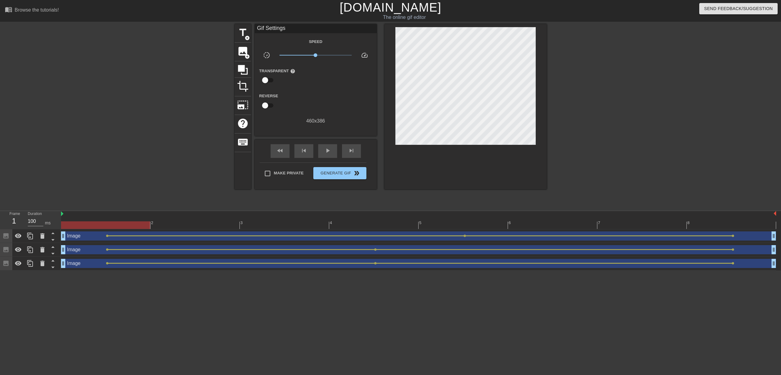
click at [143, 210] on div "menu_book Browse the tutorials! Gifntext.com The online gif editor Send Feedbac…" at bounding box center [390, 135] width 781 height 271
click at [200, 271] on html "menu_book Browse the tutorials! Gifntext.com The online gif editor Send Feedbac…" at bounding box center [390, 135] width 781 height 271
click at [248, 56] on span "add_circle" at bounding box center [247, 56] width 5 height 5
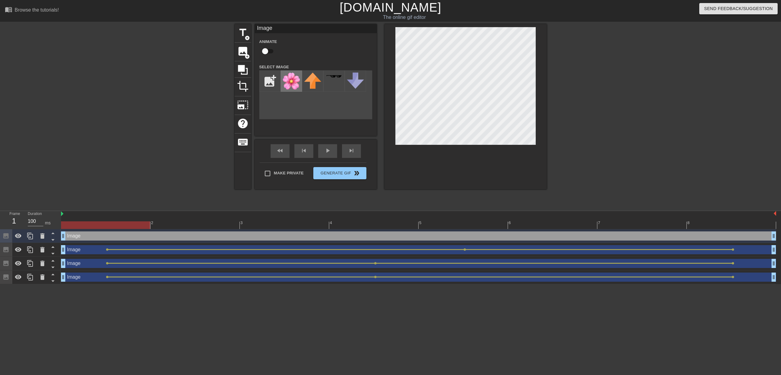
click at [295, 85] on img at bounding box center [291, 81] width 17 height 17
click at [594, 172] on div at bounding box center [600, 115] width 92 height 183
click at [268, 51] on input "checkbox" at bounding box center [265, 51] width 35 height 12
checkbox input "true"
click at [367, 231] on div "Image drag_handle drag_handle lens" at bounding box center [419, 237] width 716 height 14
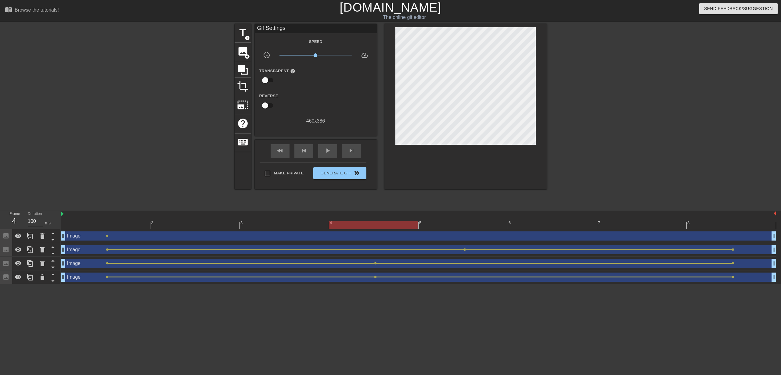
click at [373, 225] on div at bounding box center [419, 226] width 716 height 8
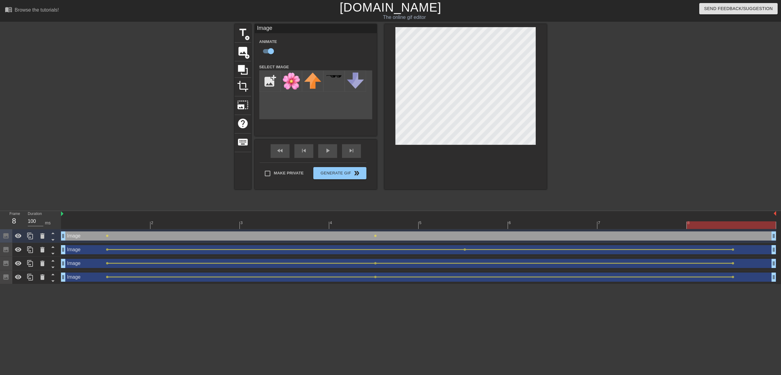
click at [721, 226] on div at bounding box center [419, 226] width 716 height 8
click at [121, 224] on div at bounding box center [419, 226] width 716 height 8
drag, startPoint x: 726, startPoint y: 227, endPoint x: 713, endPoint y: 222, distance: 14.1
click at [726, 227] on div at bounding box center [419, 226] width 716 height 8
click at [112, 224] on div at bounding box center [419, 226] width 716 height 8
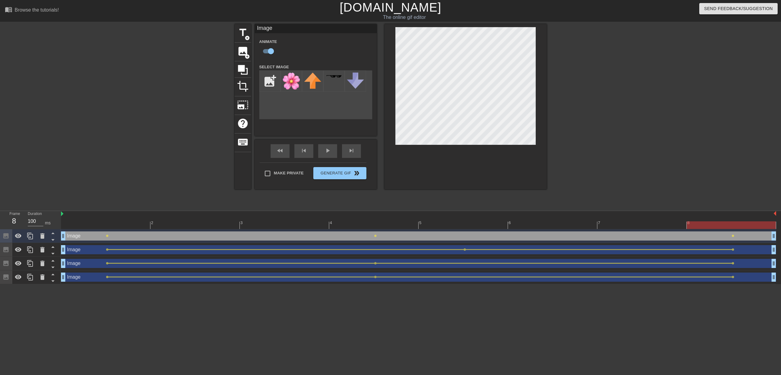
click at [732, 227] on div at bounding box center [419, 226] width 716 height 8
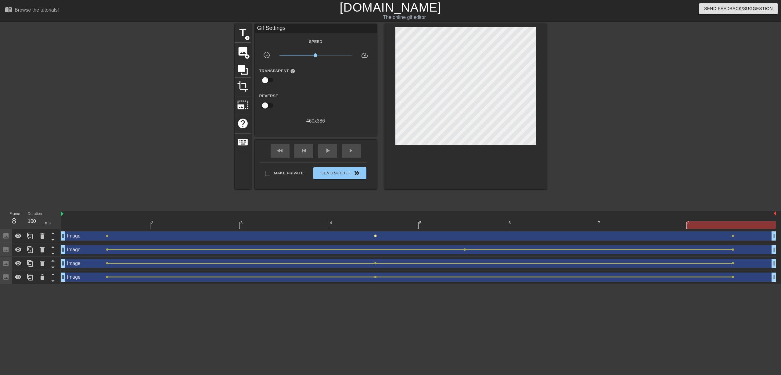
click at [374, 236] on span "lens" at bounding box center [375, 236] width 3 height 3
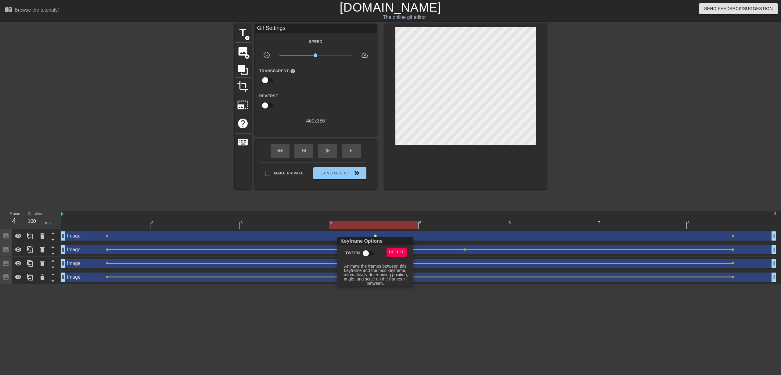
click at [370, 254] on input "Tween" at bounding box center [366, 254] width 35 height 12
checkbox input "true"
click at [106, 237] on div at bounding box center [390, 187] width 781 height 375
click at [108, 236] on span "lens" at bounding box center [107, 236] width 3 height 3
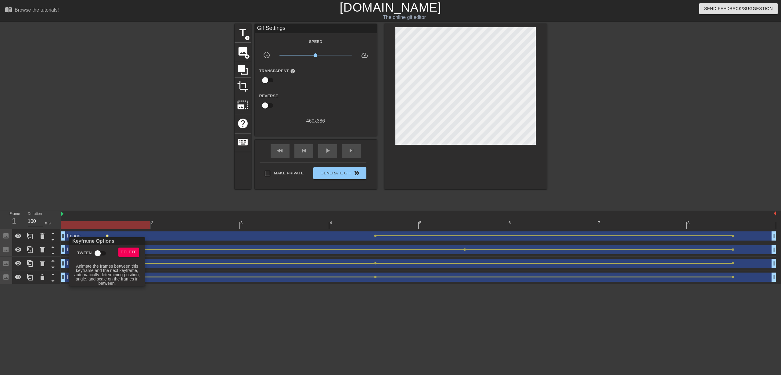
click at [100, 254] on input "Tween" at bounding box center [97, 254] width 35 height 12
checkbox input "true"
click at [735, 237] on div at bounding box center [390, 187] width 781 height 375
click at [734, 237] on span "lens" at bounding box center [733, 236] width 3 height 3
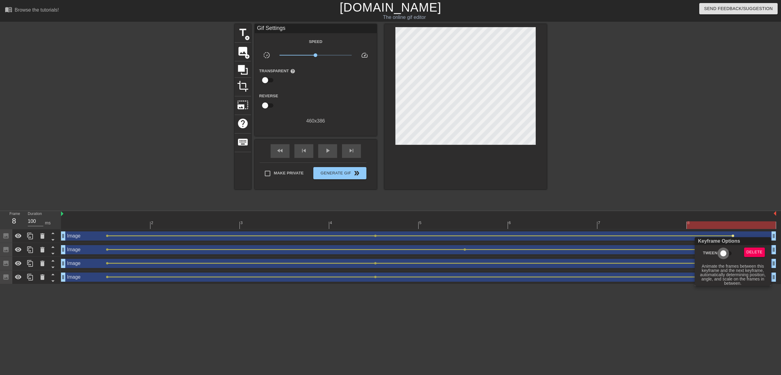
click at [730, 255] on input "Tween" at bounding box center [723, 254] width 35 height 12
checkbox input "true"
click at [574, 341] on div at bounding box center [390, 187] width 781 height 375
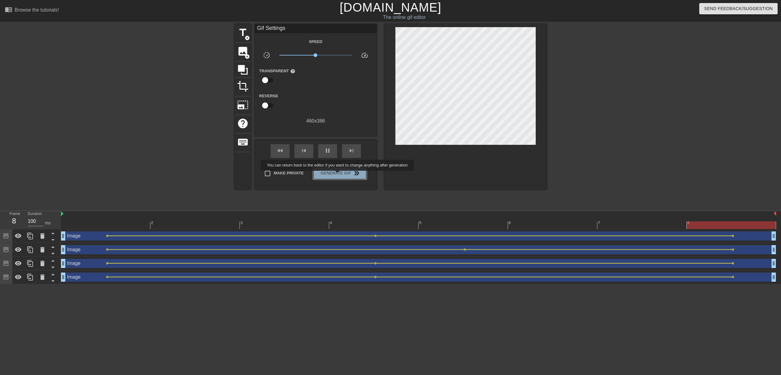
click at [342, 175] on span "Generate Gif double_arrow" at bounding box center [340, 173] width 48 height 7
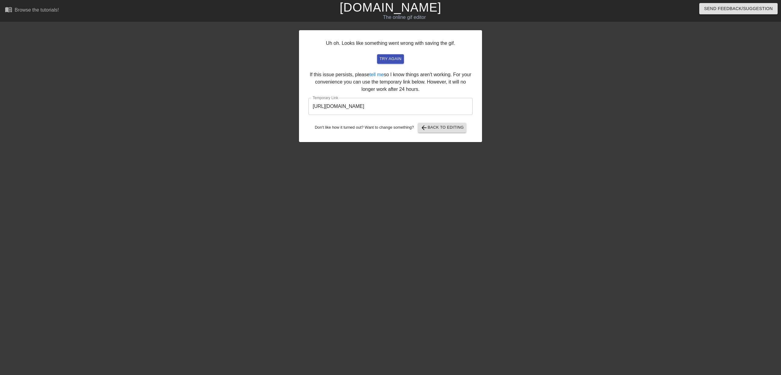
click at [380, 110] on input "https://www.gifntext.com/temp_generations/bSmJ8KRY.gif" at bounding box center [391, 106] width 164 height 17
click at [435, 127] on span "arrow_back Back to Editing" at bounding box center [443, 127] width 44 height 7
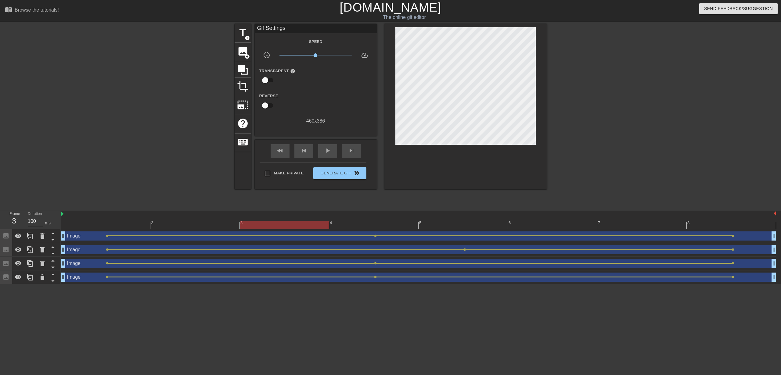
click at [109, 225] on div at bounding box center [419, 226] width 716 height 8
click at [373, 226] on div at bounding box center [419, 226] width 716 height 8
click at [128, 221] on div at bounding box center [105, 221] width 89 height 8
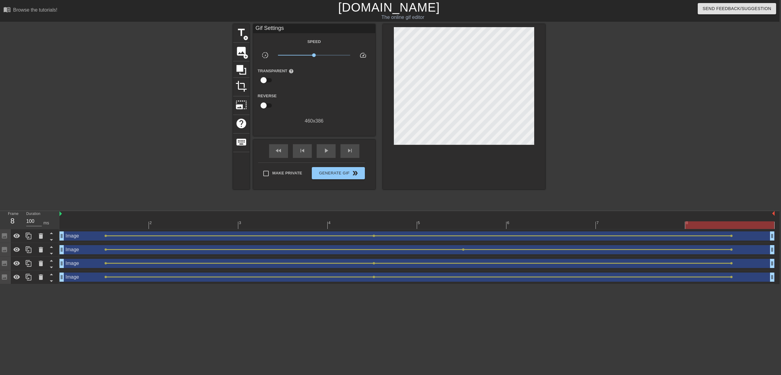
click at [724, 221] on div "2 3 4 5 6 7 8" at bounding box center [418, 220] width 716 height 18
drag, startPoint x: 713, startPoint y: 225, endPoint x: 675, endPoint y: 221, distance: 38.0
click at [675, 222] on div at bounding box center [640, 226] width 89 height 8
click at [580, 285] on html "menu_book Browse the tutorials! Gifntext.com The online gif editor Send Feedbac…" at bounding box center [388, 142] width 781 height 285
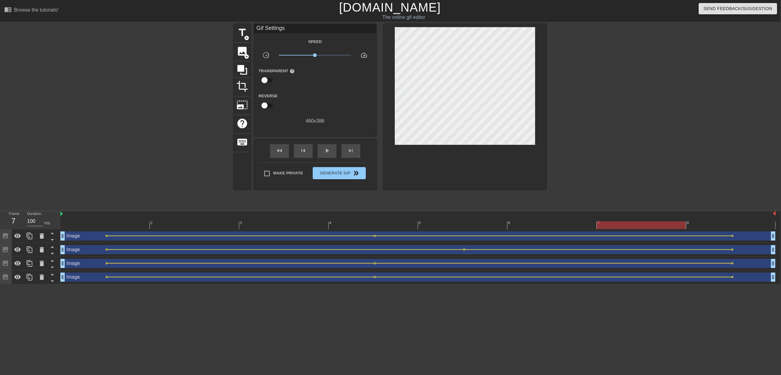
scroll to position [0, 1]
drag, startPoint x: 242, startPoint y: 53, endPoint x: 243, endPoint y: 57, distance: 4.8
click at [242, 53] on span "image" at bounding box center [241, 51] width 12 height 12
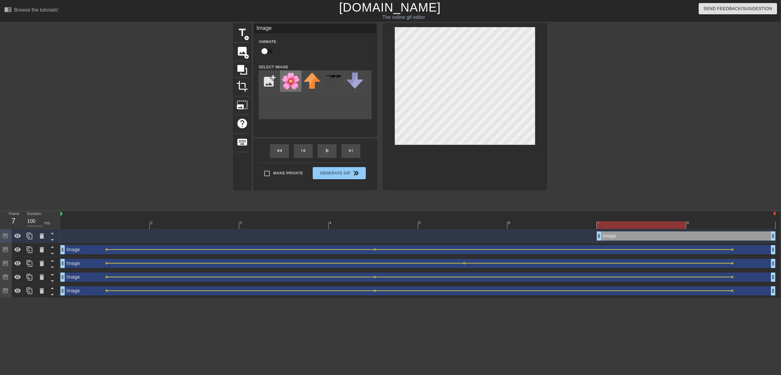
click at [288, 82] on img at bounding box center [290, 81] width 17 height 17
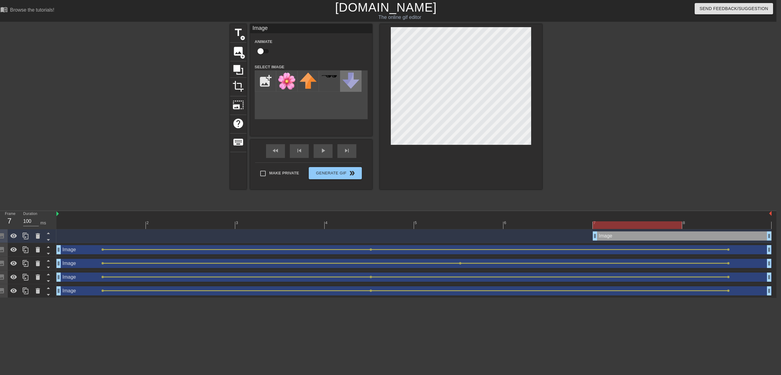
scroll to position [0, 4]
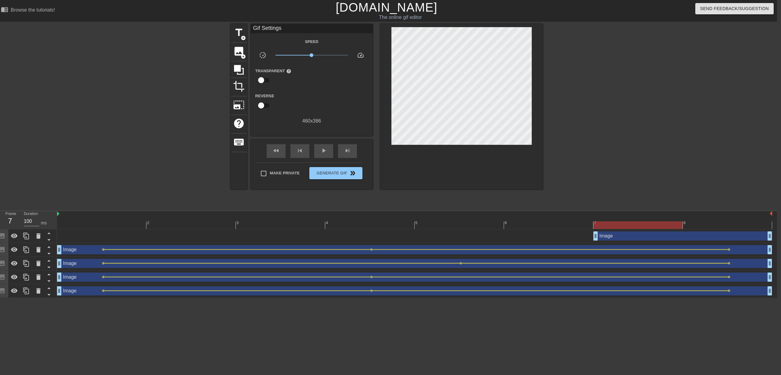
click at [613, 132] on div at bounding box center [596, 115] width 92 height 183
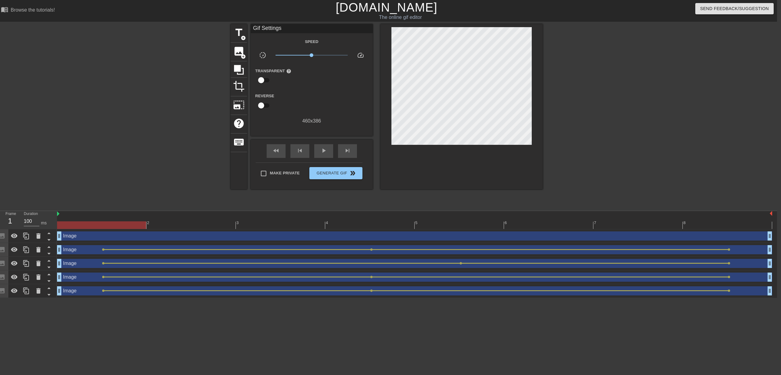
drag, startPoint x: 594, startPoint y: 234, endPoint x: 81, endPoint y: 212, distance: 513.4
click at [79, 212] on div "2 3 4 5 6 7 8 Image drag_handle drag_handle Image drag_handle drag_handle lens …" at bounding box center [417, 254] width 720 height 87
click at [96, 237] on div "Image drag_handle drag_handle" at bounding box center [415, 236] width 716 height 9
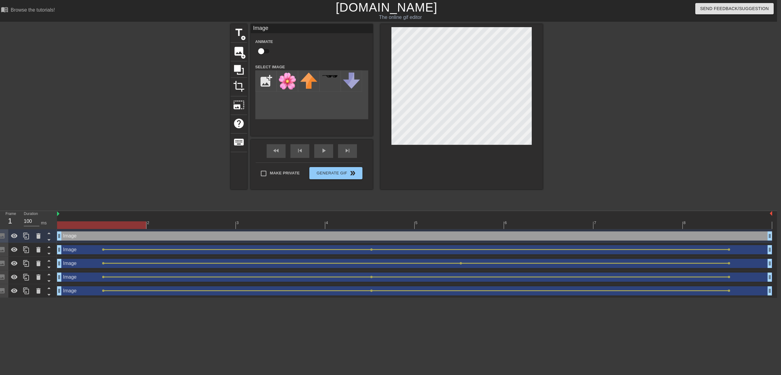
click at [102, 236] on div "Image drag_handle drag_handle" at bounding box center [415, 236] width 716 height 9
click at [264, 51] on input "checkbox" at bounding box center [261, 51] width 35 height 12
checkbox input "true"
click at [389, 227] on div at bounding box center [415, 226] width 716 height 8
click at [710, 227] on div at bounding box center [415, 226] width 716 height 8
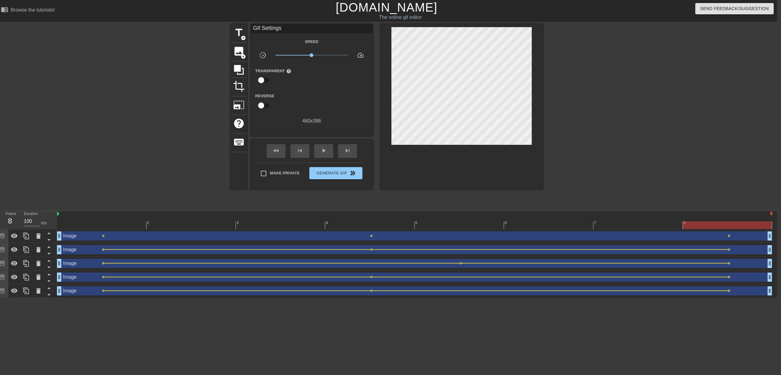
click at [641, 68] on div at bounding box center [596, 115] width 92 height 183
click at [376, 237] on div "Image drag_handle drag_handle" at bounding box center [415, 236] width 716 height 9
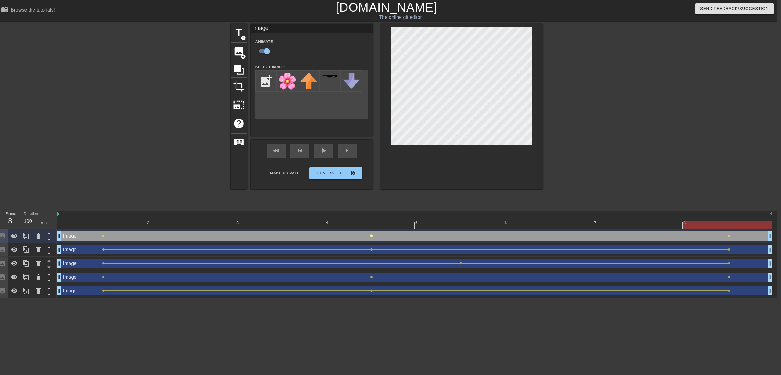
click at [371, 237] on span "lens" at bounding box center [371, 236] width 3 height 3
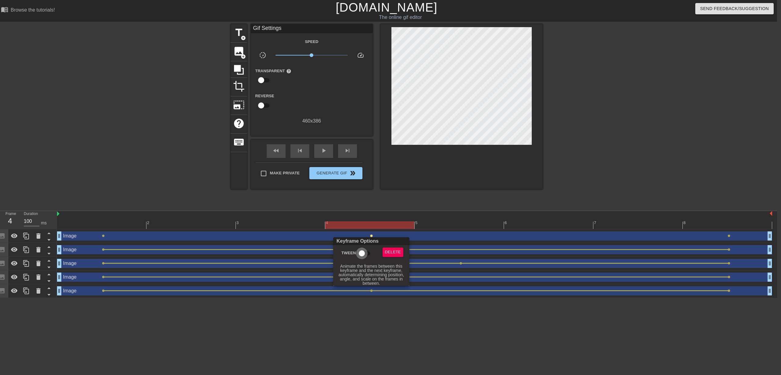
click at [365, 254] on input "Tween" at bounding box center [362, 254] width 35 height 12
checkbox input "true"
click at [103, 234] on div at bounding box center [390, 187] width 781 height 375
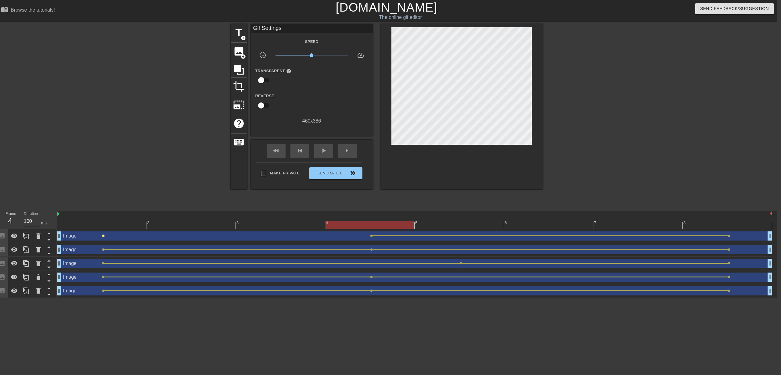
click at [103, 236] on span "lens" at bounding box center [103, 236] width 3 height 3
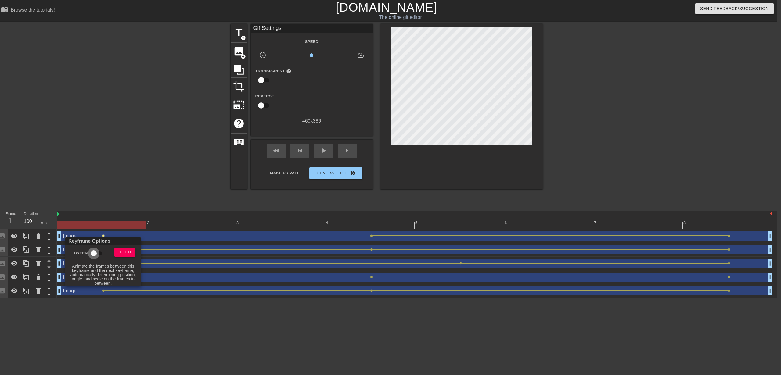
click at [97, 252] on input "Tween" at bounding box center [93, 254] width 35 height 12
checkbox input "true"
click at [727, 237] on div at bounding box center [390, 187] width 781 height 375
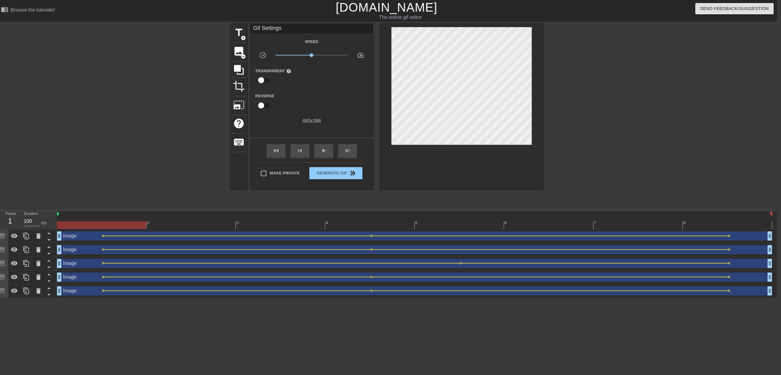
click at [727, 237] on div "Image drag_handle drag_handle" at bounding box center [415, 236] width 716 height 9
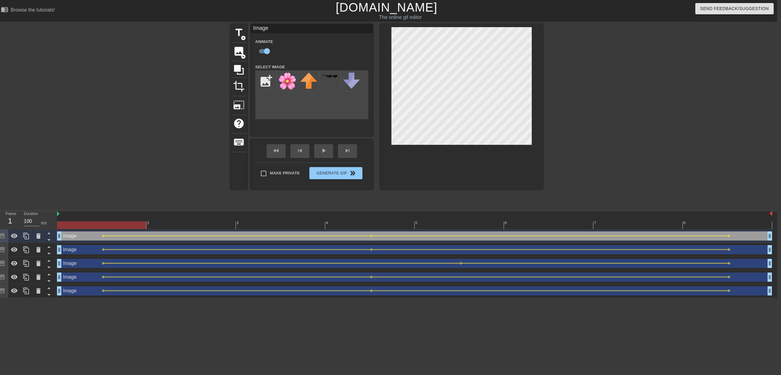
click at [727, 237] on div "Image drag_handle drag_handle" at bounding box center [415, 236] width 716 height 9
click at [729, 237] on span "lens" at bounding box center [729, 236] width 3 height 3
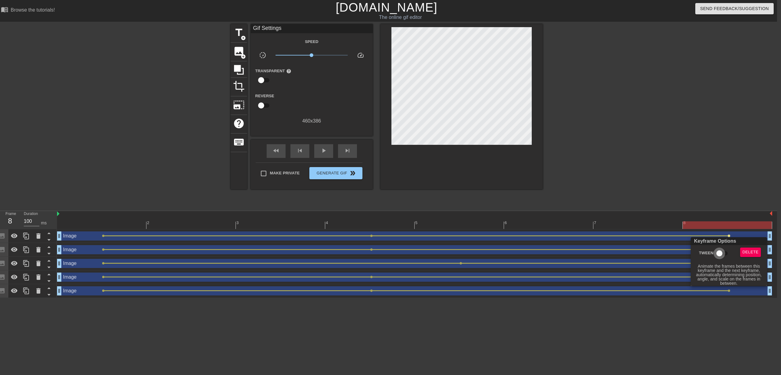
drag, startPoint x: 720, startPoint y: 251, endPoint x: 687, endPoint y: 265, distance: 36.1
click at [720, 251] on input "Tween" at bounding box center [719, 254] width 35 height 12
checkbox input "true"
click at [536, 313] on div at bounding box center [390, 187] width 781 height 375
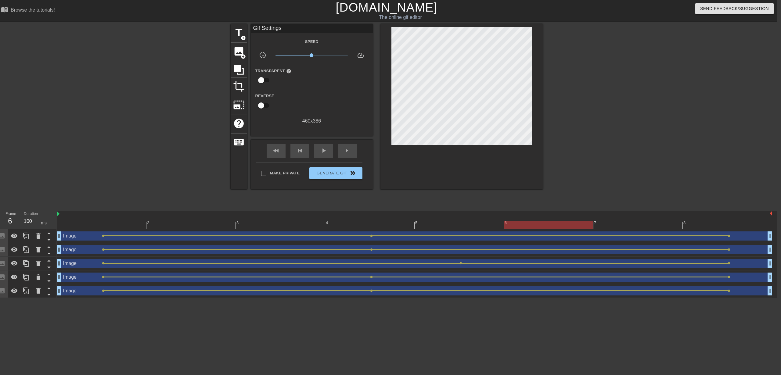
scroll to position [0, 5]
click at [705, 222] on div at bounding box center [414, 226] width 716 height 8
click at [373, 224] on div at bounding box center [414, 226] width 716 height 8
click at [120, 226] on div at bounding box center [414, 226] width 716 height 8
click at [727, 225] on div at bounding box center [414, 226] width 716 height 8
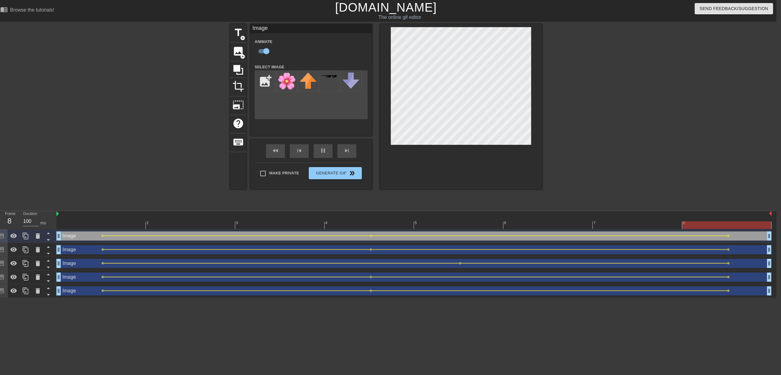
click at [540, 98] on div at bounding box center [461, 106] width 162 height 165
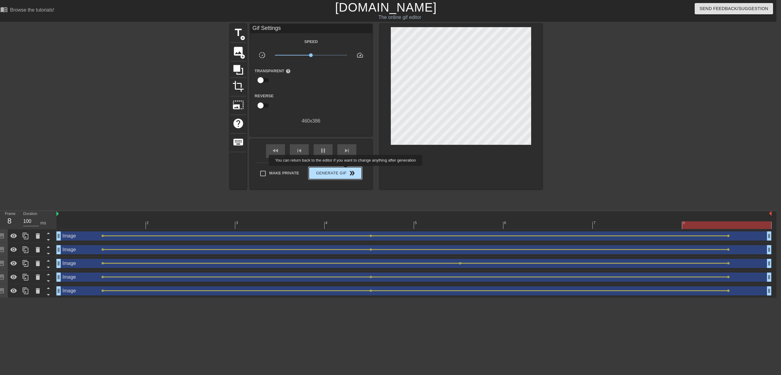
click at [350, 170] on span "double_arrow" at bounding box center [352, 173] width 7 height 7
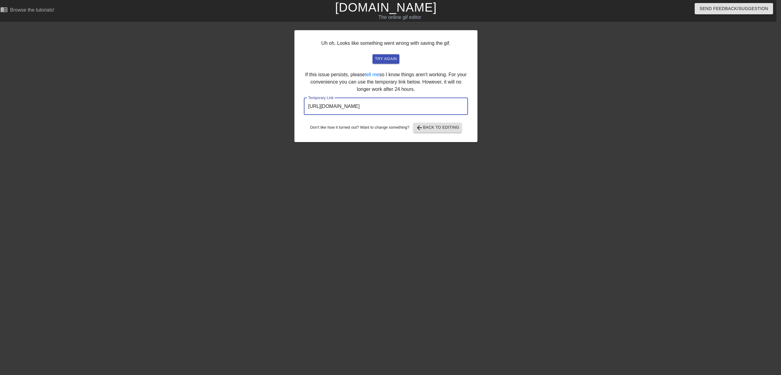
click at [430, 112] on input "https://www.gifntext.com/temp_generations/oskCYdSl.gif" at bounding box center [386, 106] width 164 height 17
click at [504, 92] on div at bounding box center [531, 115] width 92 height 183
